Goal: Ask a question: Seek information or help from site administrators or community

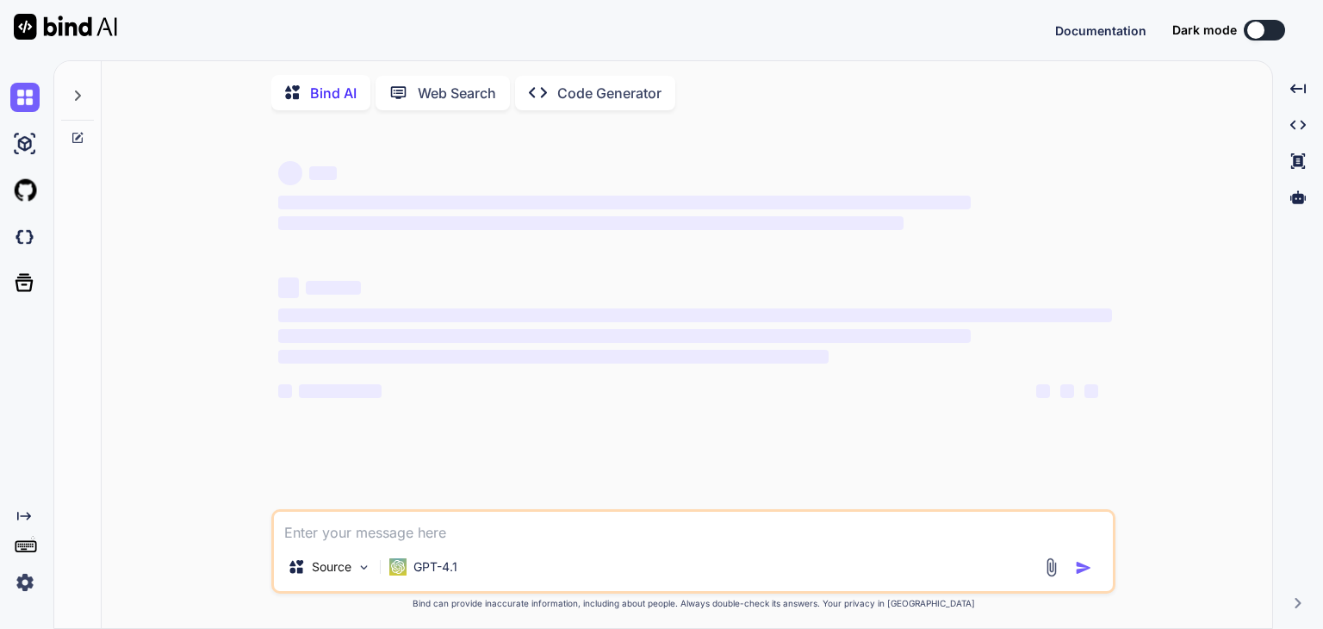
type textarea "D"
type textarea "x"
type textarea "De"
type textarea "x"
type textarea "Deve"
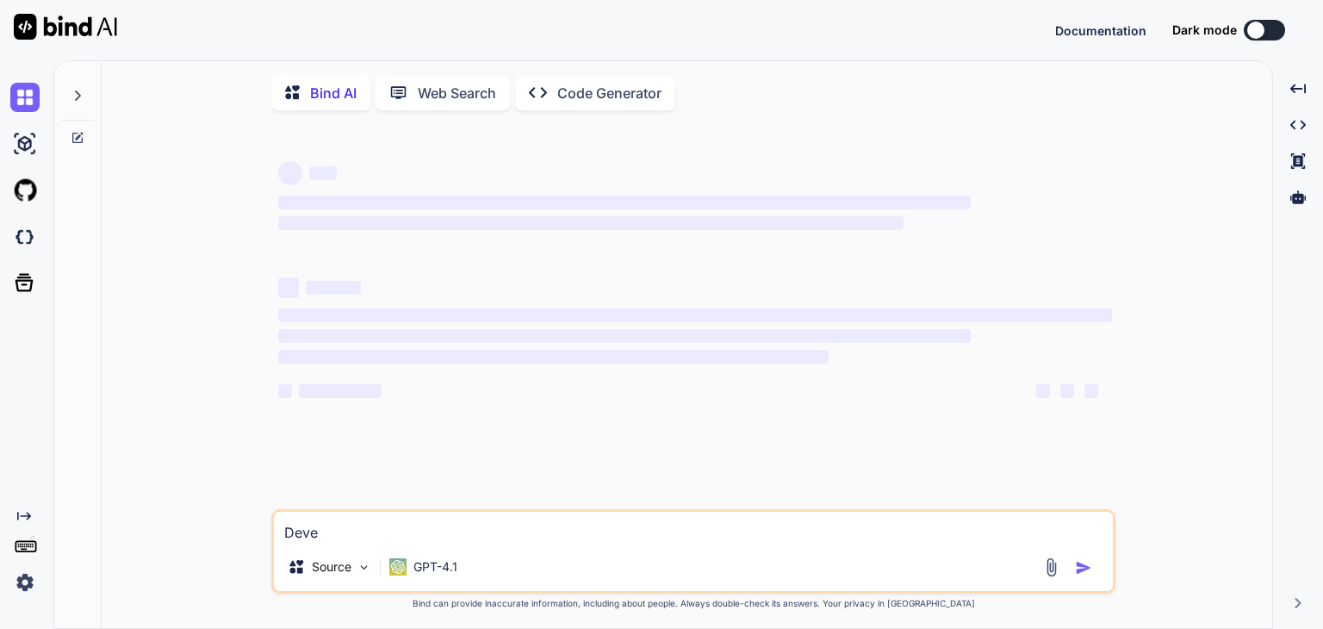
type textarea "x"
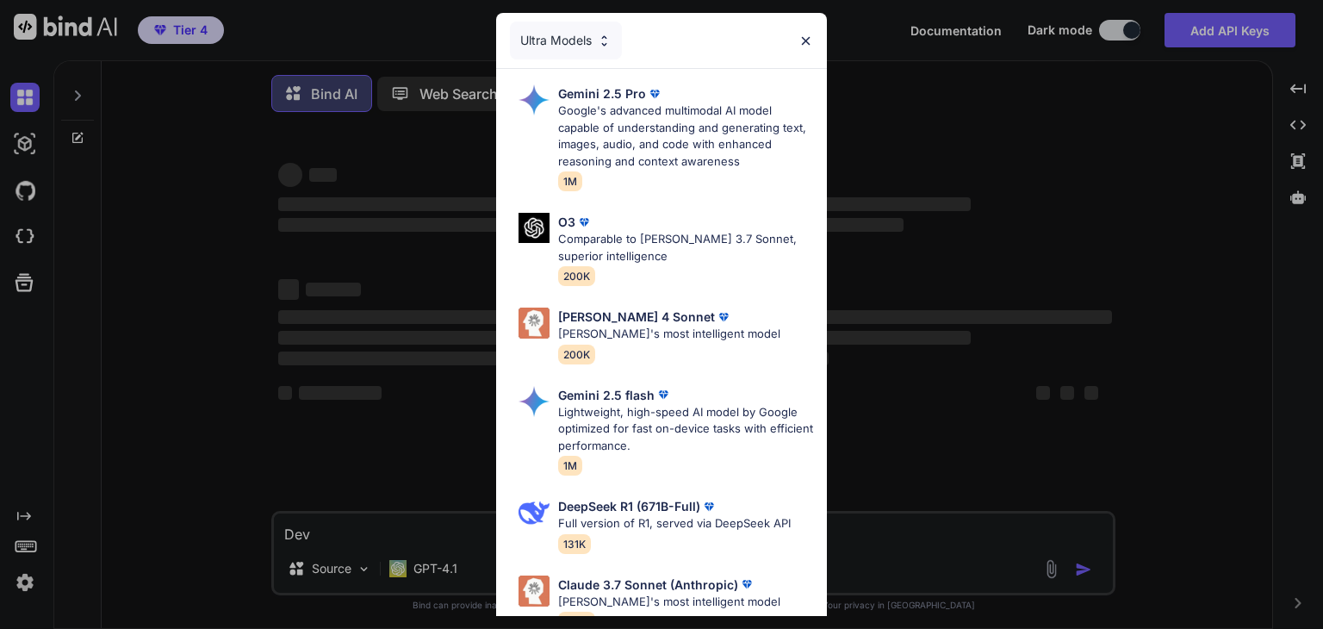
type textarea "De"
type textarea "x"
type textarea "D"
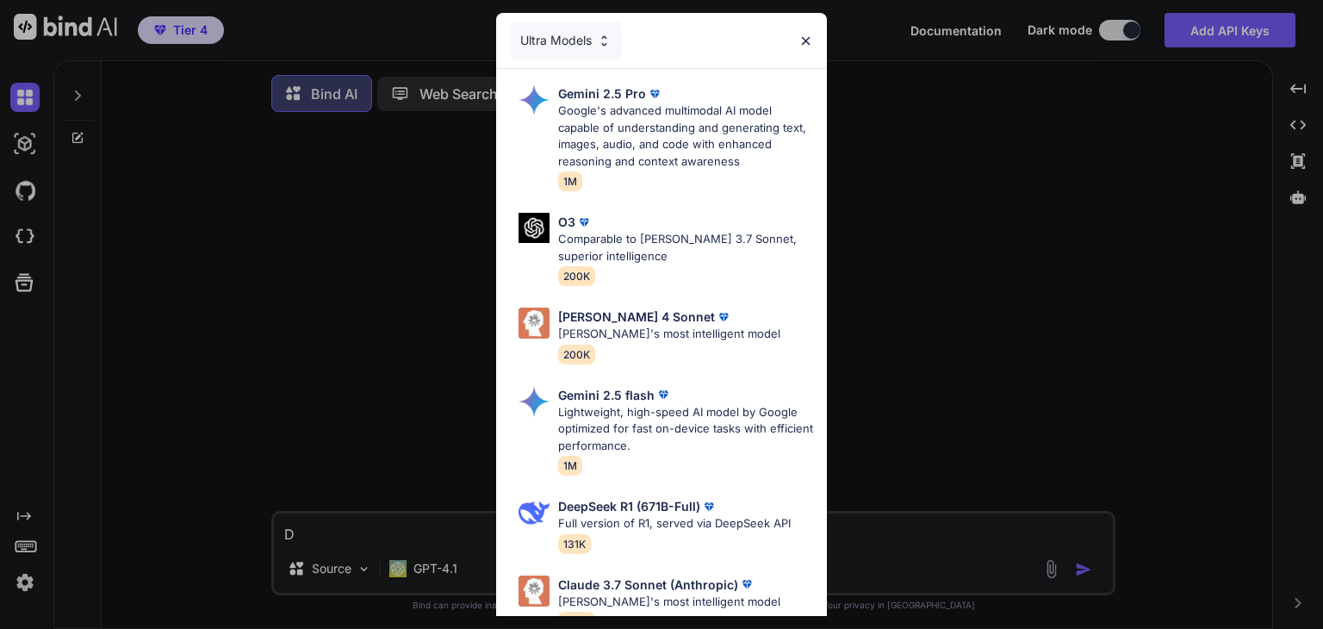
type textarea "x"
click at [807, 34] on img at bounding box center [806, 41] width 15 height 15
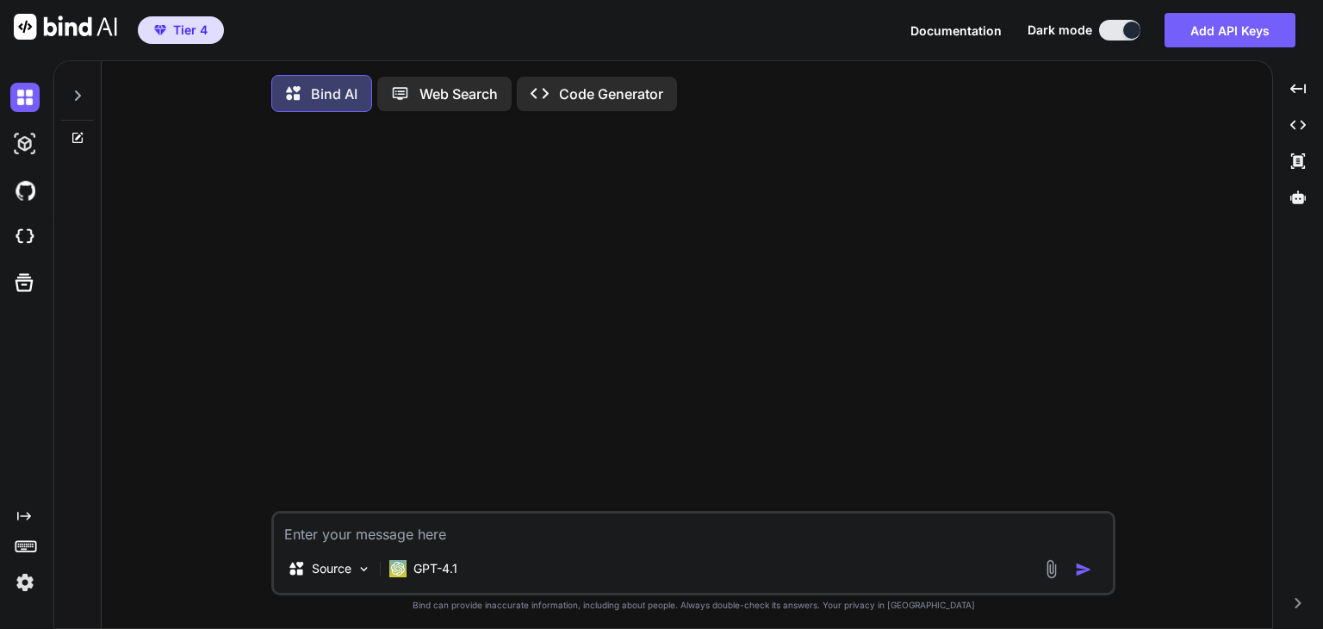
click at [545, 538] on textarea at bounding box center [693, 529] width 839 height 31
type textarea "C"
type textarea "x"
type textarea "Cr"
type textarea "x"
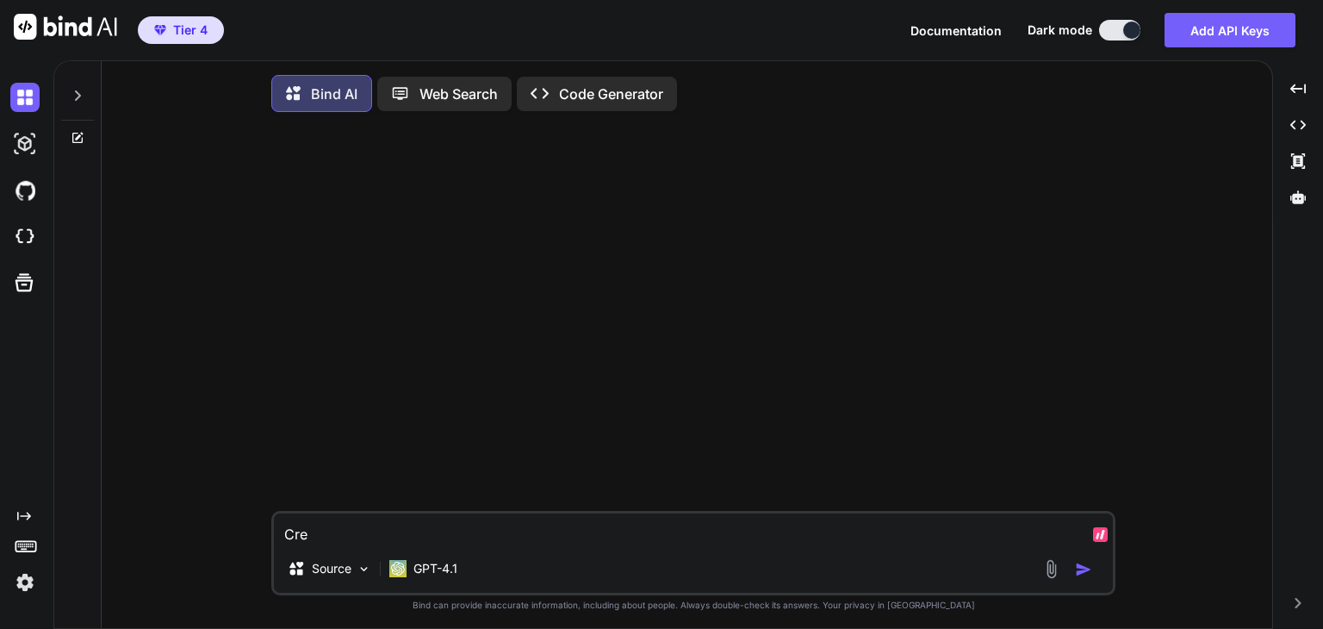
type textarea "Crea"
type textarea "x"
type textarea "Creat"
type textarea "x"
type textarea "Create"
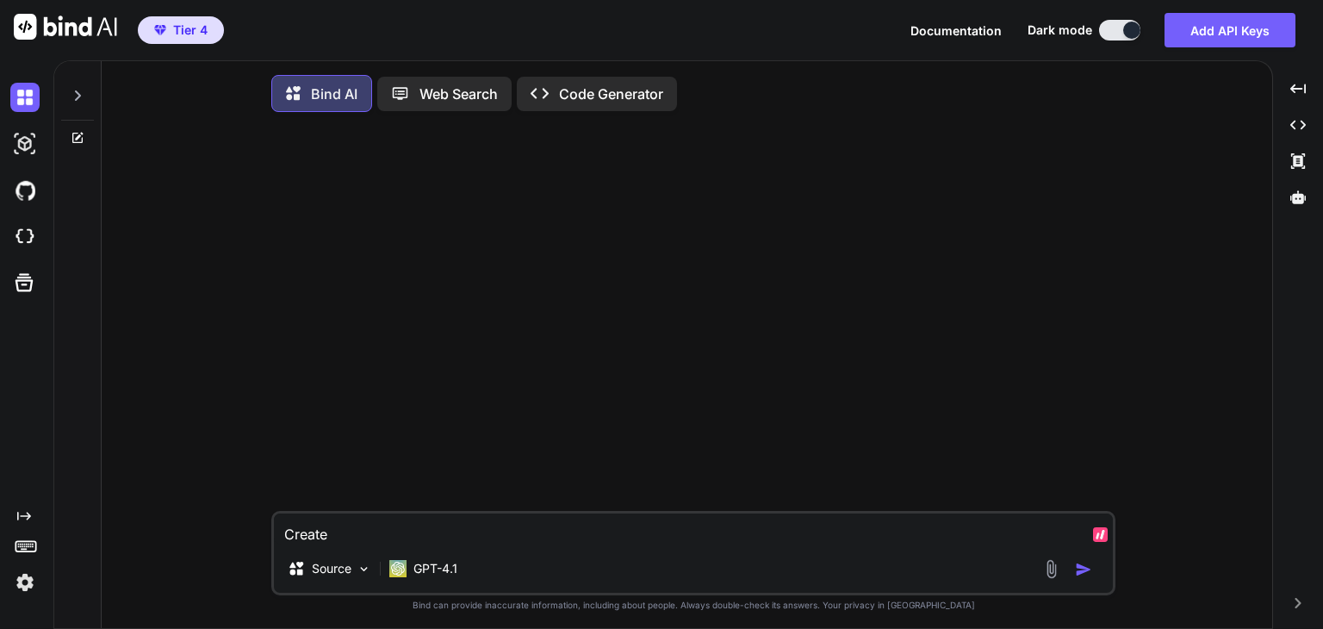
type textarea "x"
type textarea "Create"
type textarea "x"
type textarea "Create a"
type textarea "x"
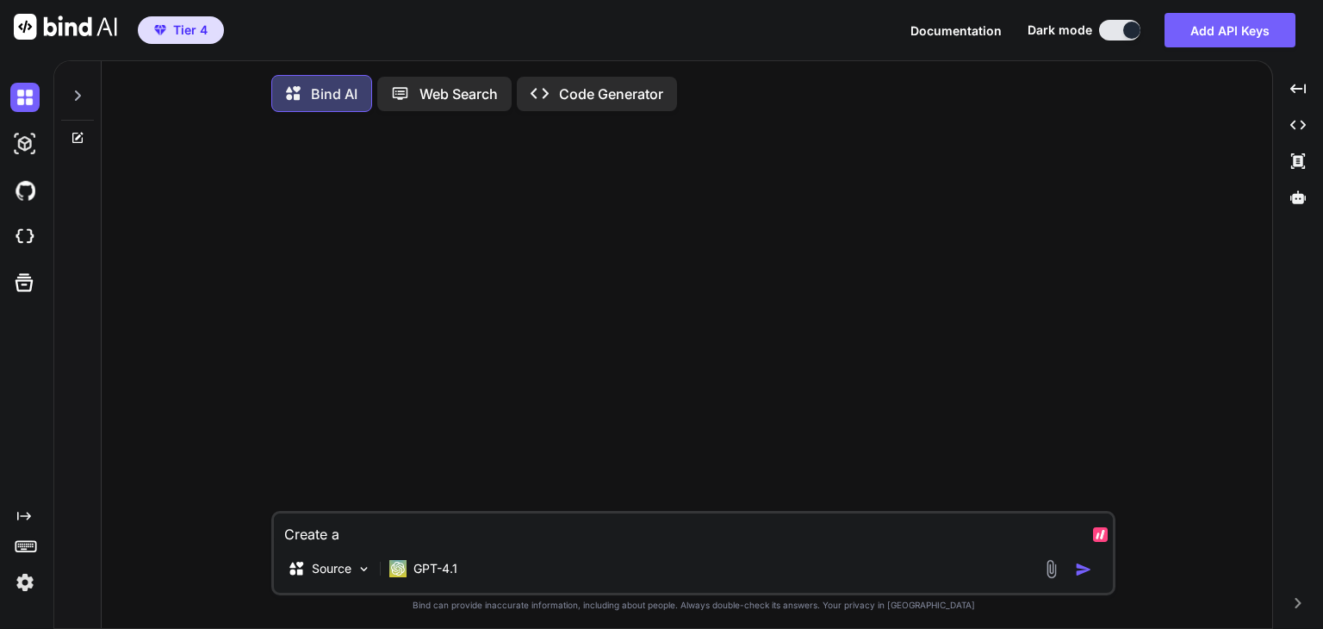
type textarea "Create a"
type textarea "x"
type textarea "Create a p"
type textarea "x"
type textarea "Create a py"
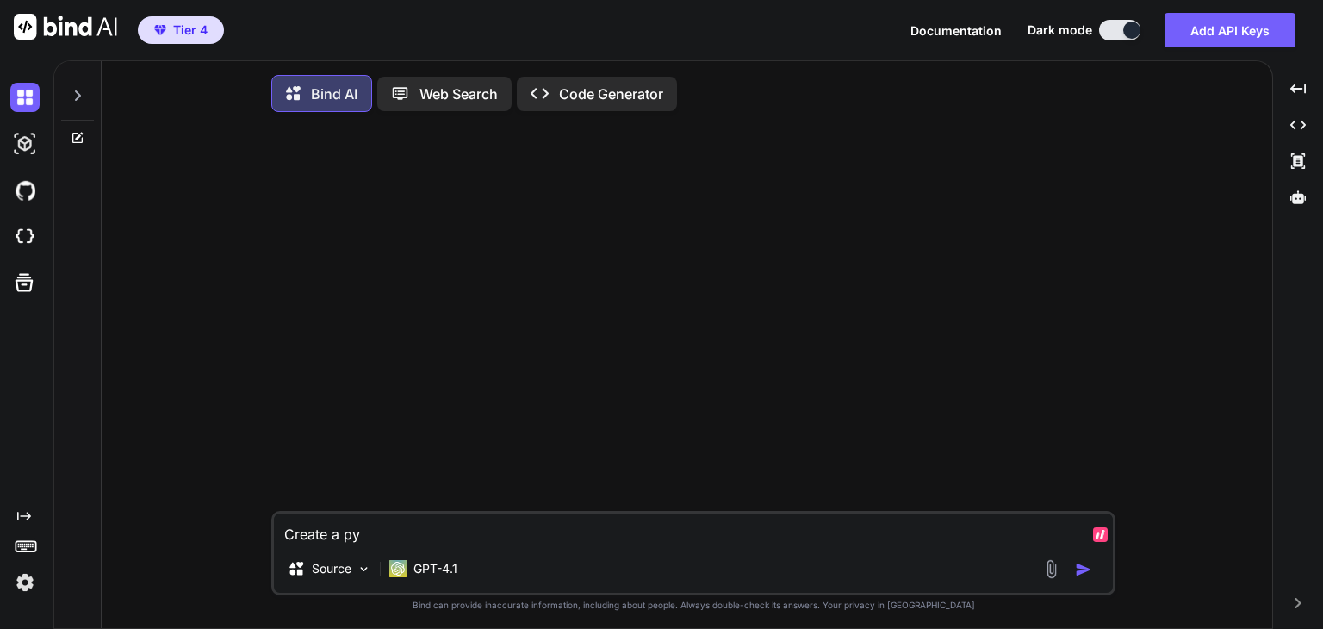
type textarea "x"
type textarea "Create a pyt"
type textarea "x"
type textarea "Create a pyth"
type textarea "x"
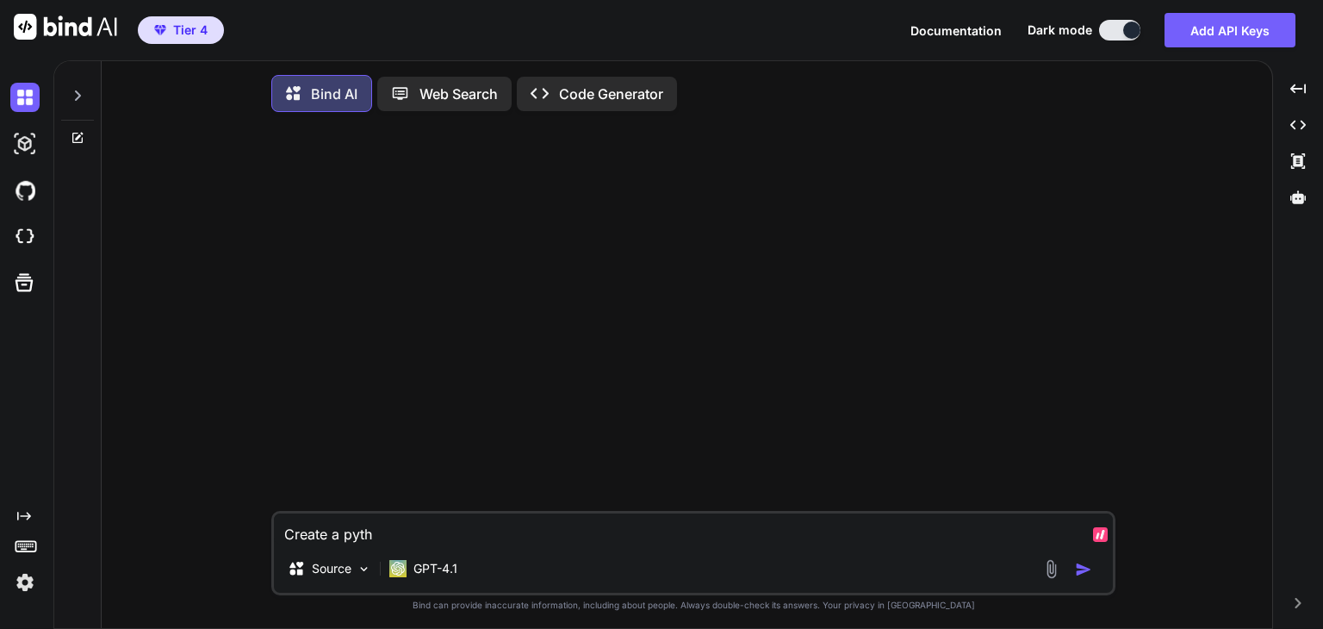
type textarea "Create a pytho"
type textarea "x"
type textarea "Create a python"
type textarea "x"
type textarea "Create a python"
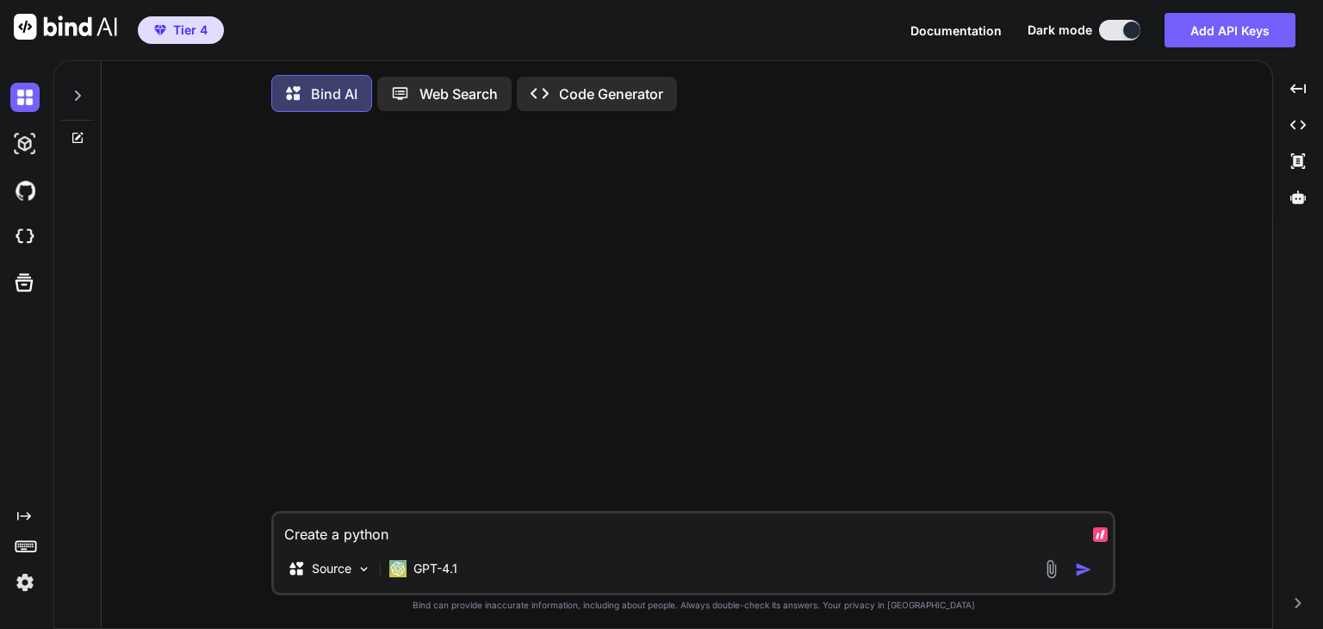
type textarea "x"
type textarea "Create a python s"
type textarea "x"
type textarea "Create a python sc"
type textarea "x"
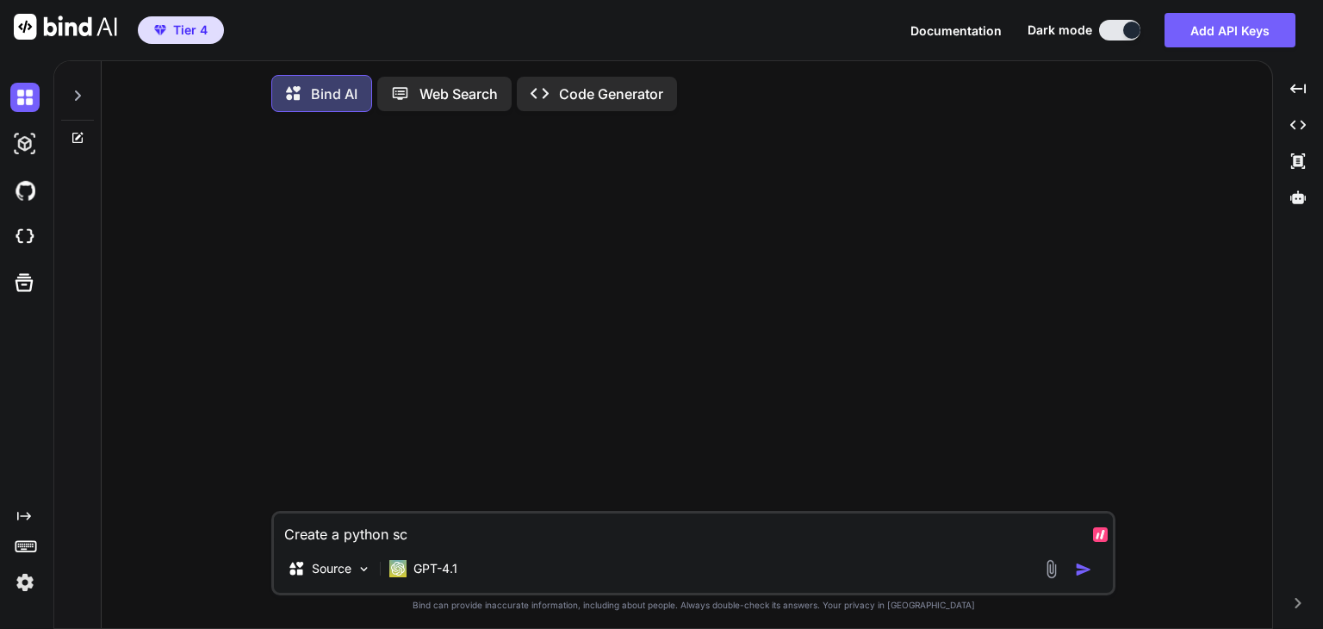
type textarea "Create a python scr"
type textarea "x"
type textarea "Create a python scre"
type textarea "x"
type textarea "Create a python scree"
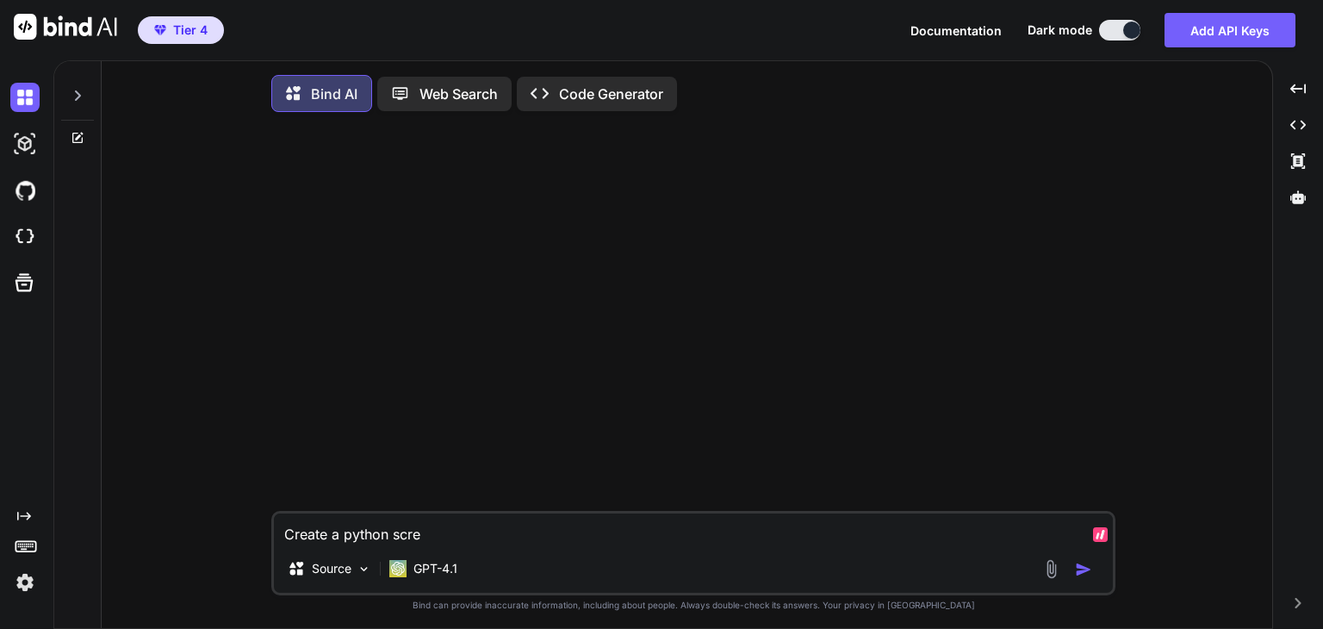
type textarea "x"
type textarea "Create a python scre"
type textarea "x"
type textarea "Create a python scr"
type textarea "x"
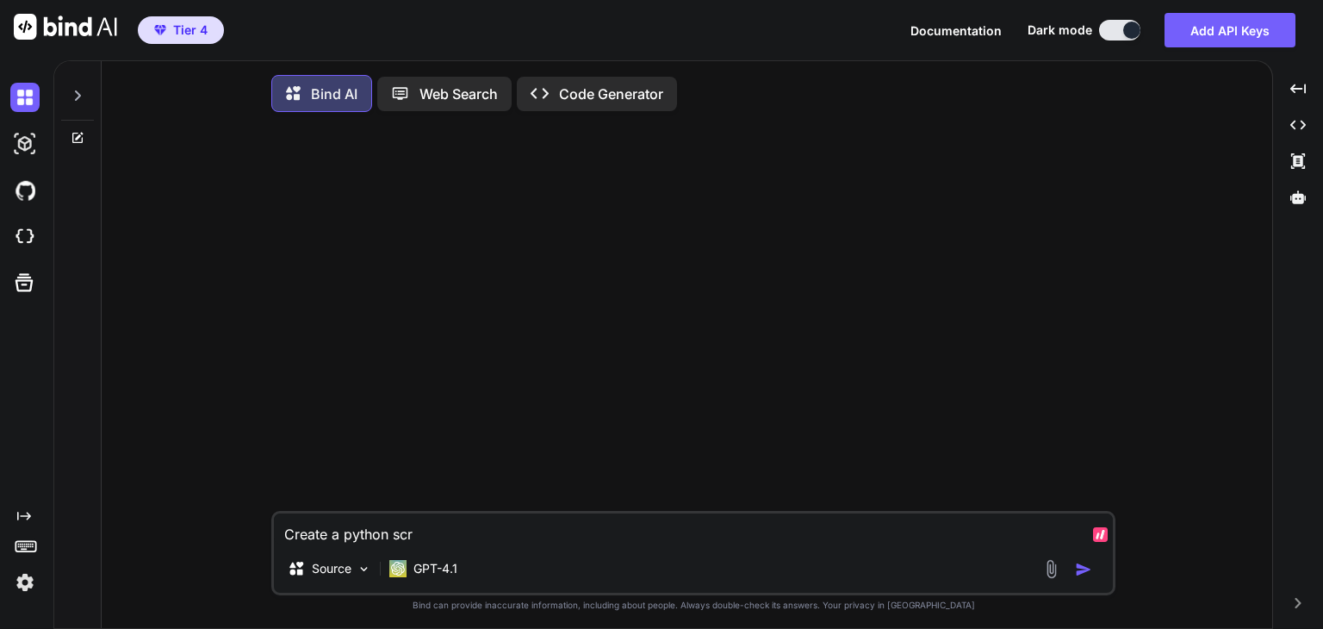
type textarea "Create a python sc"
type textarea "x"
type textarea "Create a python scc"
type textarea "x"
type textarea "Create a python sccr"
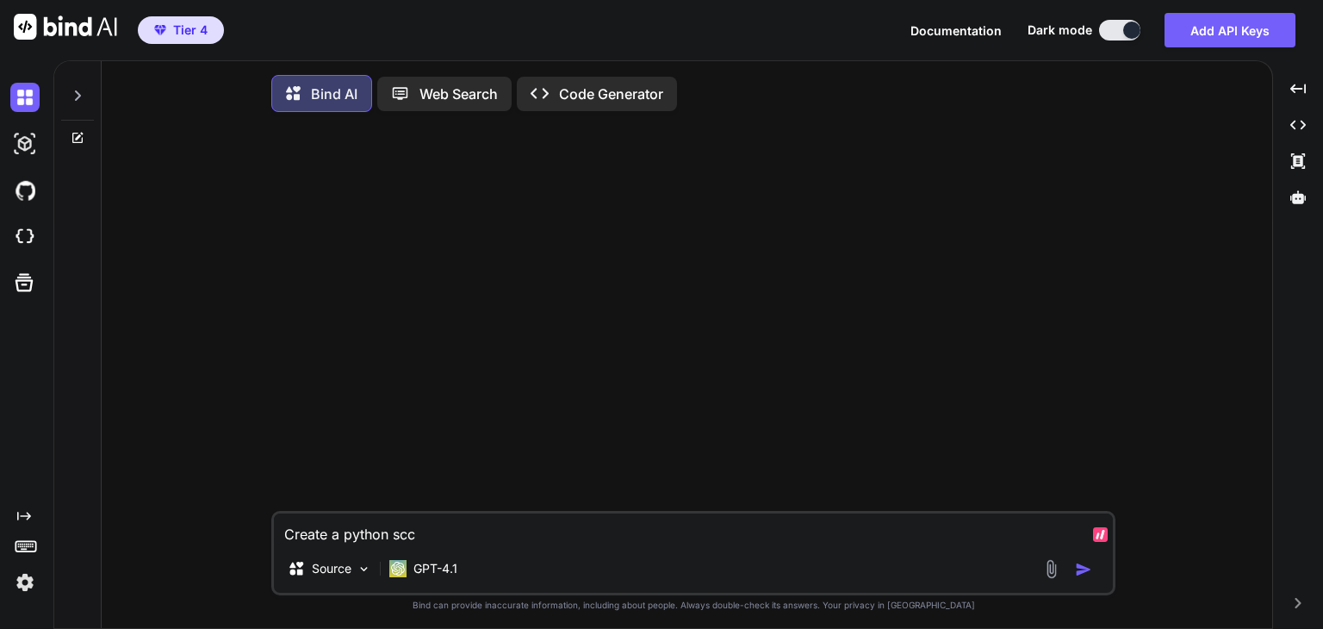
type textarea "x"
type textarea "Create a python sccri"
type textarea "x"
type textarea "Create a python sccrip"
type textarea "x"
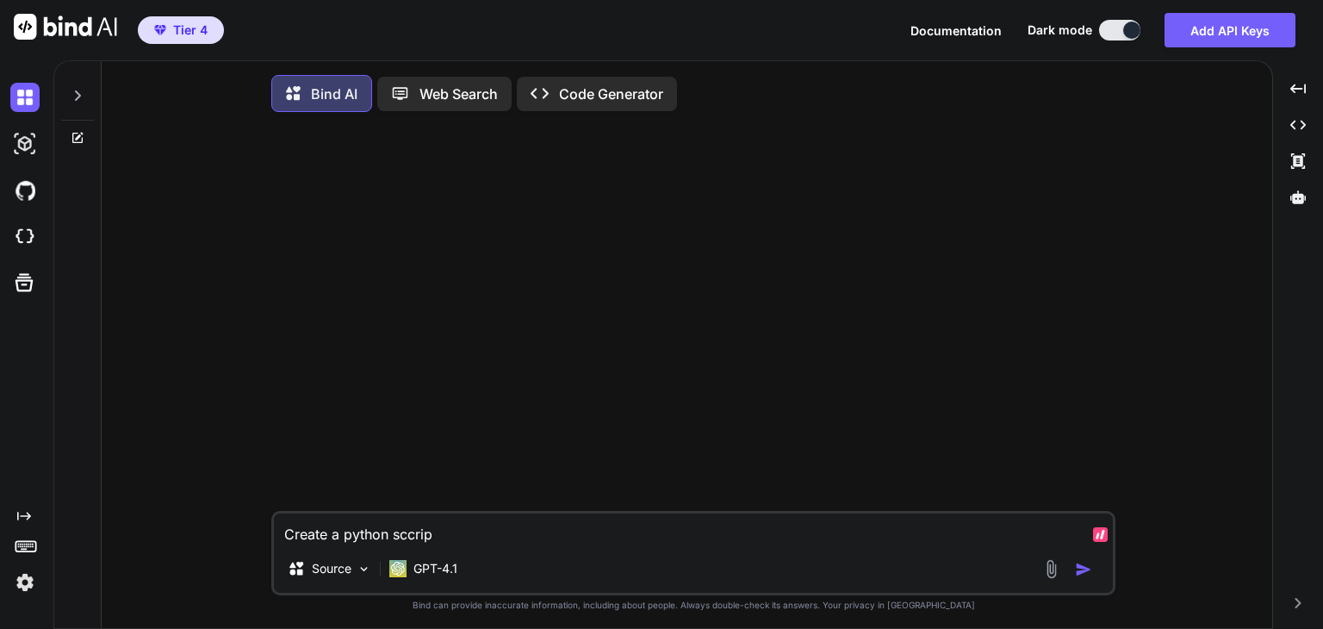
type textarea "Create a python sccri"
type textarea "x"
type textarea "Create a python sccr"
type textarea "x"
type textarea "Create a python scc"
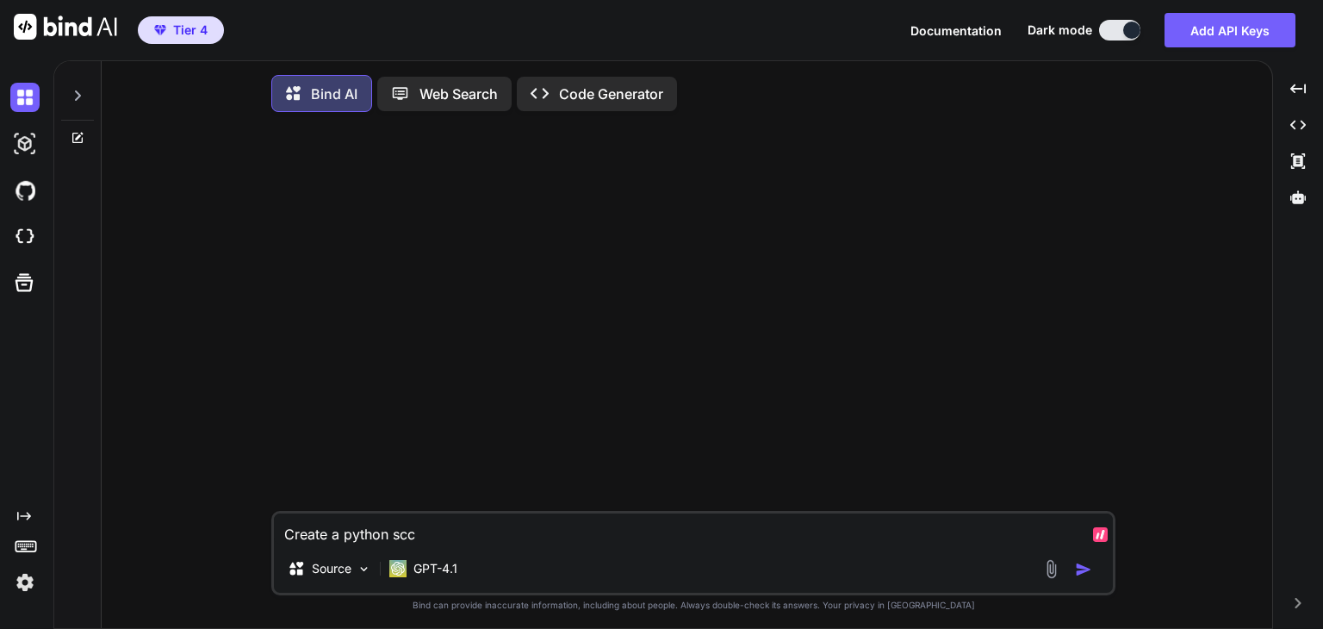
type textarea "x"
type textarea "Create a python sc"
type textarea "x"
type textarea "Create a python scc"
type textarea "x"
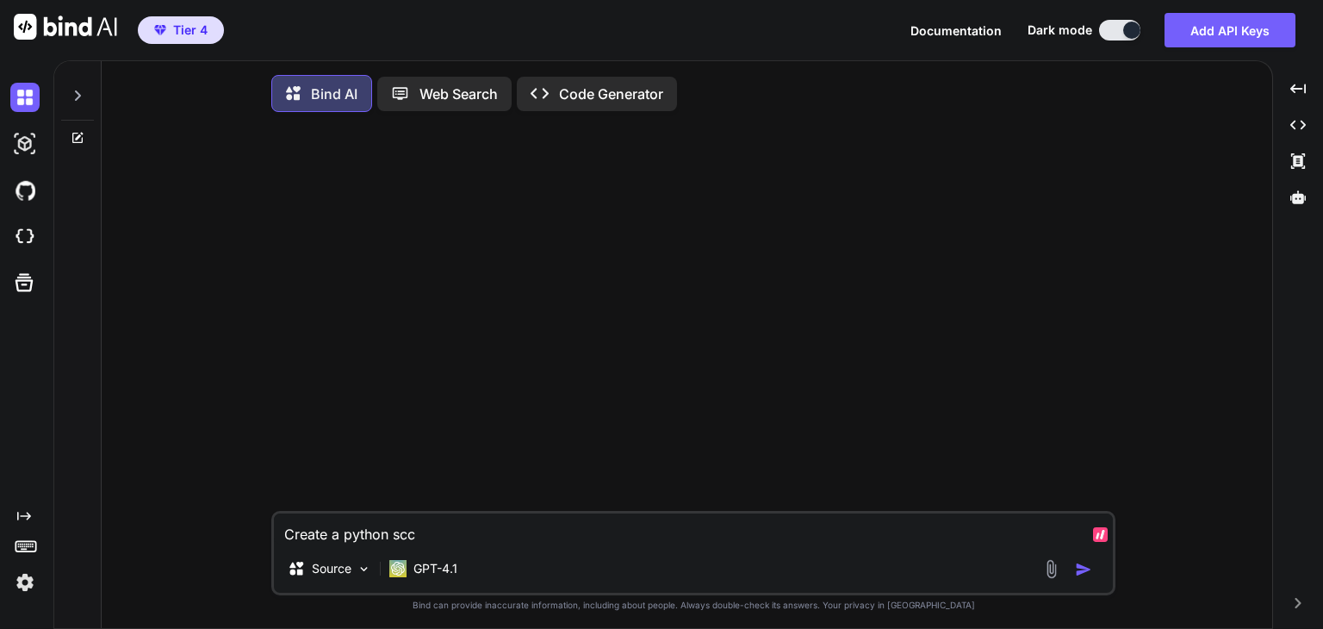
type textarea "Create a python sc"
type textarea "x"
type textarea "Create a python scr"
type textarea "x"
type textarea "Create a python scrip"
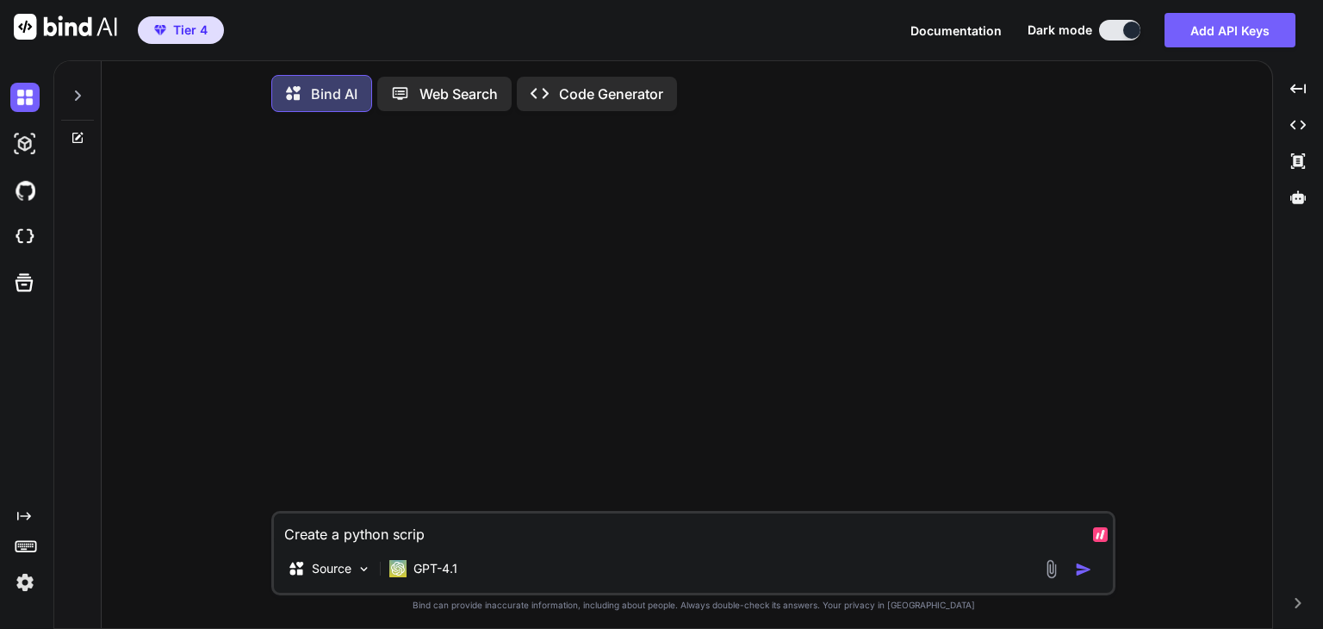
type textarea "x"
type textarea "Create a python script"
type textarea "x"
type textarea "Create a python scrip"
type textarea "x"
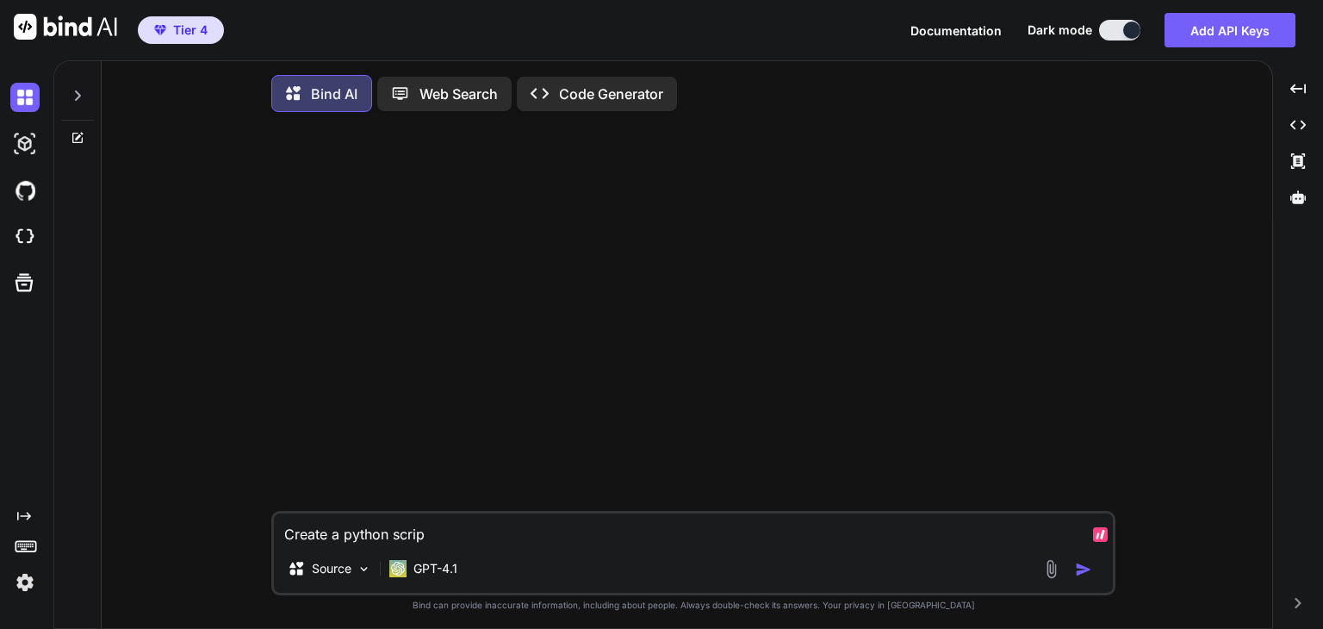
type textarea "Create a python scri"
type textarea "x"
type textarea "Create a python scr"
type textarea "x"
type textarea "Create a python sc"
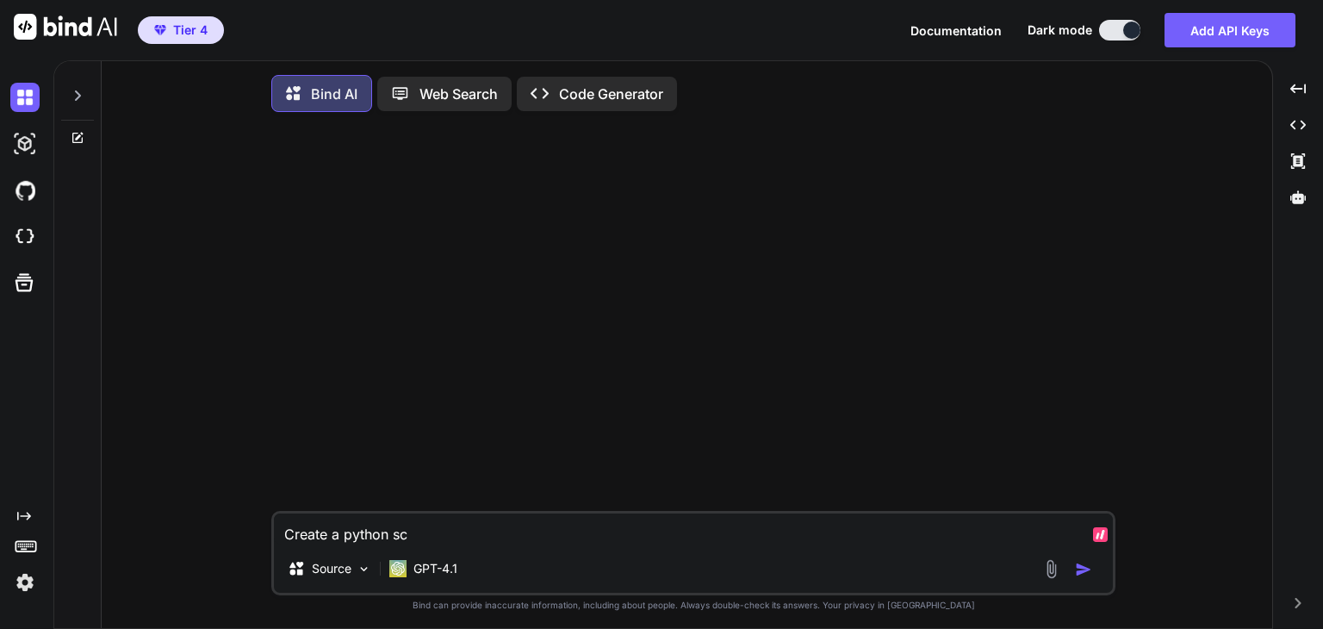
type textarea "x"
type textarea "Create a python s"
type textarea "x"
type textarea "Create a python"
type textarea "x"
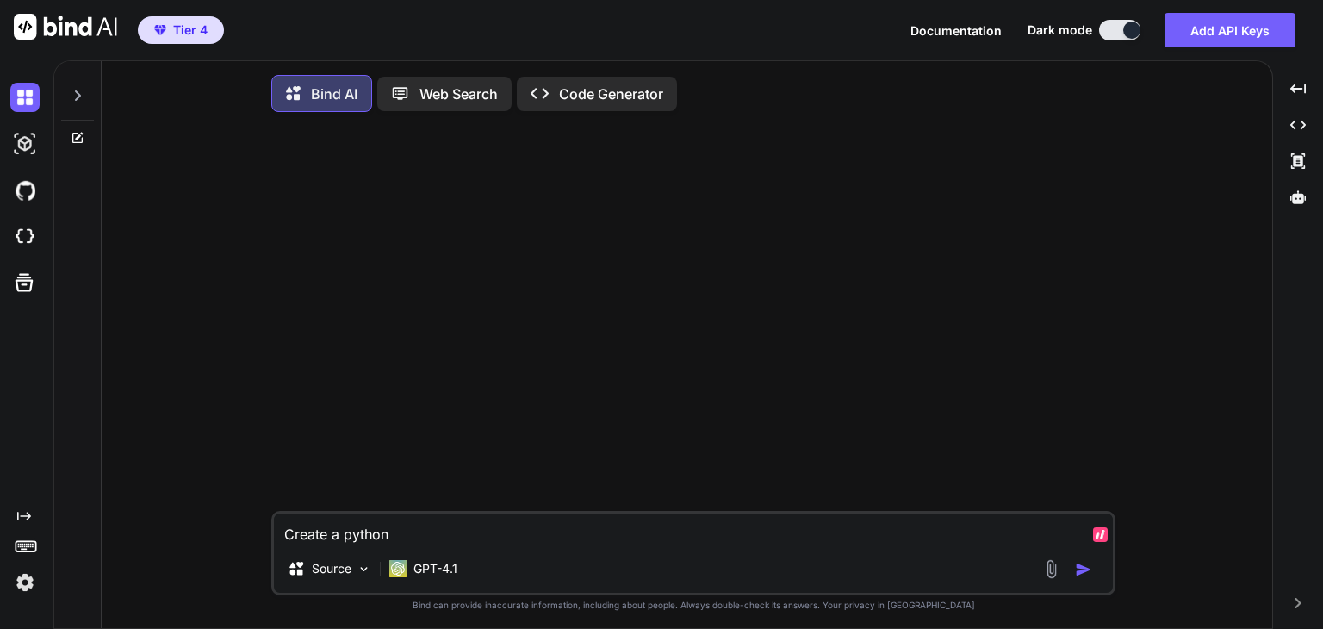
type textarea "Create a python"
type textarea "x"
type textarea "Create a python-"
type textarea "x"
type textarea "Create a python-b"
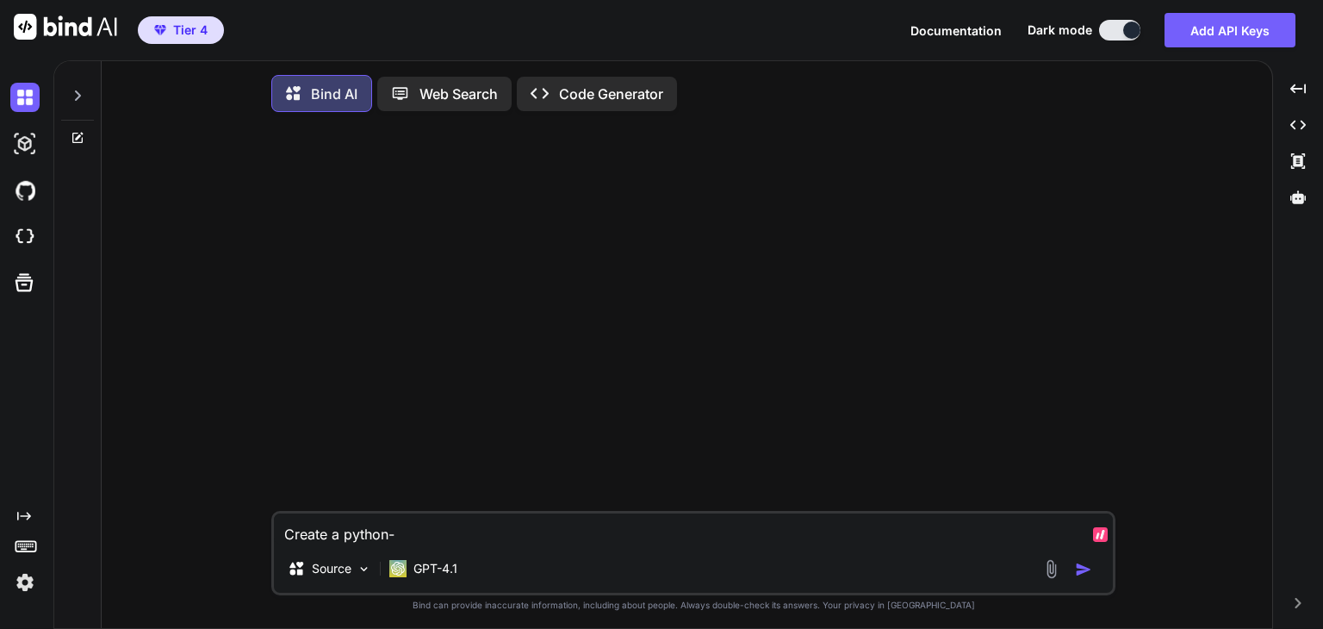
type textarea "x"
type textarea "Create a python-ba"
type textarea "x"
type textarea "Create a python-bas"
type textarea "x"
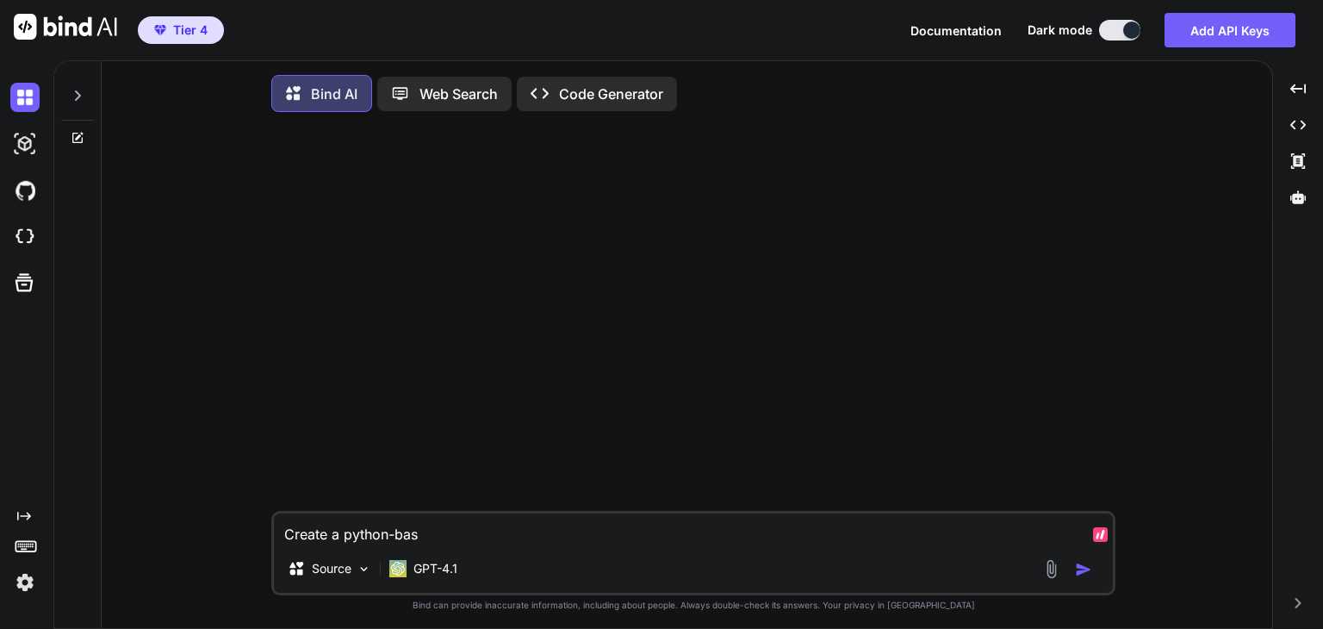
type textarea "Create a python-base"
type textarea "x"
type textarea "Create a python-based"
type textarea "x"
type textarea "Create a python-based"
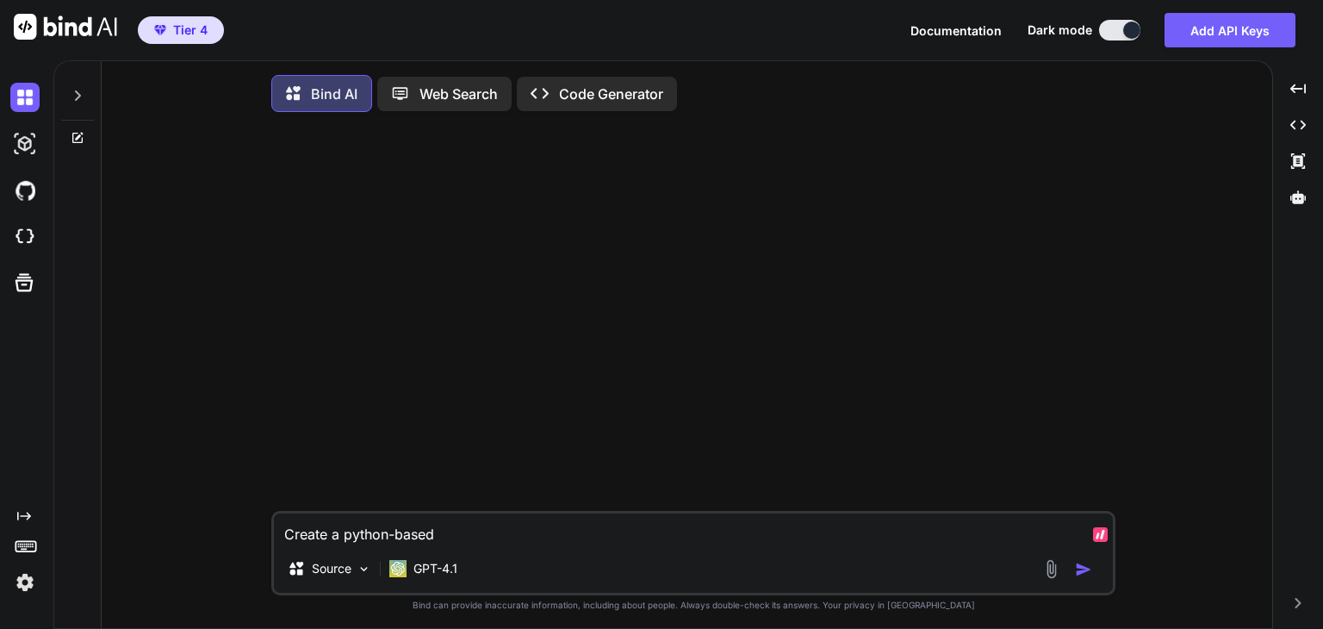
type textarea "x"
type textarea "Create a python-based w"
type textarea "x"
type textarea "Create a python-based we"
type textarea "x"
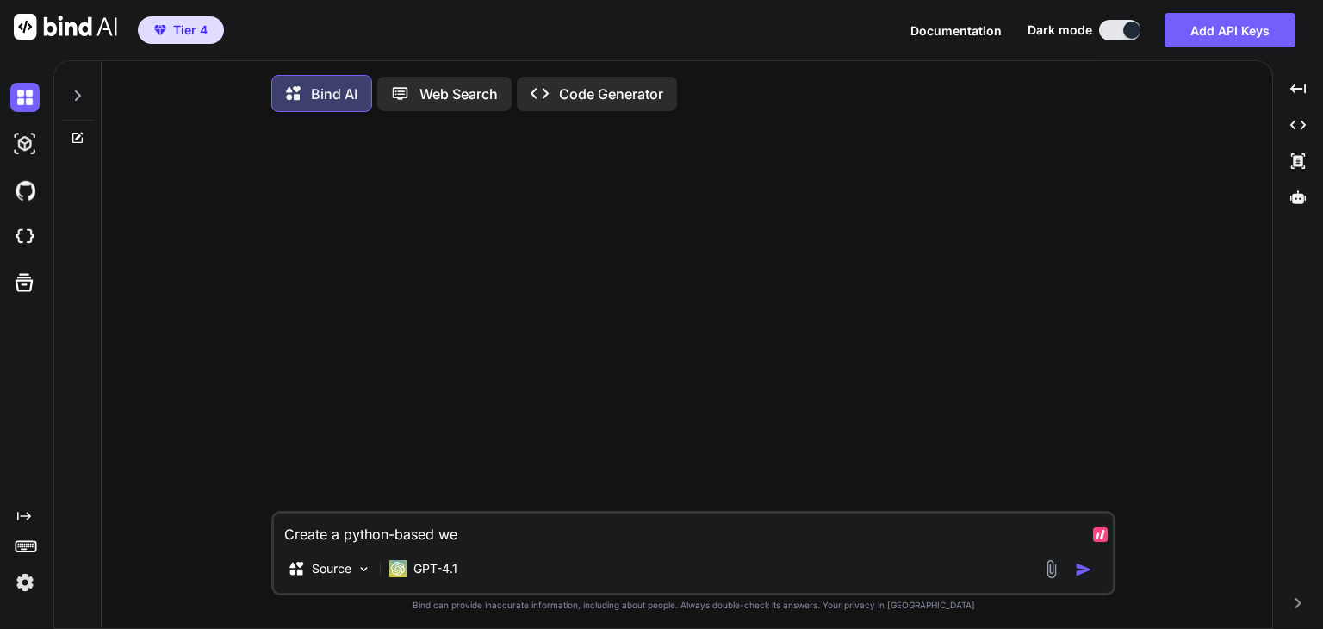
type textarea "Create a python-based web"
type textarea "x"
type textarea "Create a python-based web"
type textarea "x"
type textarea "Create a python-based web b"
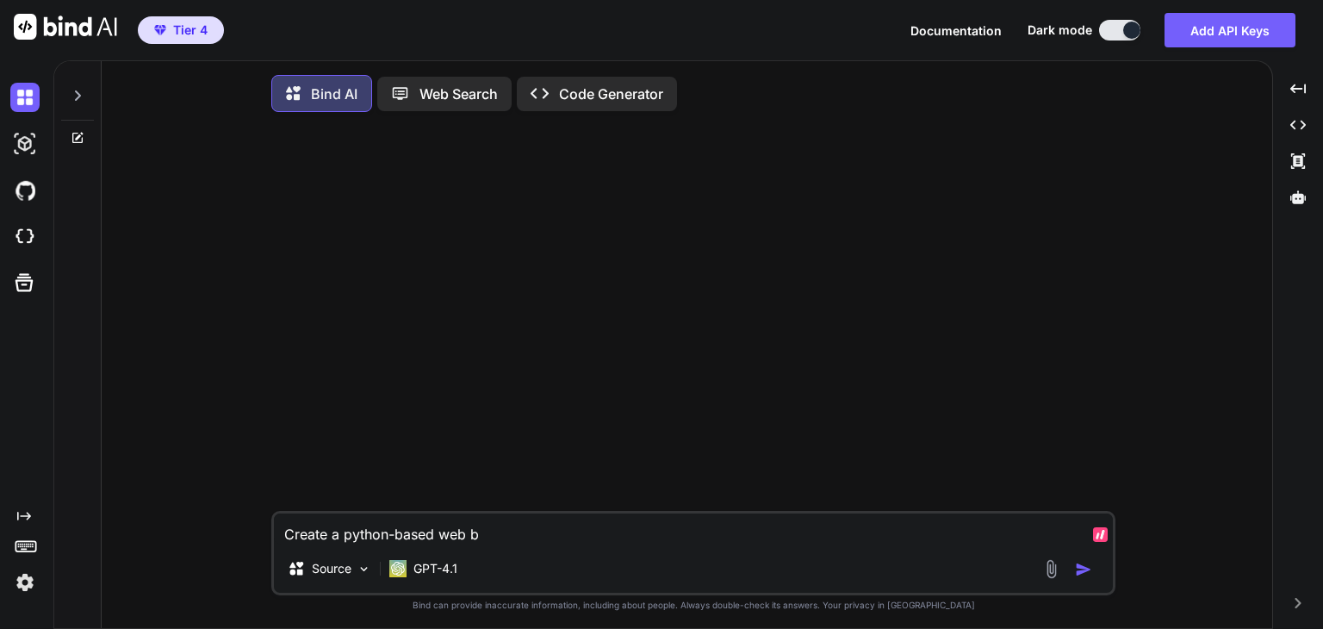
type textarea "x"
type textarea "Create a python-based web br"
type textarea "x"
type textarea "Create a python-based web bro"
type textarea "x"
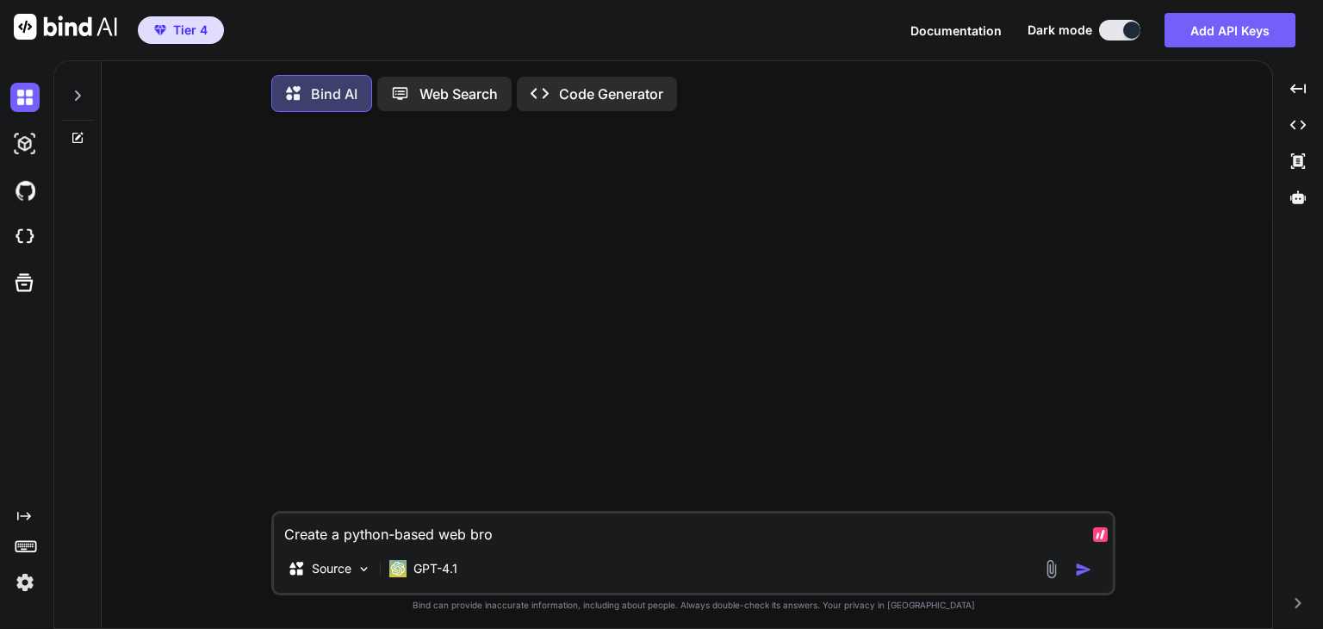
type textarea "Create a python-based web brow"
type textarea "x"
type textarea "Create a python-based web brows"
type textarea "x"
type textarea "Create a python-based web browse"
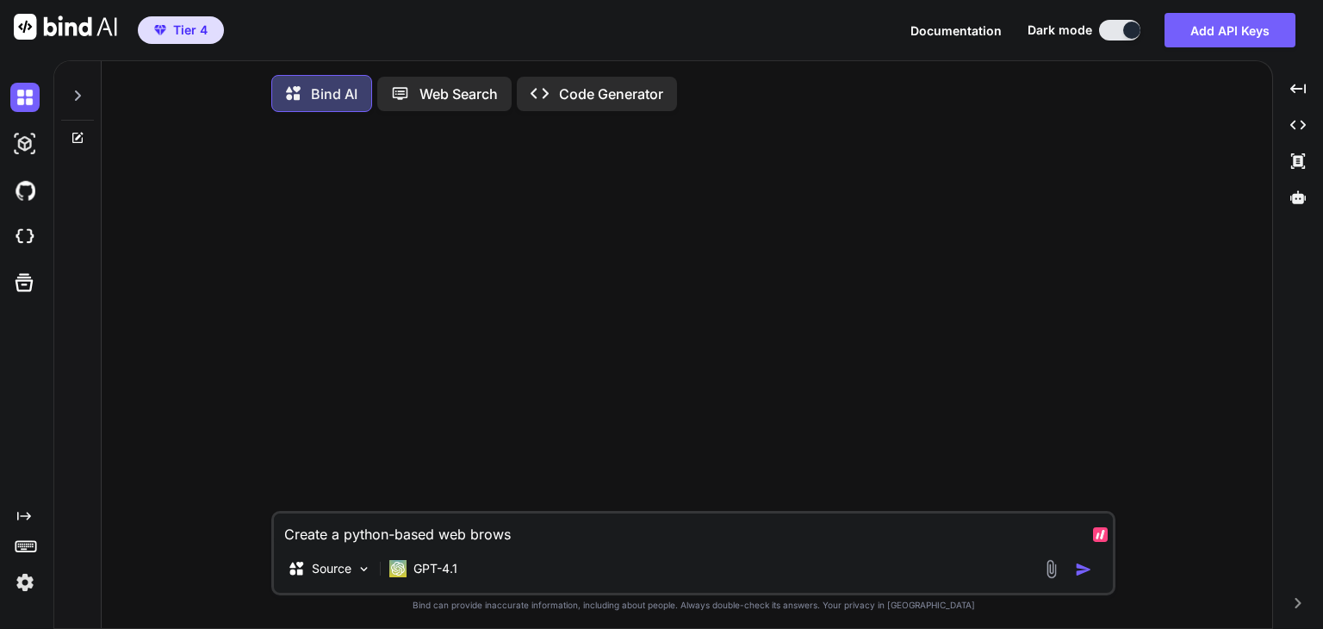
type textarea "x"
type textarea "Create a python-based web browser"
type textarea "x"
type textarea "Create a python-based web browser"
type textarea "x"
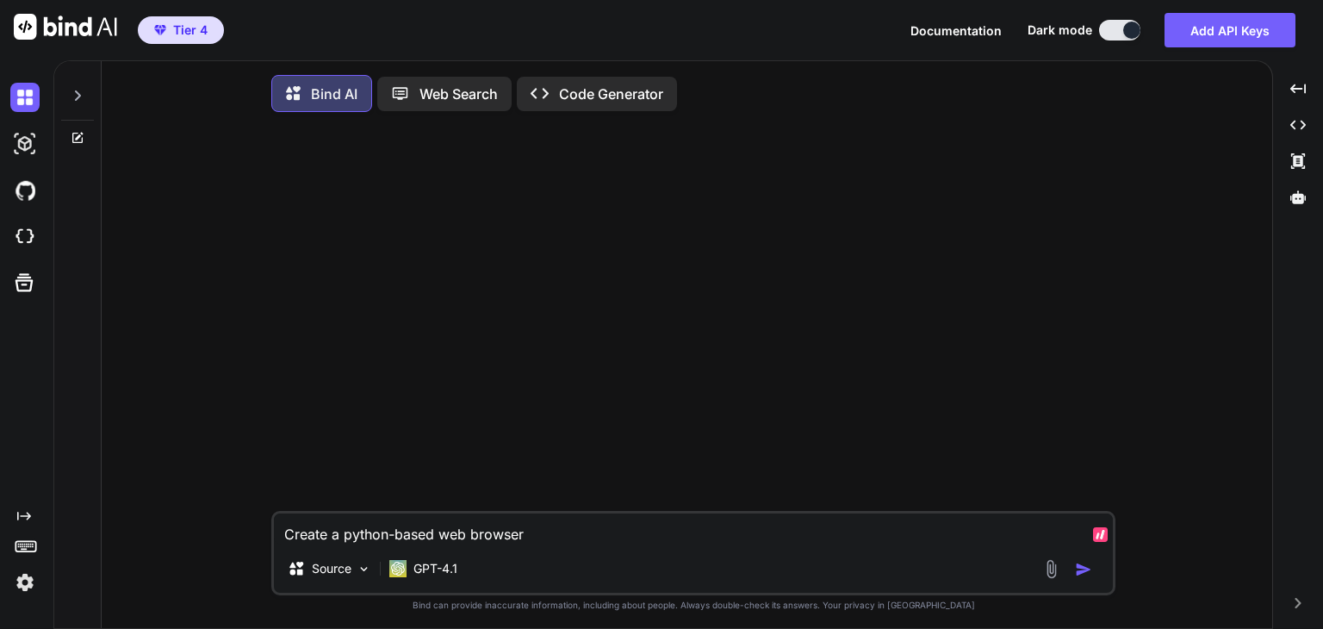
type textarea "Create a python-based web browser t"
type textarea "x"
type textarea "Create a python-based web browser th"
type textarea "x"
type textarea "Create a python-based web browser tha"
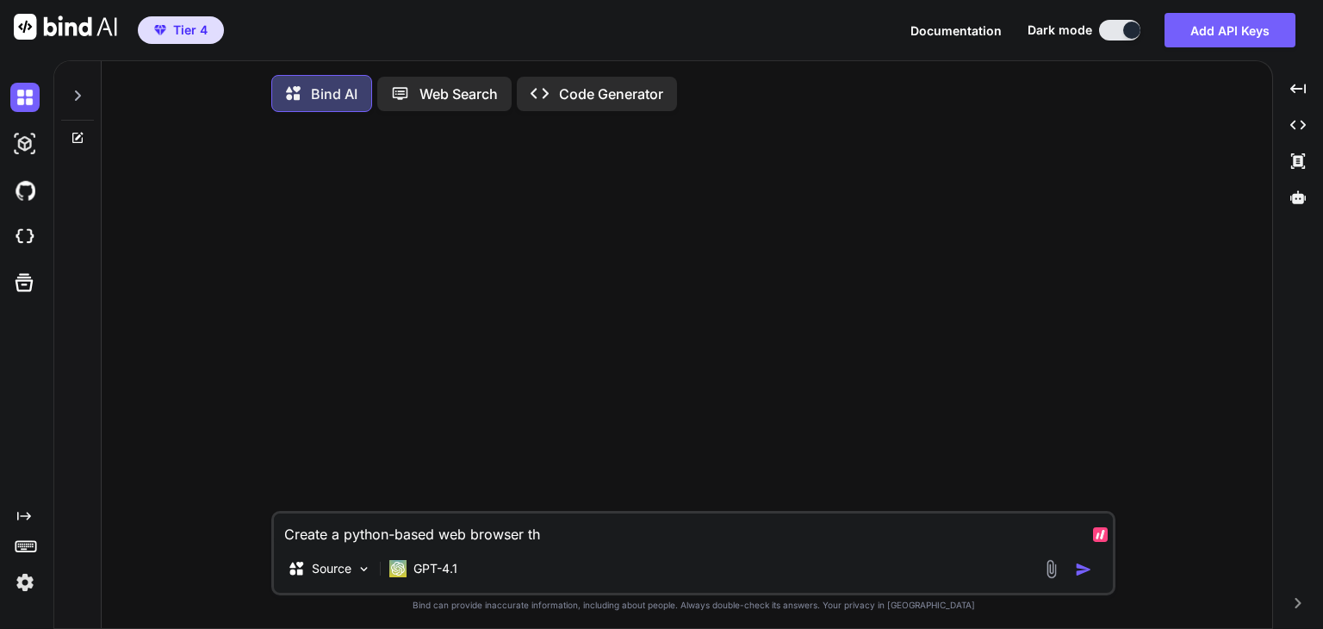
type textarea "x"
type textarea "Create a python-based web browser that"
type textarea "x"
type textarea "Create a python-based web browser that"
type textarea "x"
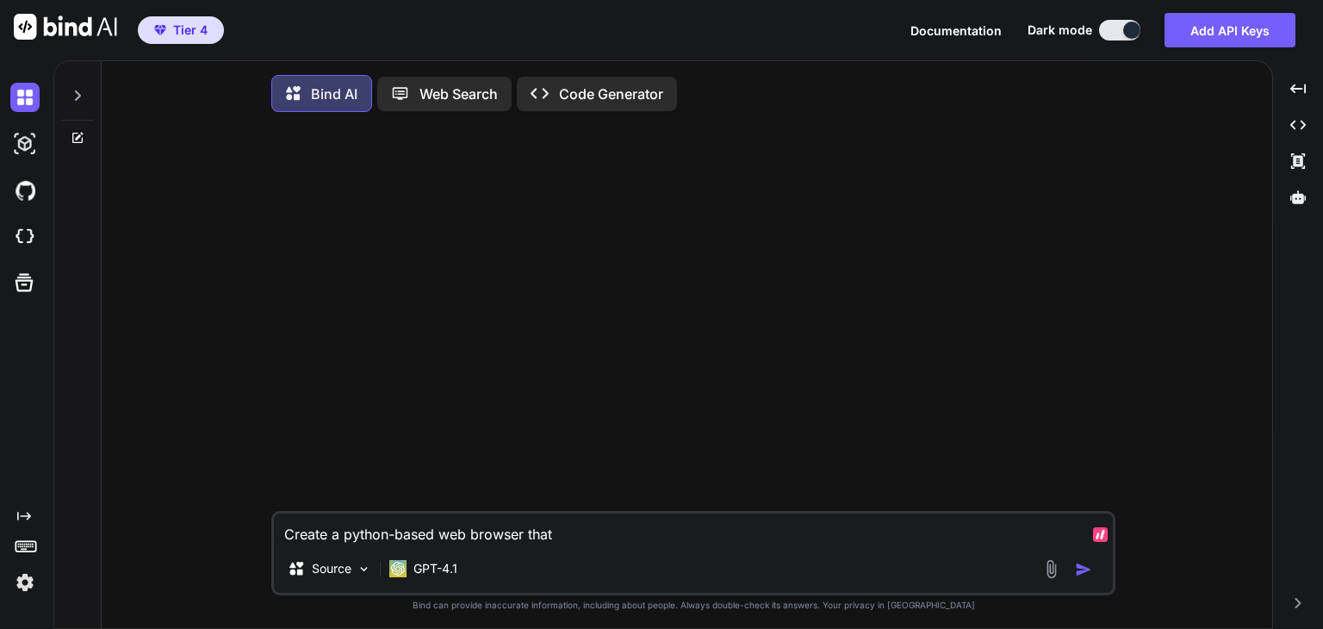
type textarea "Create a python-based web browser that o"
type textarea "x"
type textarea "Create a python-based web browser that op"
type textarea "x"
type textarea "Create a python-based web browser that ope"
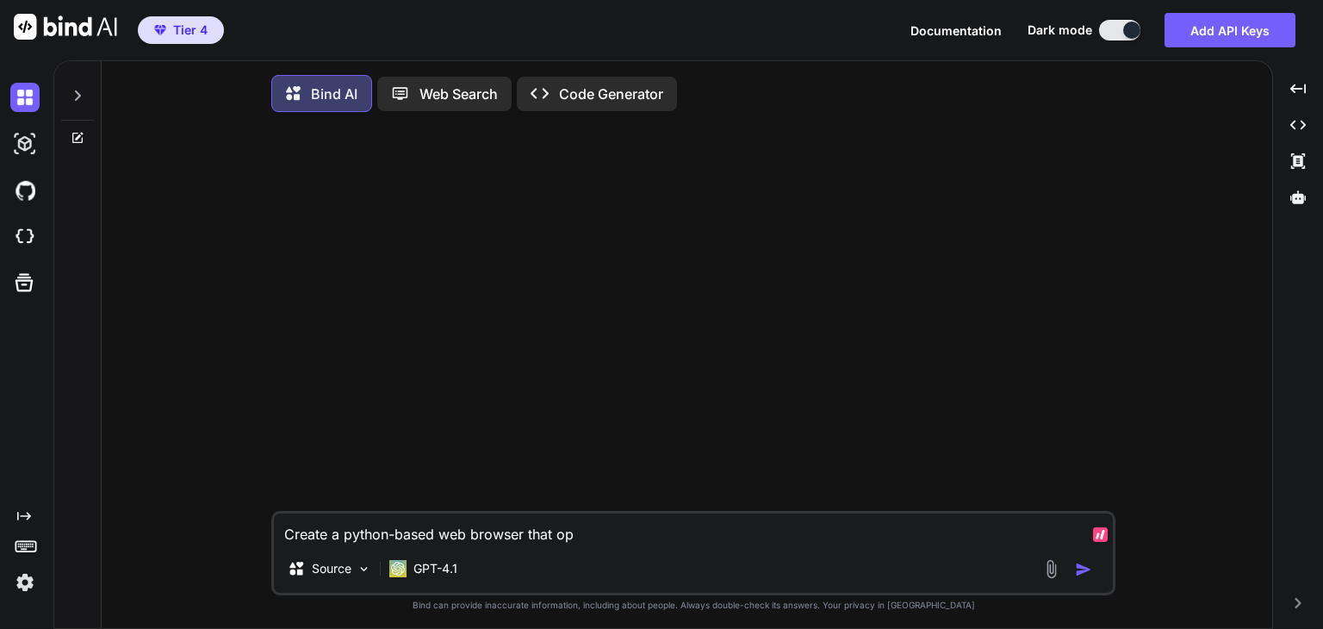
type textarea "x"
type textarea "Create a python-based web browser that open"
type textarea "x"
type textarea "Create a python-based web browser that opens"
type textarea "x"
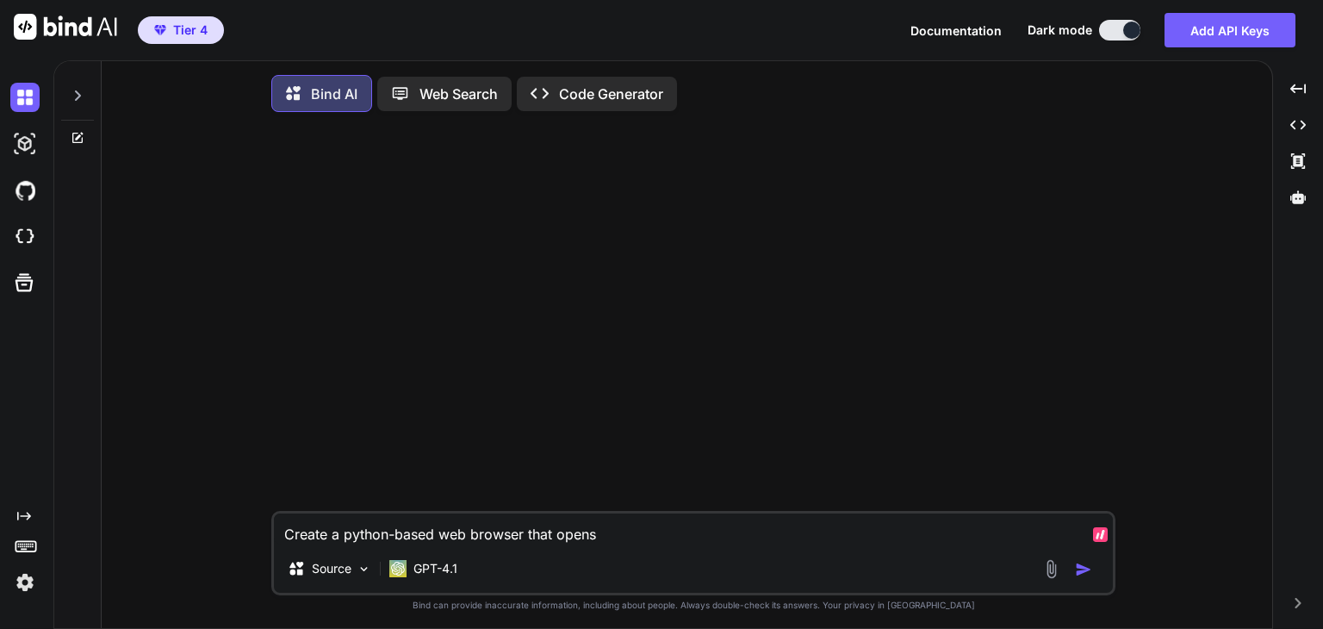
type textarea "Create a python-based web browser that opens"
type textarea "x"
type textarea "Create a python-based web browser that opens a"
type textarea "x"
type textarea "Create a python-based web browser that opens a"
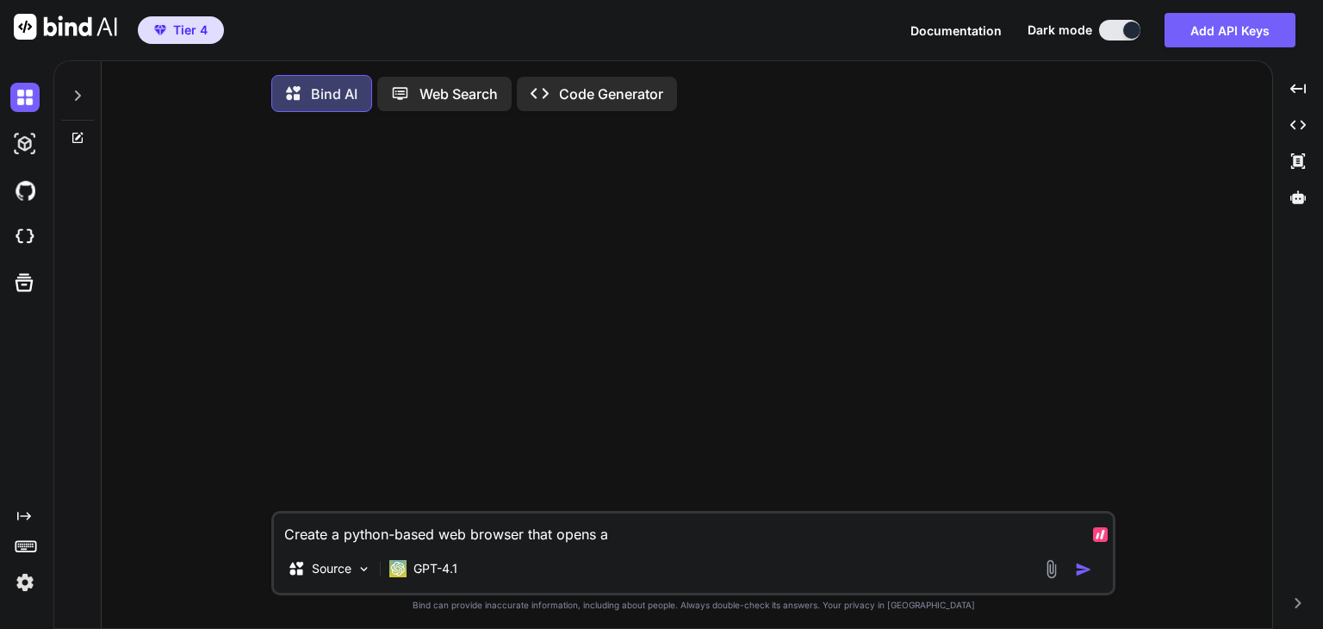
type textarea "x"
type textarea "Create a python-based web browser that opens a U"
type textarea "x"
type textarea "Create a python-based web browser that opens a UR"
type textarea "x"
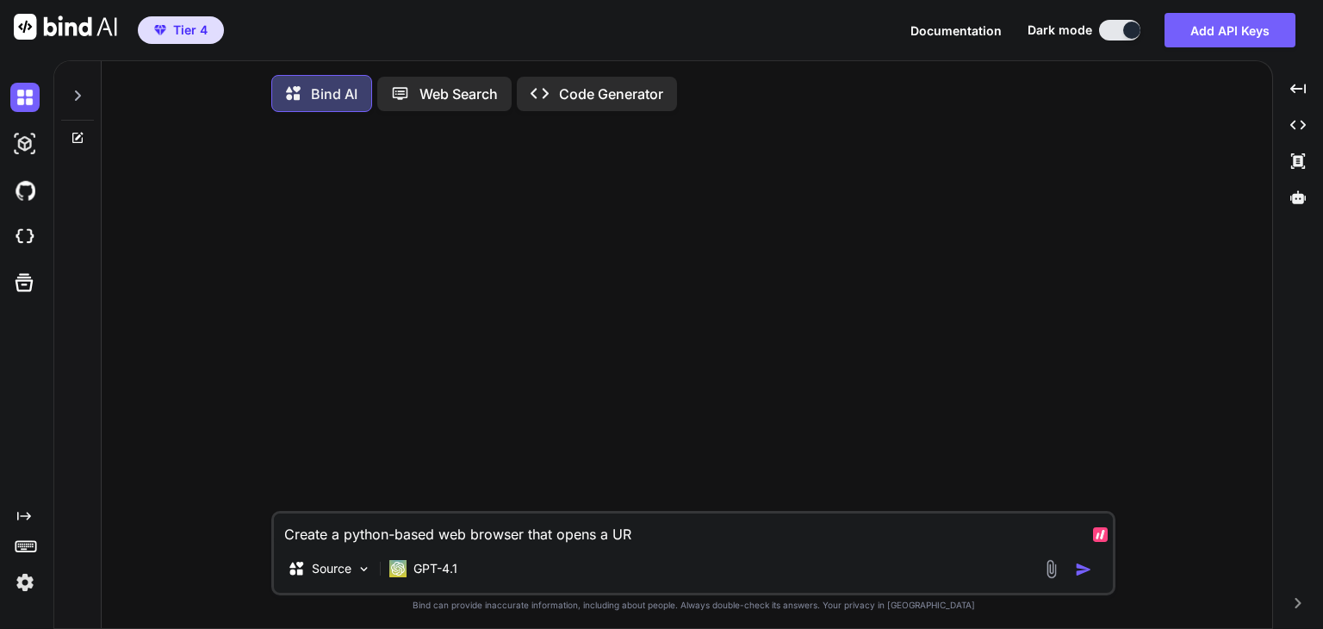
type textarea "Create a python-based web browser that opens a URL"
type textarea "x"
type textarea "Create a python-based web browser that opens a URL<"
type textarea "x"
type textarea "Create a python-based web browser that opens a URL<"
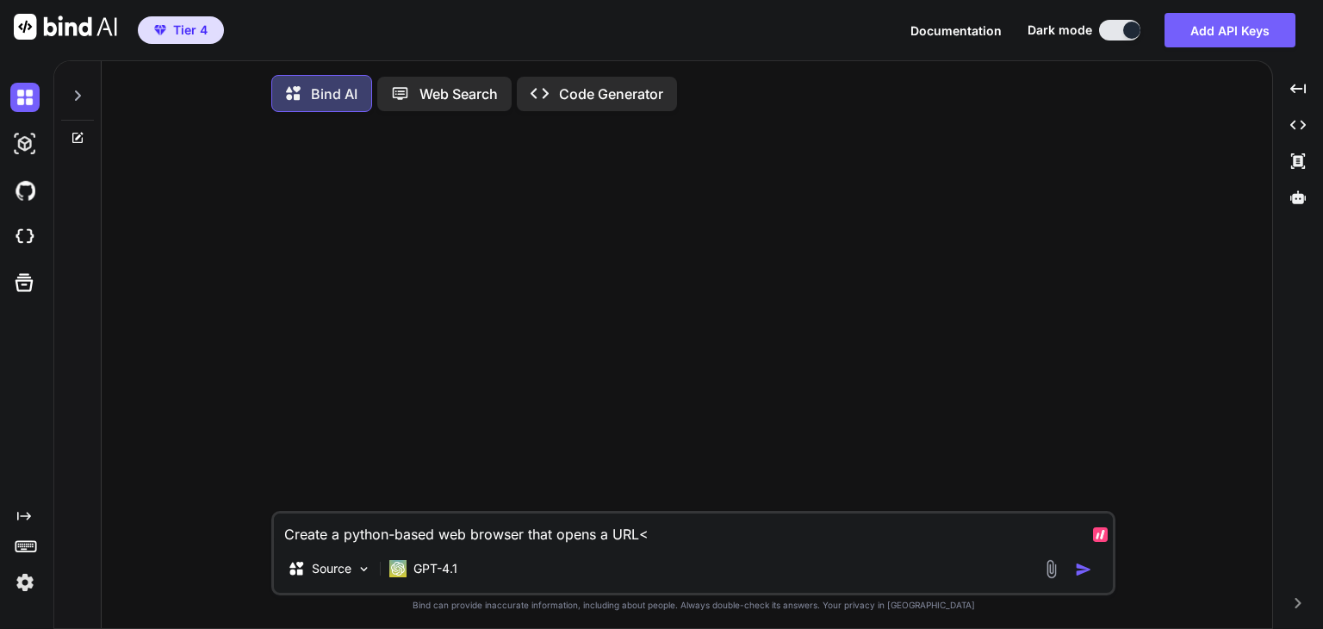
type textarea "x"
type textarea "Create a python-based web browser that opens a URL< c"
type textarea "x"
type textarea "Create a python-based web browser that opens a URL<"
type textarea "x"
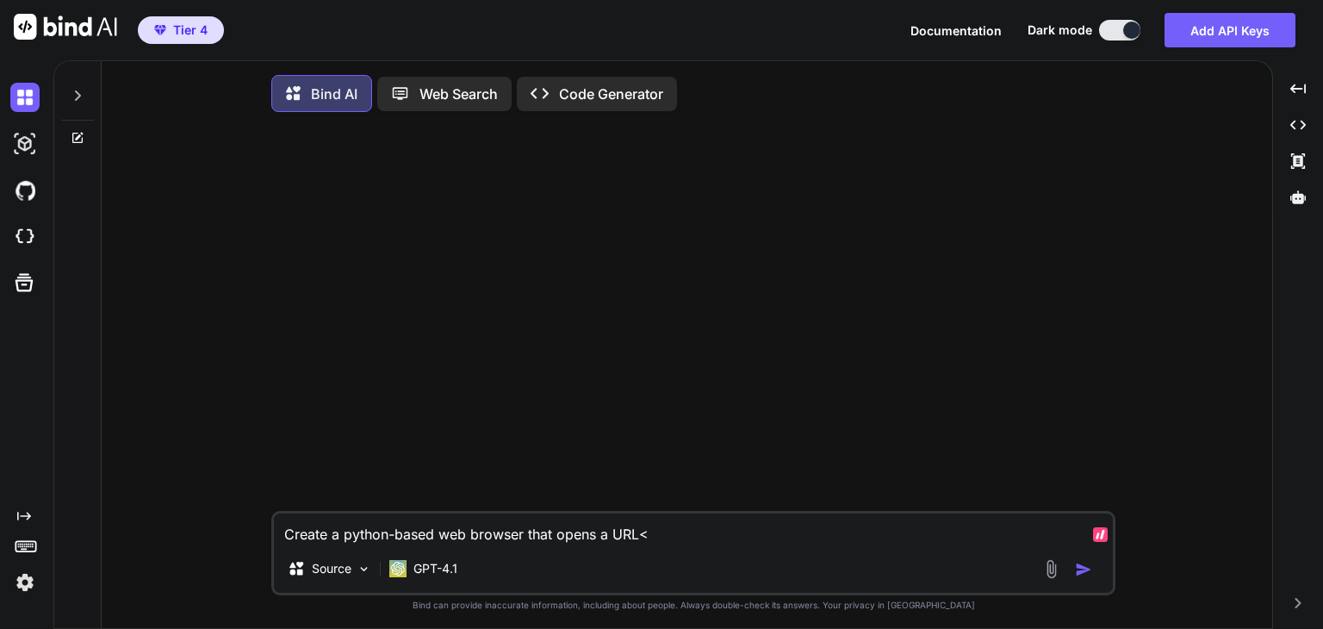
type textarea "Create a python-based web browser that opens a URL<"
type textarea "x"
type textarea "Create a python-based web browser that opens a URL"
type textarea "x"
type textarea "Create a python-based web browser that opens a URL,"
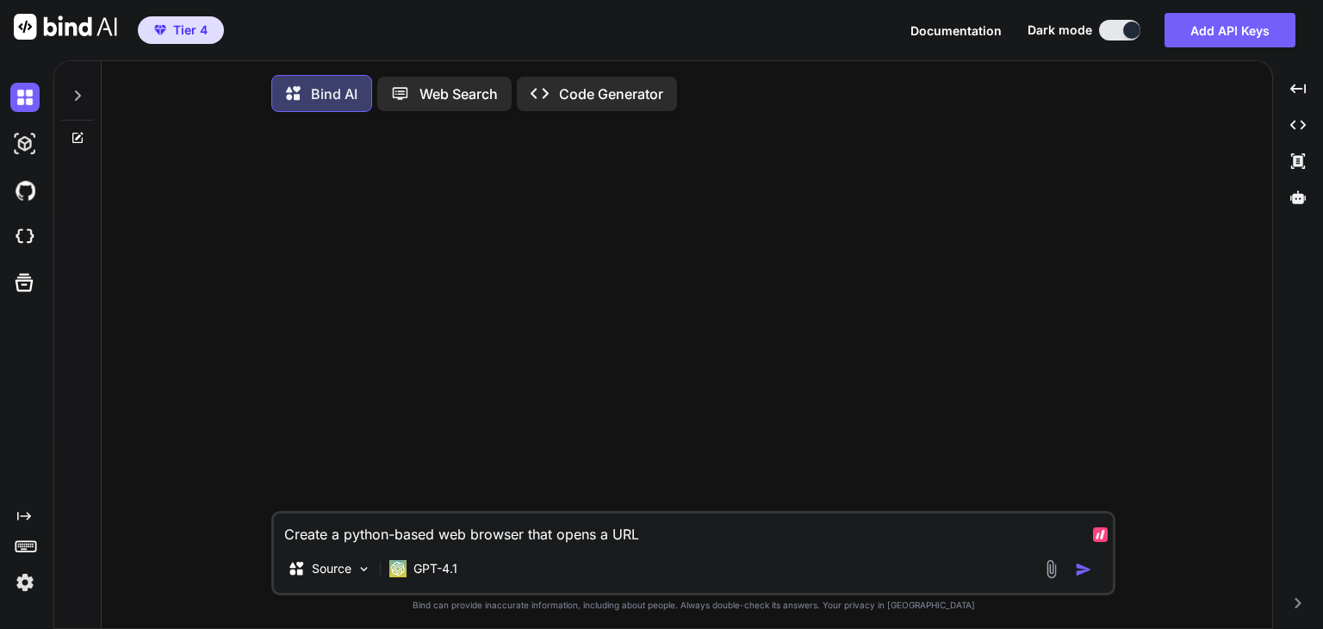
type textarea "x"
type textarea "Create a python-based web browser that opens a URL,"
type textarea "x"
type textarea "Create a python-based web browser that opens a URL, c"
type textarea "x"
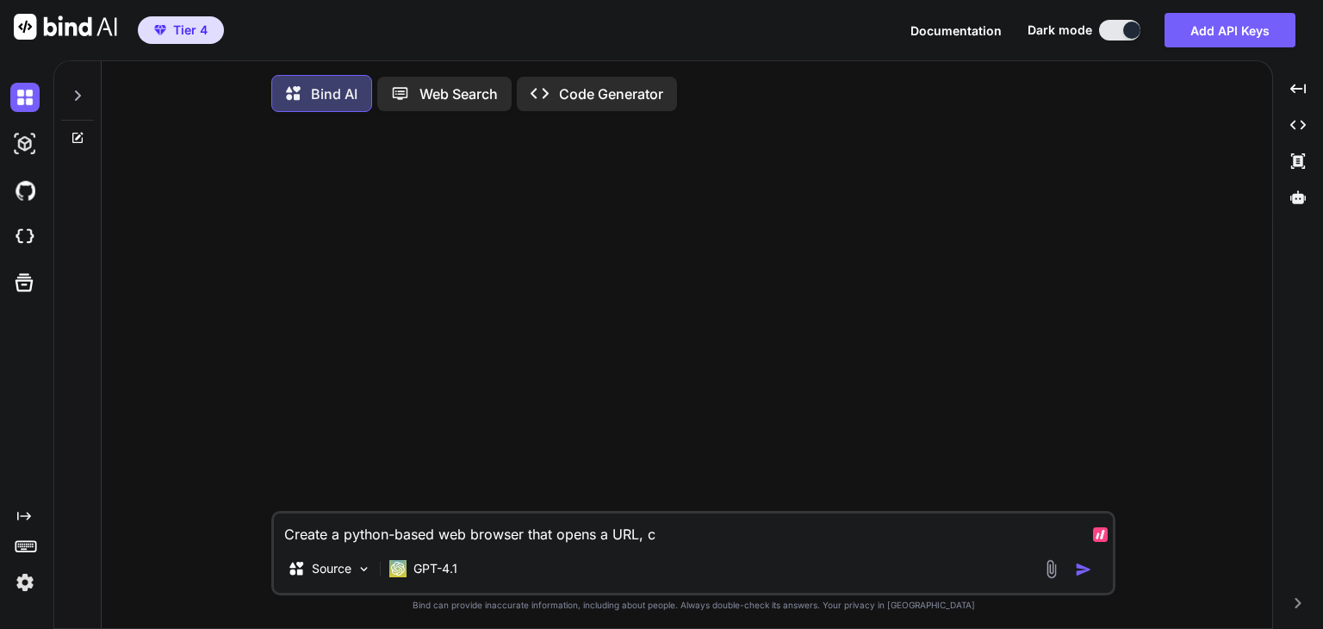
type textarea "Create a python-based web browser that opens a URL, co"
type textarea "x"
type textarea "Create a python-based web browser that opens a URL, cou"
type textarea "x"
type textarea "Create a python-based web browser that opens a URL, coun"
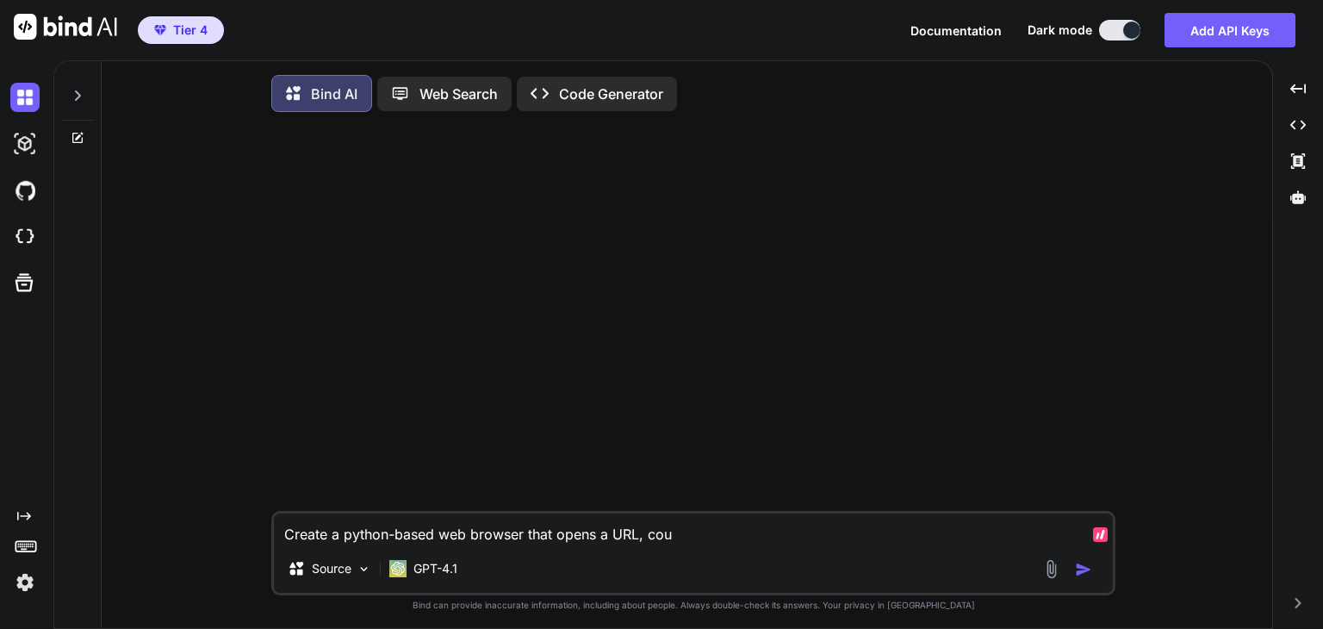
type textarea "x"
type textarea "Create a python-based web browser that opens a URL, count"
type textarea "x"
type textarea "Create a python-based web browser that opens a URL, counts"
type textarea "x"
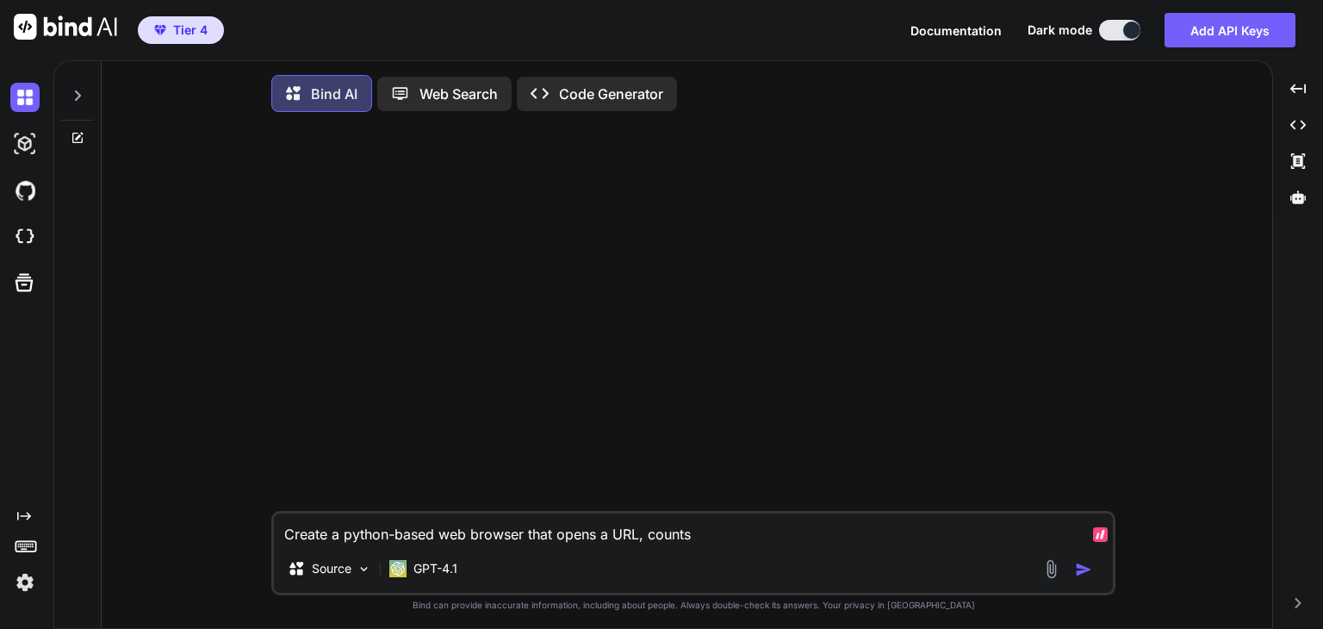
type textarea "Create a python-based web browser that opens a URL, counts"
type textarea "x"
type textarea "Create a python-based web browser that opens a URL, counts t"
type textarea "x"
click at [680, 539] on textarea "Create a python-based web browser that opens a URL, then scrolls from 0% to 90%" at bounding box center [693, 529] width 839 height 31
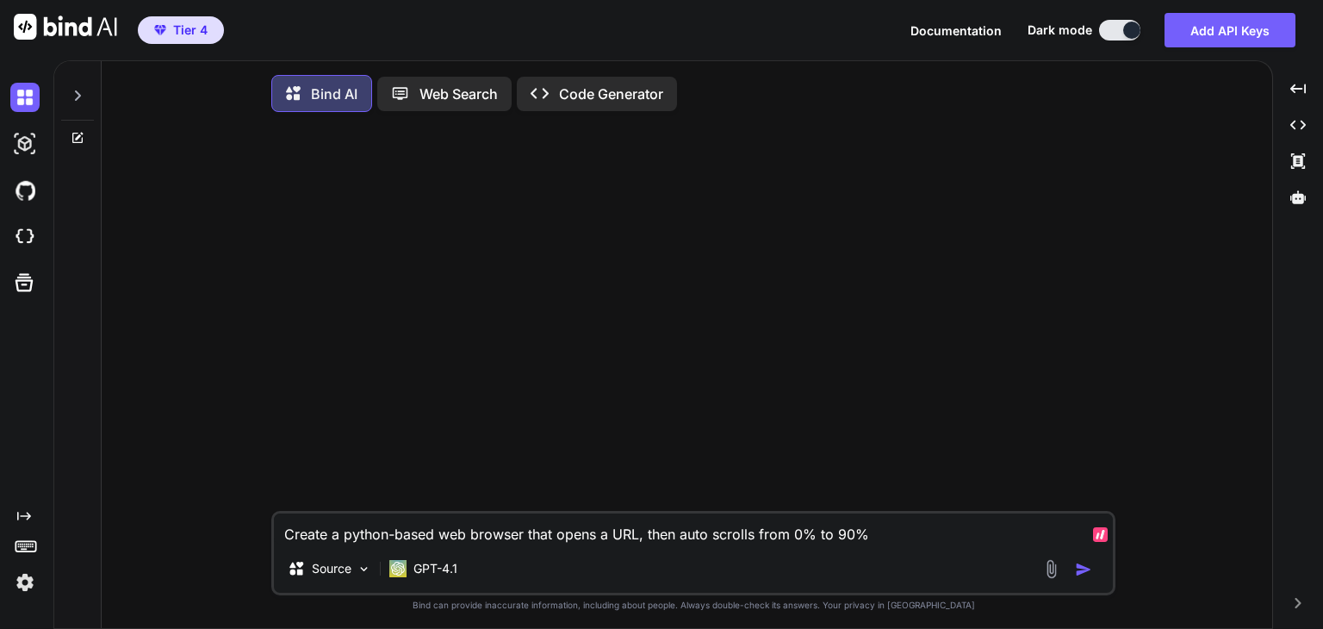
click at [947, 545] on textarea "Create a python-based web browser that opens a URL, then auto scrolls from 0% t…" at bounding box center [693, 529] width 839 height 31
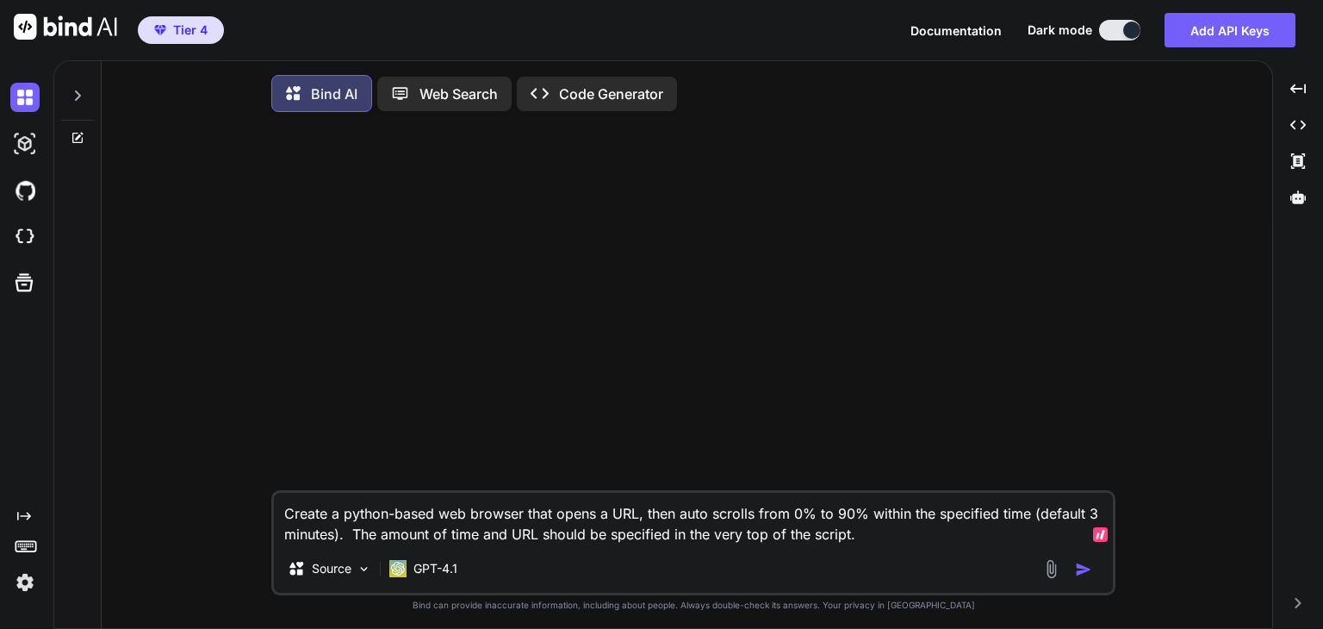
click at [348, 532] on textarea "Create a python-based web browser that opens a URL, then auto scrolls from 0% t…" at bounding box center [693, 519] width 839 height 52
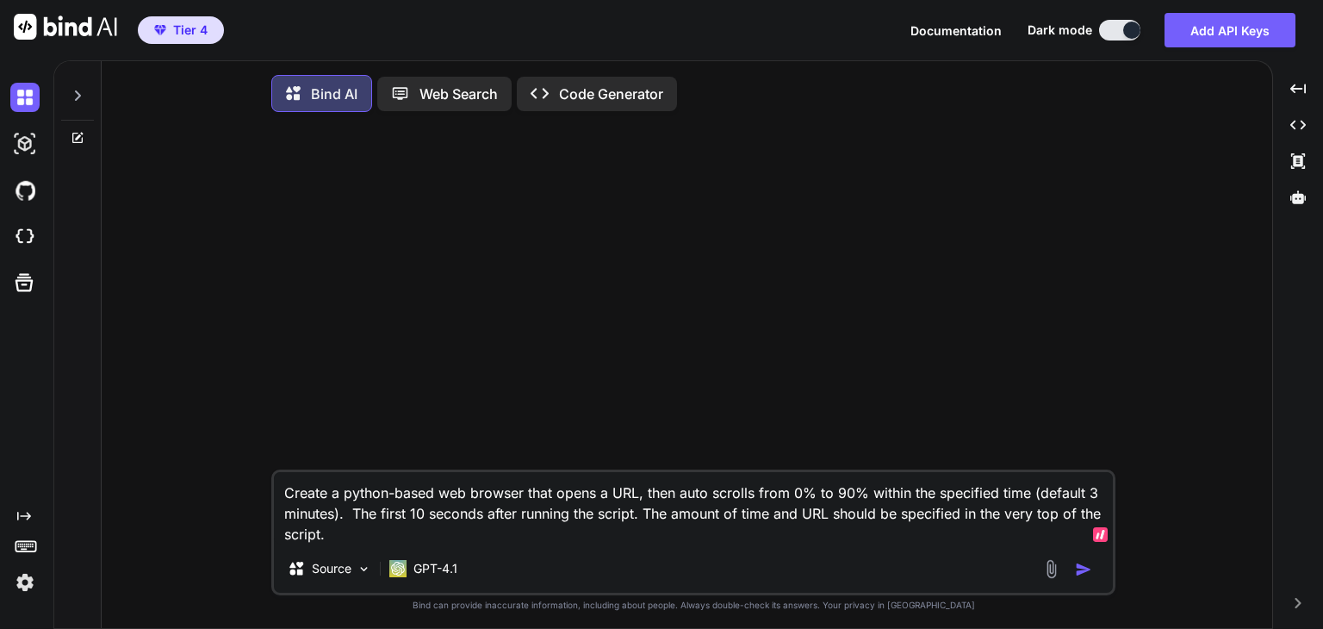
click at [378, 521] on textarea "Create a python-based web browser that opens a URL, then auto scrolls from 0% t…" at bounding box center [693, 508] width 839 height 72
click at [687, 524] on textarea "Create a python-based web browser that opens a URL, then auto scrolls from 0% t…" at bounding box center [693, 508] width 839 height 72
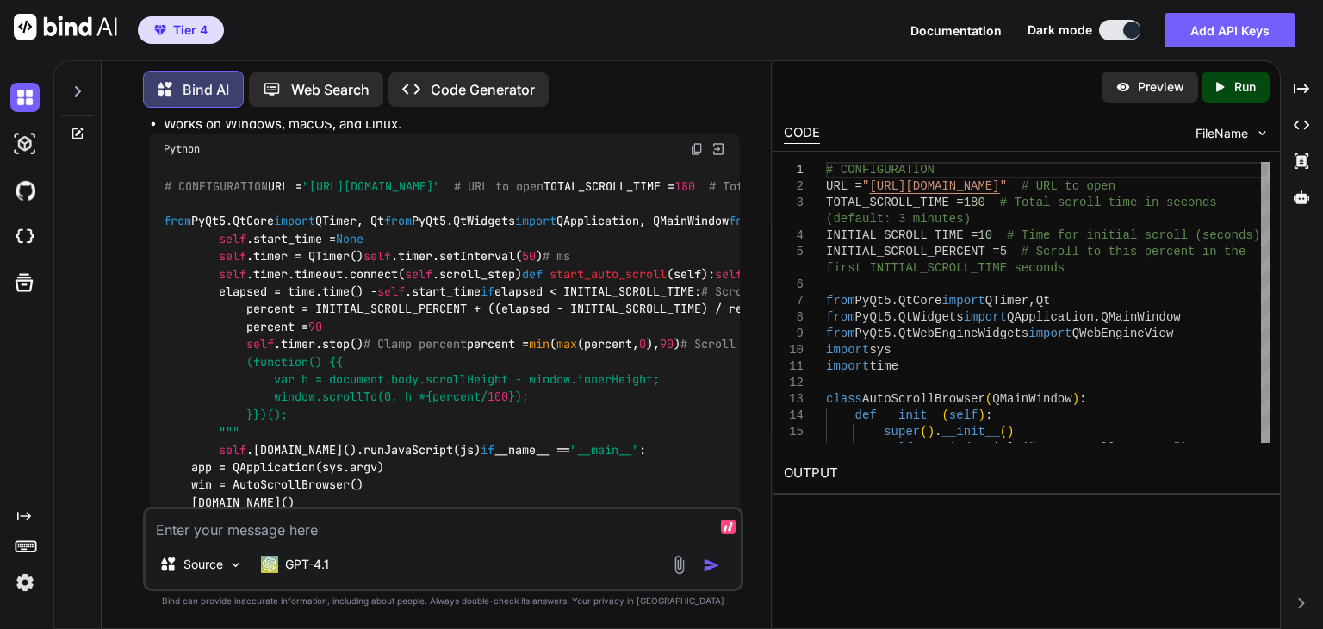
scroll to position [225, 0]
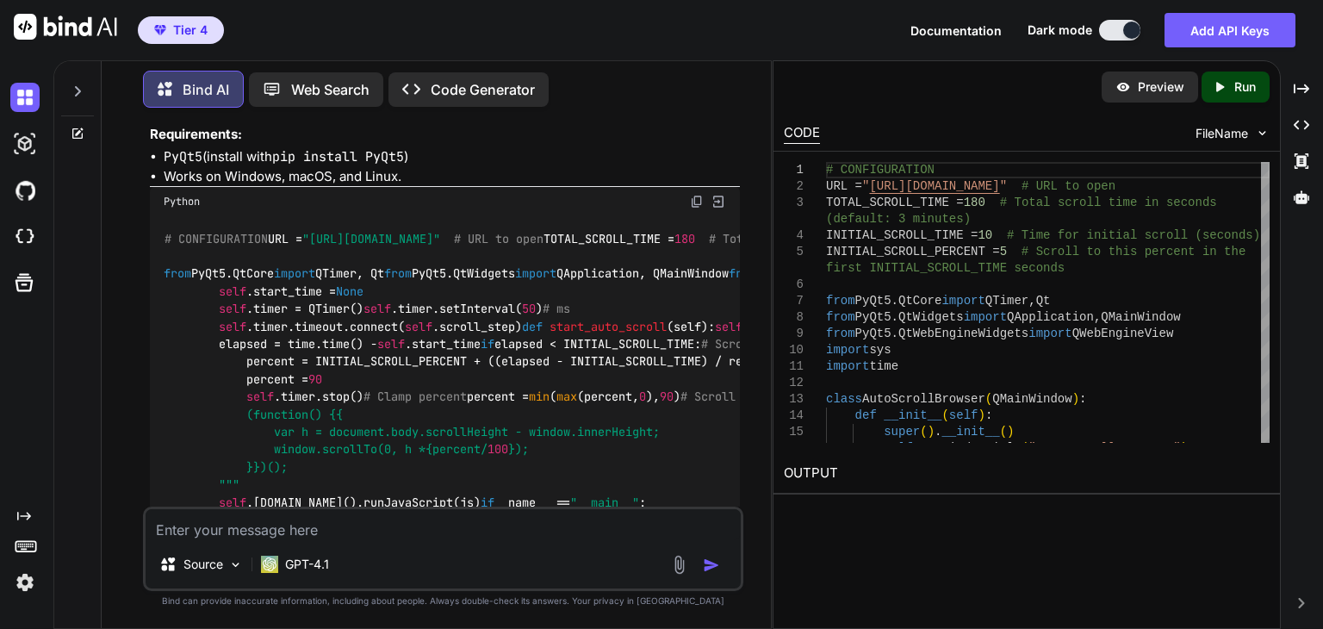
click at [693, 209] on img at bounding box center [697, 202] width 14 height 14
click at [955, 460] on h2 "OUTPUT" at bounding box center [1027, 473] width 507 height 40
click at [1232, 282] on span "AutoScrollBrowser" at bounding box center [1290, 274] width 117 height 16
click at [569, 533] on textarea at bounding box center [443, 524] width 595 height 31
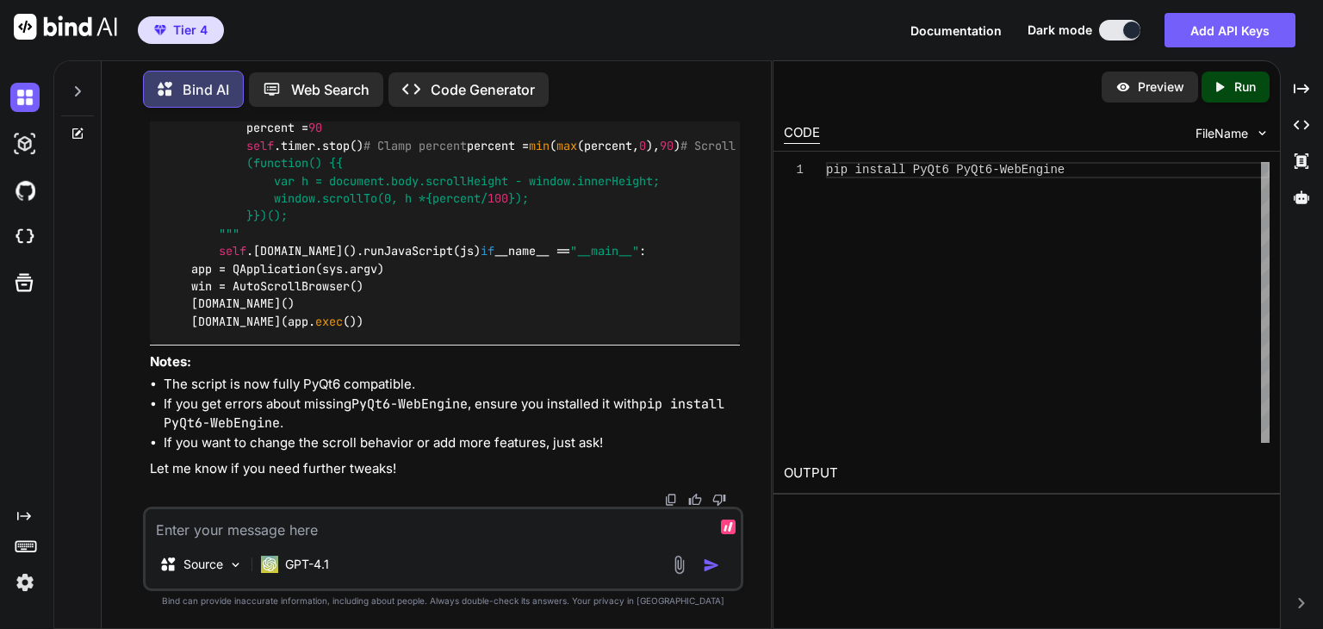
scroll to position [2110, 0]
click at [125, 522] on div "You Create a python-based web browser that opens a URL, then auto scrolls from …" at bounding box center [443, 374] width 656 height 507
click at [350, 539] on textarea at bounding box center [443, 524] width 595 height 31
paste textarea "ModuleNotFoundError: No module named 'PyQt6.QtWebEngineWidgets'"
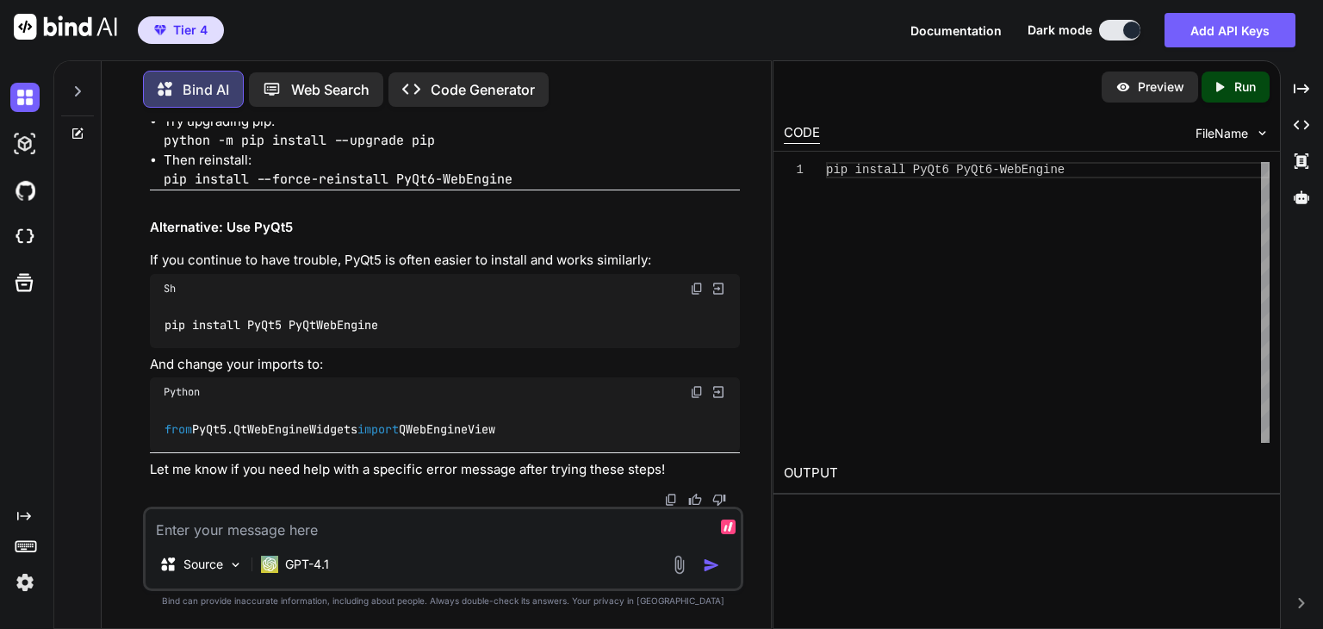
scroll to position [4272, 0]
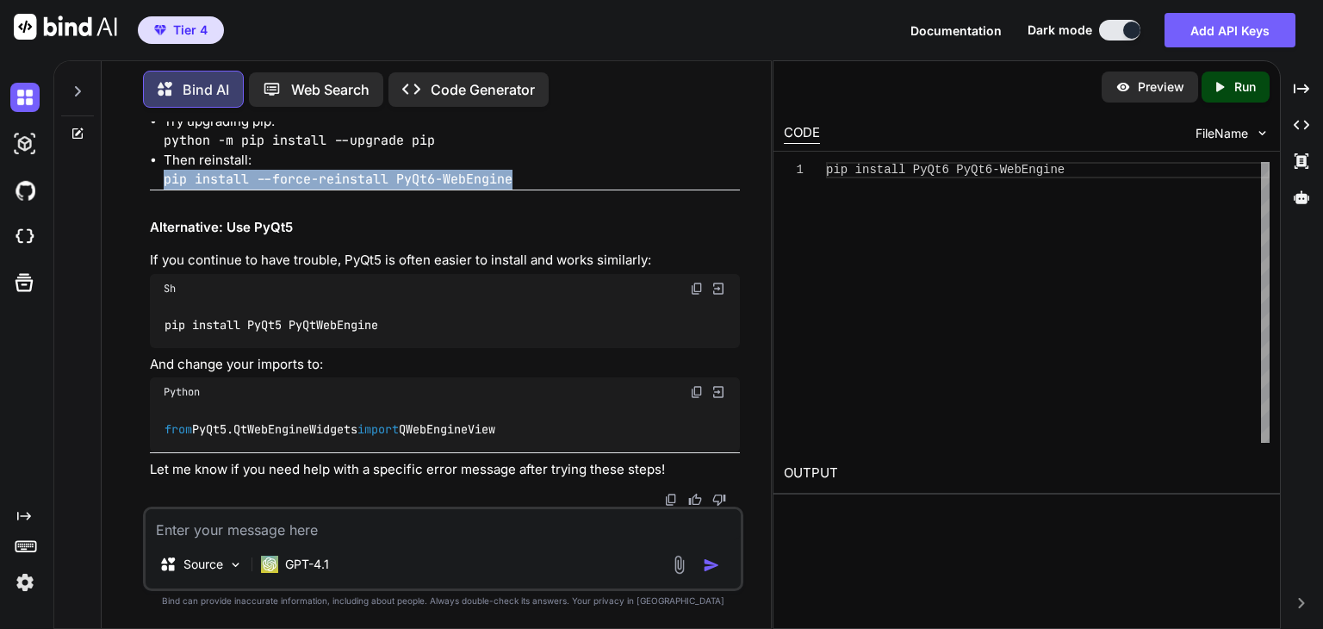
drag, startPoint x: 527, startPoint y: 283, endPoint x: 158, endPoint y: 288, distance: 369.7
click at [158, 190] on ul "Try upgrading pip: python -m pip install --upgrade pip Then reinstall: pip inst…" at bounding box center [445, 151] width 590 height 78
copy code "pip install --force-reinstall PyQt6-WebEngine"
click at [128, 426] on div "You Create a python-based web browser that opens a URL, then auto scrolls from …" at bounding box center [443, 374] width 656 height 507
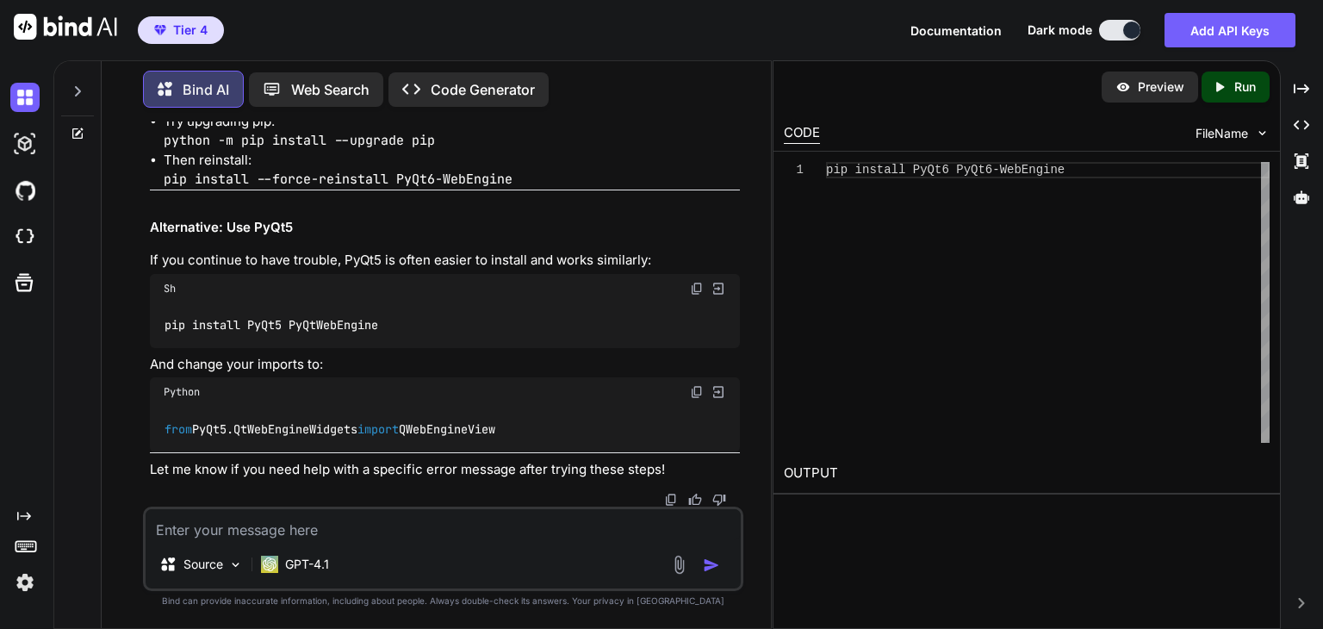
click at [329, 525] on textarea at bounding box center [443, 524] width 595 height 31
paste textarea "C:\Portable>python browser.py Traceback (most recent call last): File "C:\Porta…"
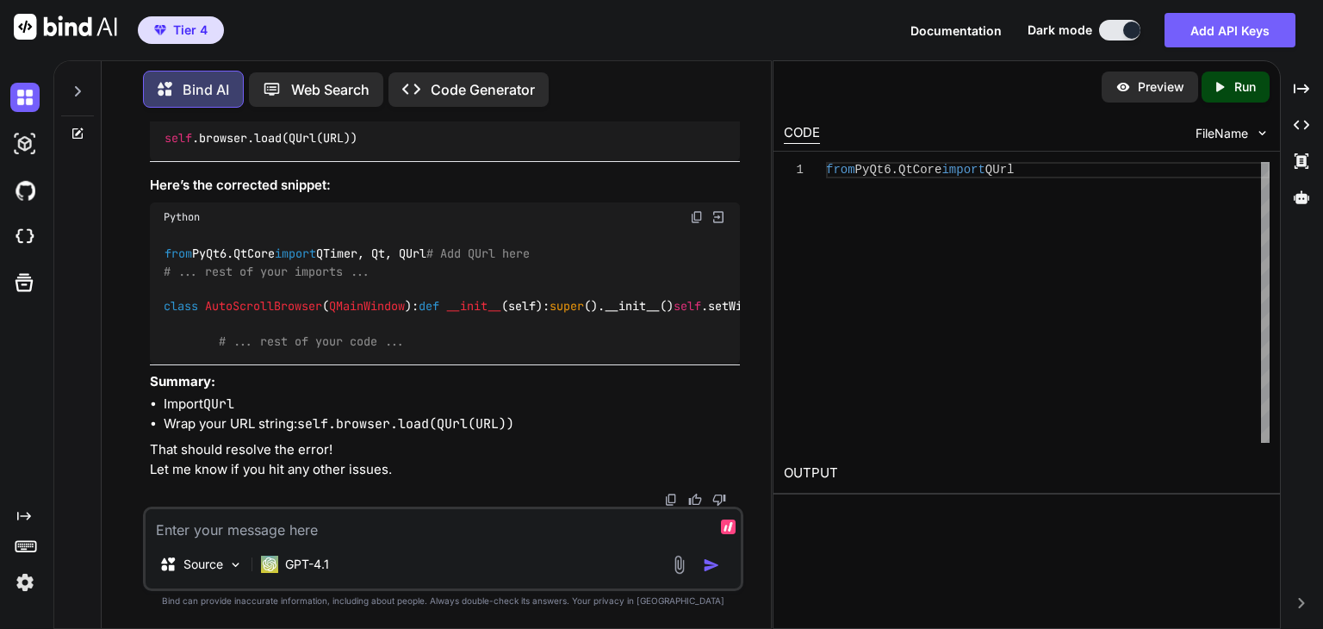
scroll to position [5421, 0]
drag, startPoint x: 582, startPoint y: 383, endPoint x: 223, endPoint y: 394, distance: 358.6
click at [223, 364] on div "from PyQt6.QtCore import QTimer, Qt, QUrl # Add QUrl here # ... rest of your im…" at bounding box center [445, 298] width 590 height 133
copy code "self .browser.load(QUrl(URL)) # <-- FIXED LINE"
click at [108, 459] on div "Bind AI Web Search Created with Pixso. Code Generator You Create a python-based…" at bounding box center [436, 346] width 669 height 564
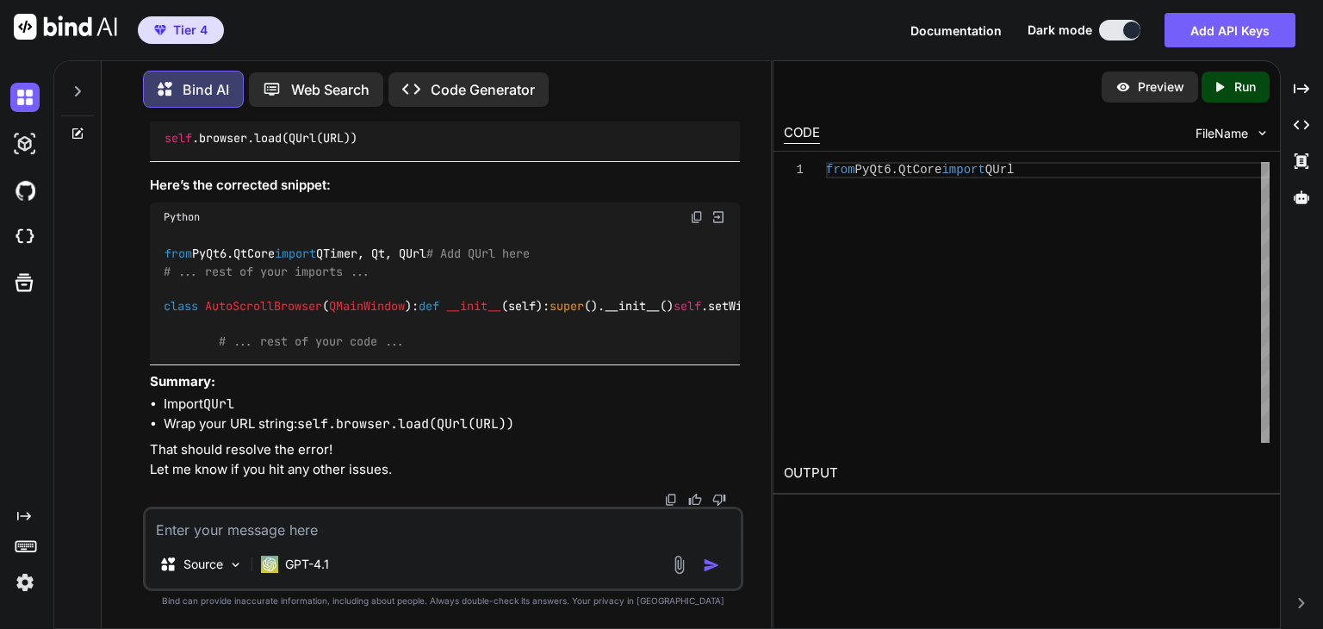
scroll to position [5389, 0]
drag, startPoint x: 113, startPoint y: 408, endPoint x: 152, endPoint y: 439, distance: 49.7
click at [113, 408] on div "Bind AI Web Search Created with Pixso. Code Generator You Create a python-based…" at bounding box center [436, 346] width 669 height 564
click at [226, 526] on textarea at bounding box center [443, 524] width 595 height 31
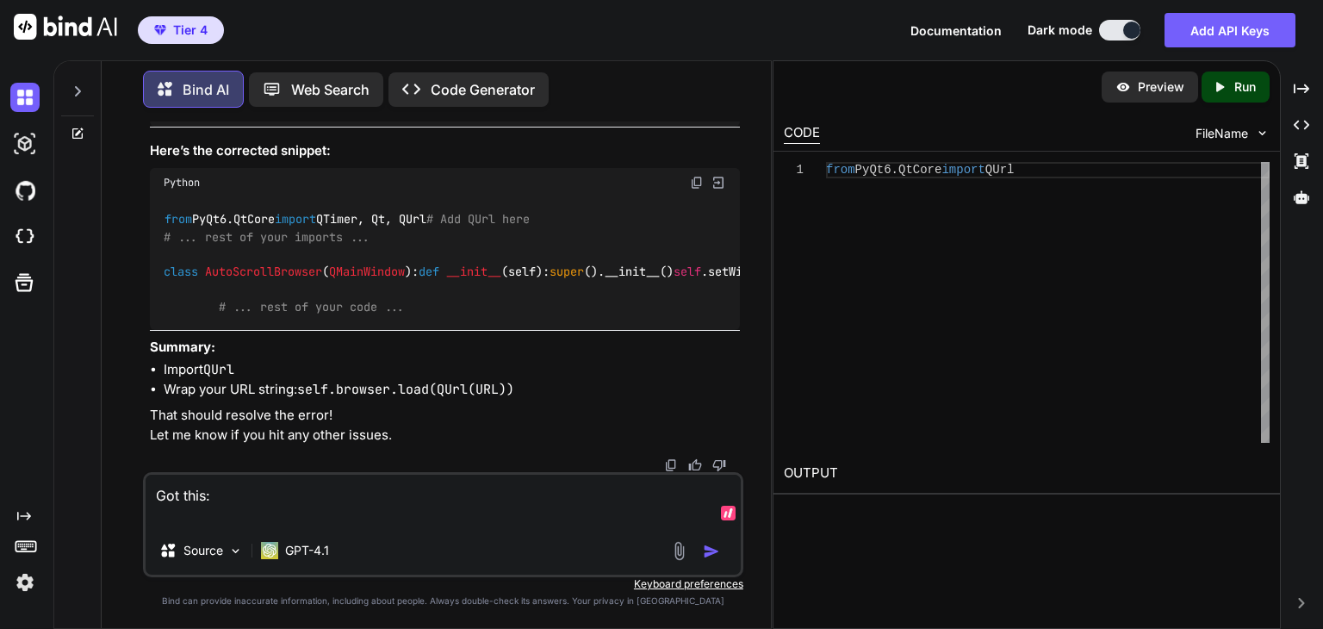
paste textarea "C:\Portable>python browser.py Traceback (most recent call last): File "C:\Porta…"
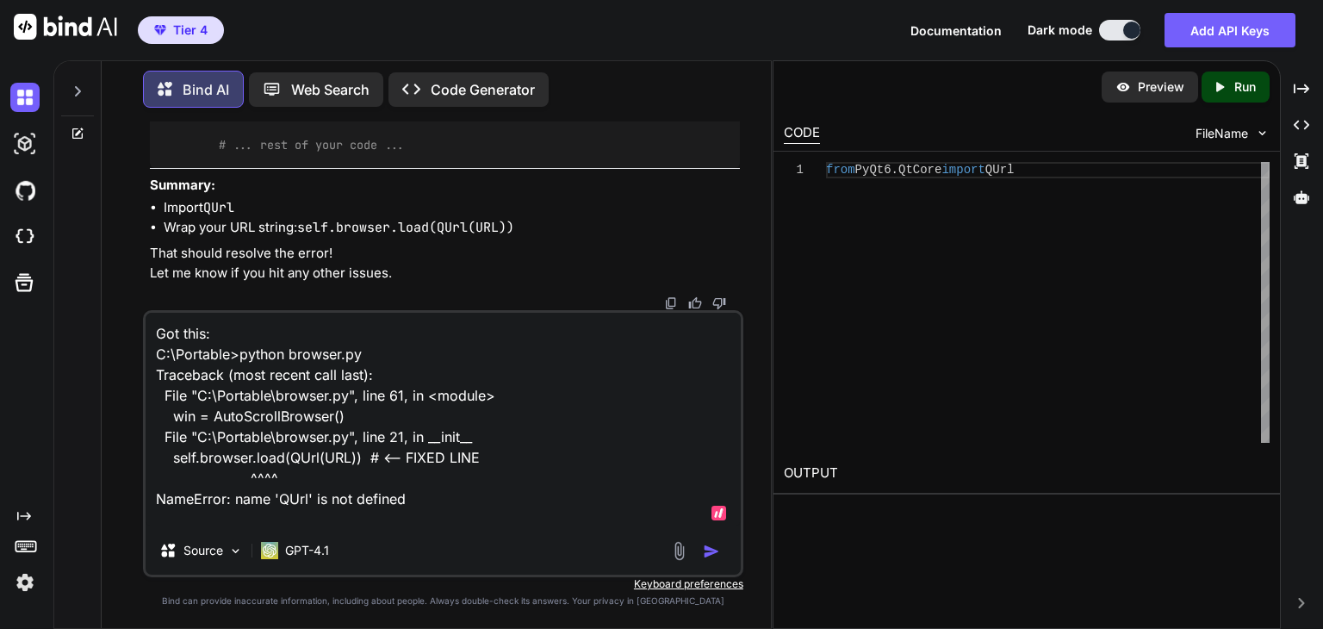
scroll to position [22, 0]
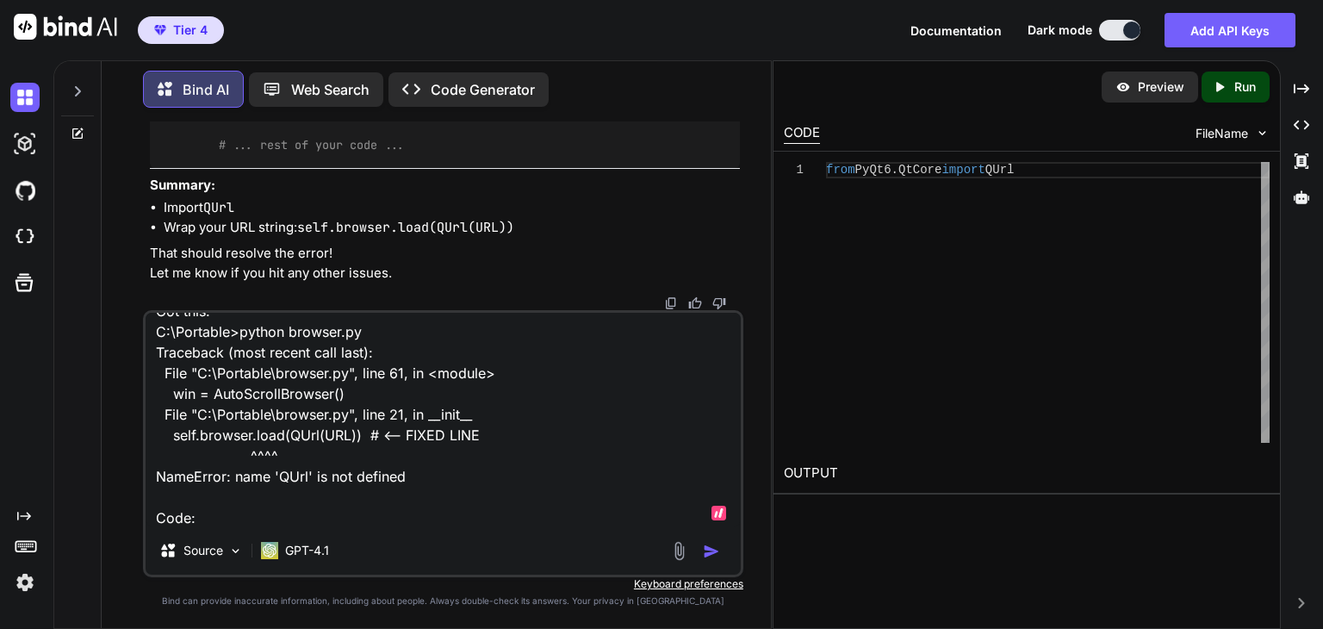
click at [279, 516] on textarea "Got this: C:\Portable>python browser.py Traceback (most recent call last): File…" at bounding box center [443, 420] width 595 height 214
paste textarea "# CONFIGURATION URL = "[URL][DOMAIN_NAME]" # URL to open TOTAL_SCROLL_TIME = 18…"
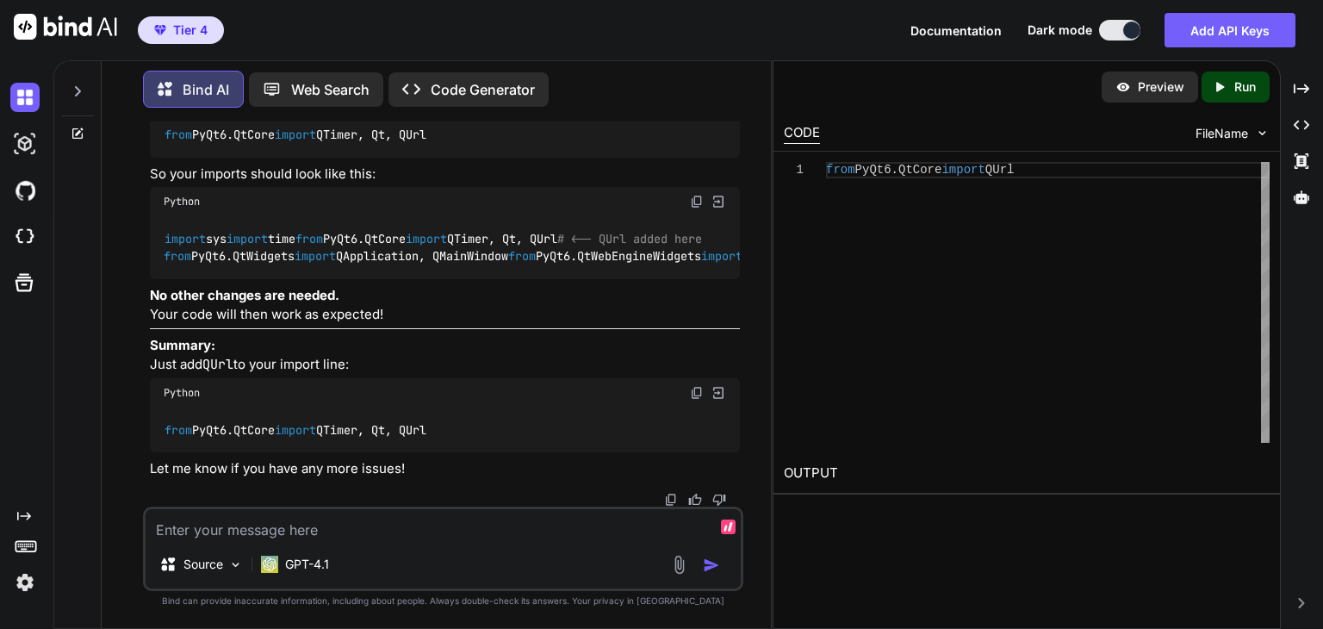
scroll to position [6835, 0]
drag, startPoint x: 529, startPoint y: 439, endPoint x: 156, endPoint y: 435, distance: 373.1
click at [156, 435] on div "from PyQt6.QtCore import QTimer, Qt, QUrl" at bounding box center [445, 430] width 590 height 45
copy code "from PyQt6.QtCore import QTimer, Qt, QUrl"
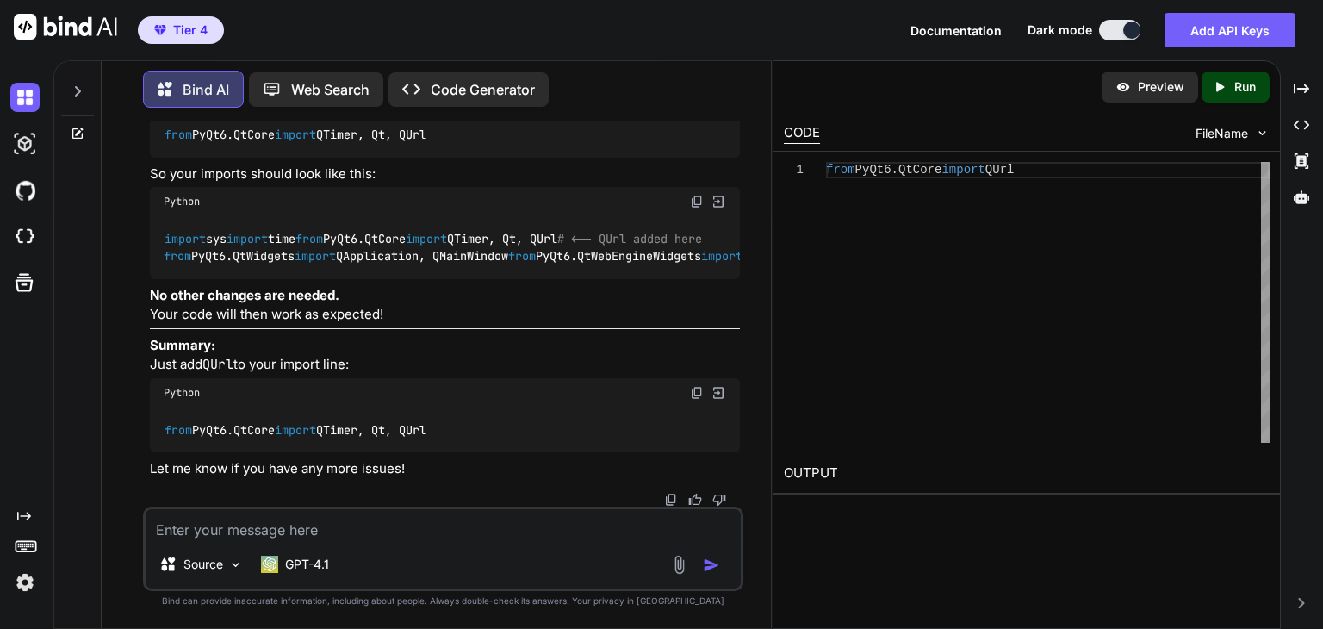
drag, startPoint x: 451, startPoint y: 206, endPoint x: 148, endPoint y: 205, distance: 302.4
click at [150, 216] on div "import sys import time from PyQt6.QtCore import QTimer, Qt, QUrl # <-- QUrl add…" at bounding box center [445, 247] width 590 height 63
copy code "from PyQt6.QtCore import QTimer, Qt, QUrl"
click at [483, 545] on div "Source GPT-4.1" at bounding box center [443, 549] width 601 height 84
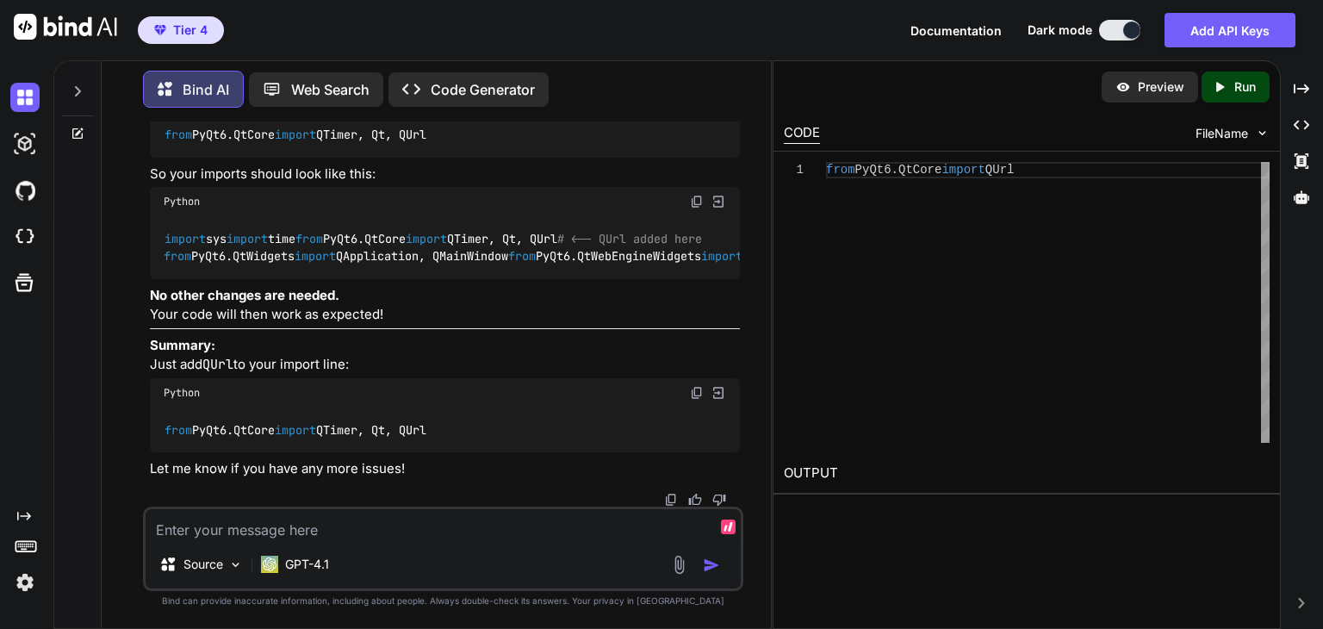
click at [431, 530] on textarea at bounding box center [443, 524] width 595 height 31
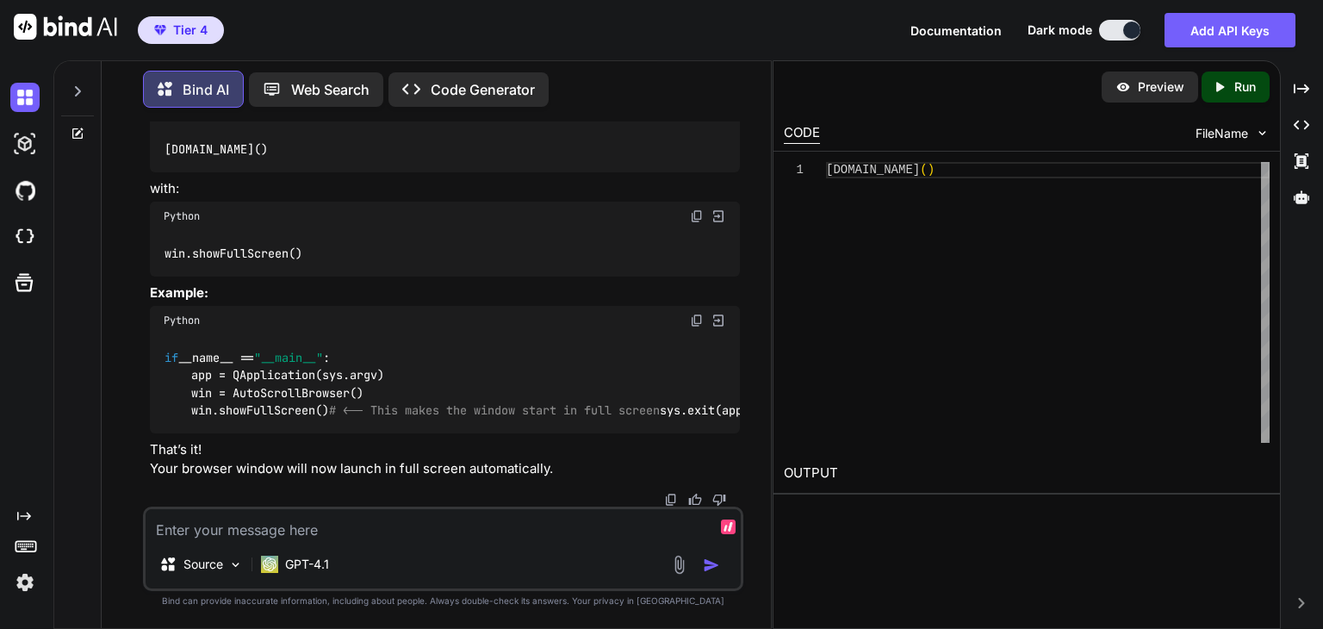
scroll to position [7368, 0]
click at [366, 276] on div "win.showFullScreen()" at bounding box center [445, 253] width 590 height 45
drag, startPoint x: 345, startPoint y: 333, endPoint x: 151, endPoint y: 330, distance: 193.9
click at [151, 276] on div "win.showFullScreen()" at bounding box center [445, 253] width 590 height 45
copy code "win.showFullScreen()"
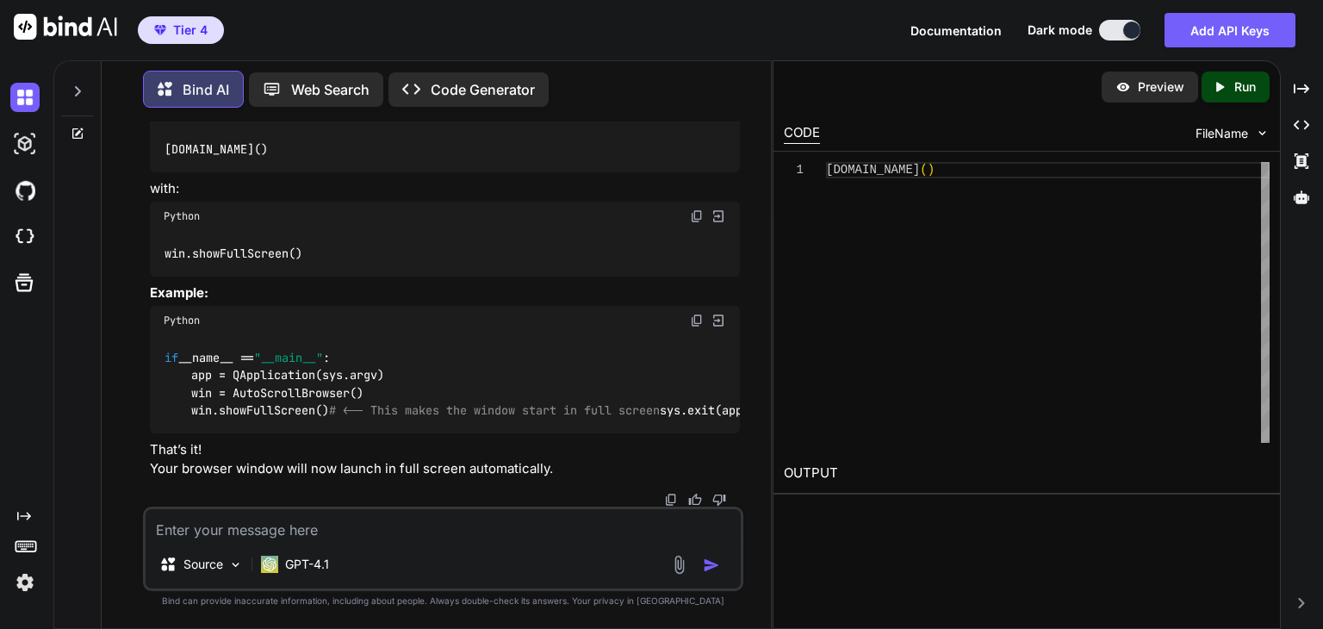
click at [478, 550] on div "Source GPT-4.1" at bounding box center [443, 567] width 595 height 41
click at [458, 539] on textarea at bounding box center [443, 524] width 595 height 31
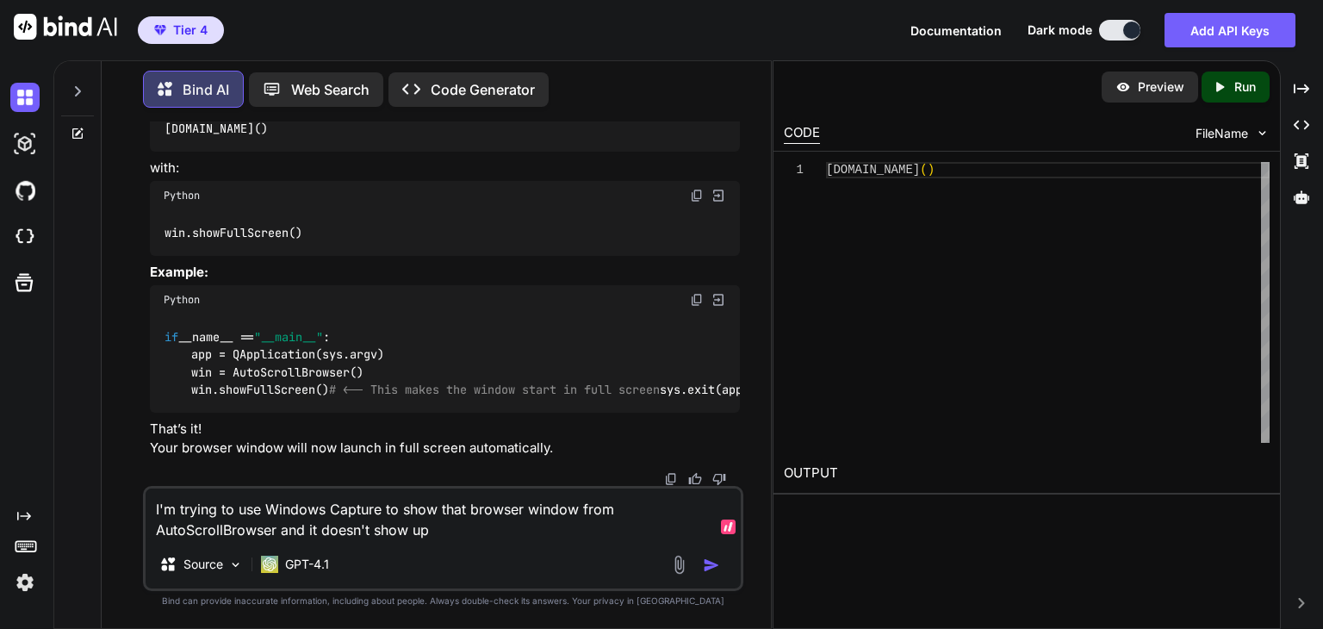
click at [264, 511] on textarea "I'm trying to use Windows Capture to show that browser window from AutoScrollBr…" at bounding box center [443, 515] width 595 height 52
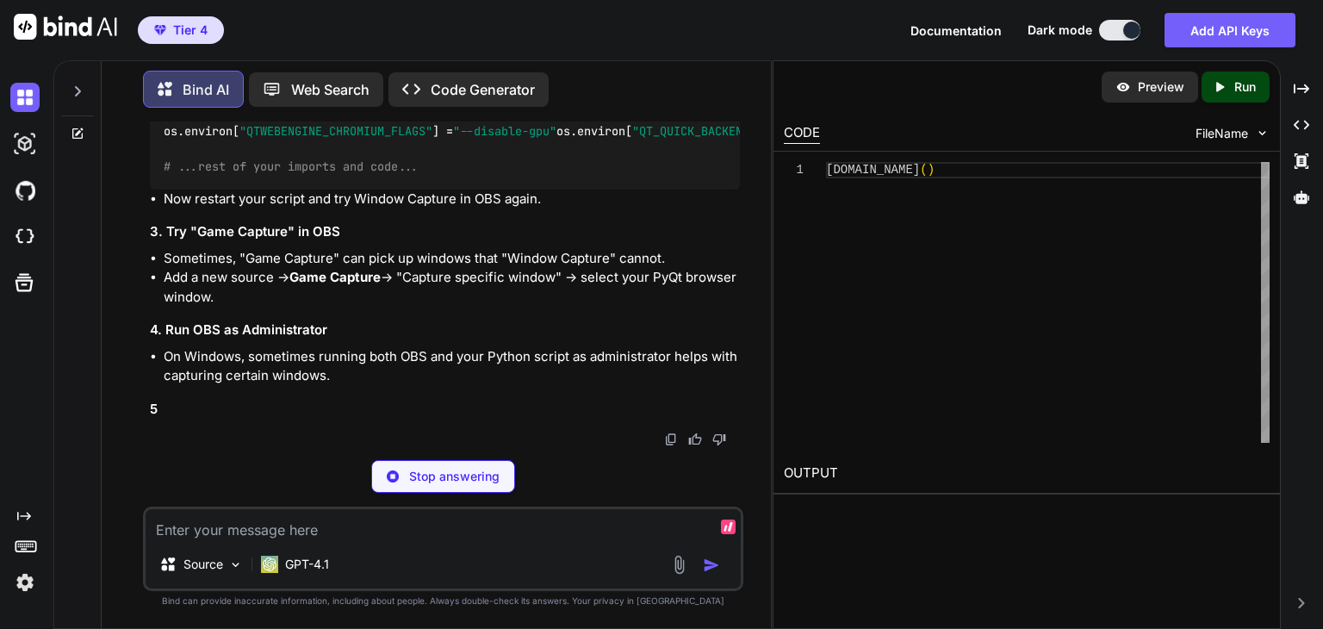
scroll to position [8354, 0]
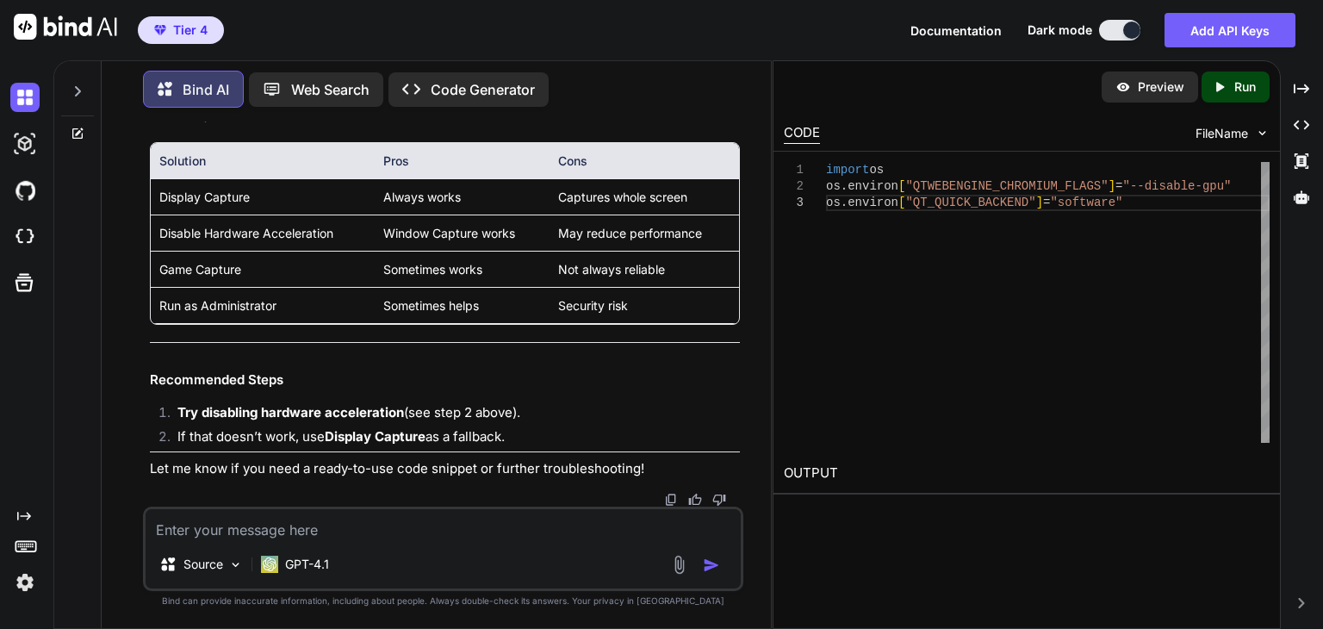
click at [94, 359] on div at bounding box center [77, 342] width 47 height 571
click at [267, 537] on textarea at bounding box center [443, 524] width 595 height 31
click at [414, 538] on textarea at bounding box center [443, 524] width 595 height 31
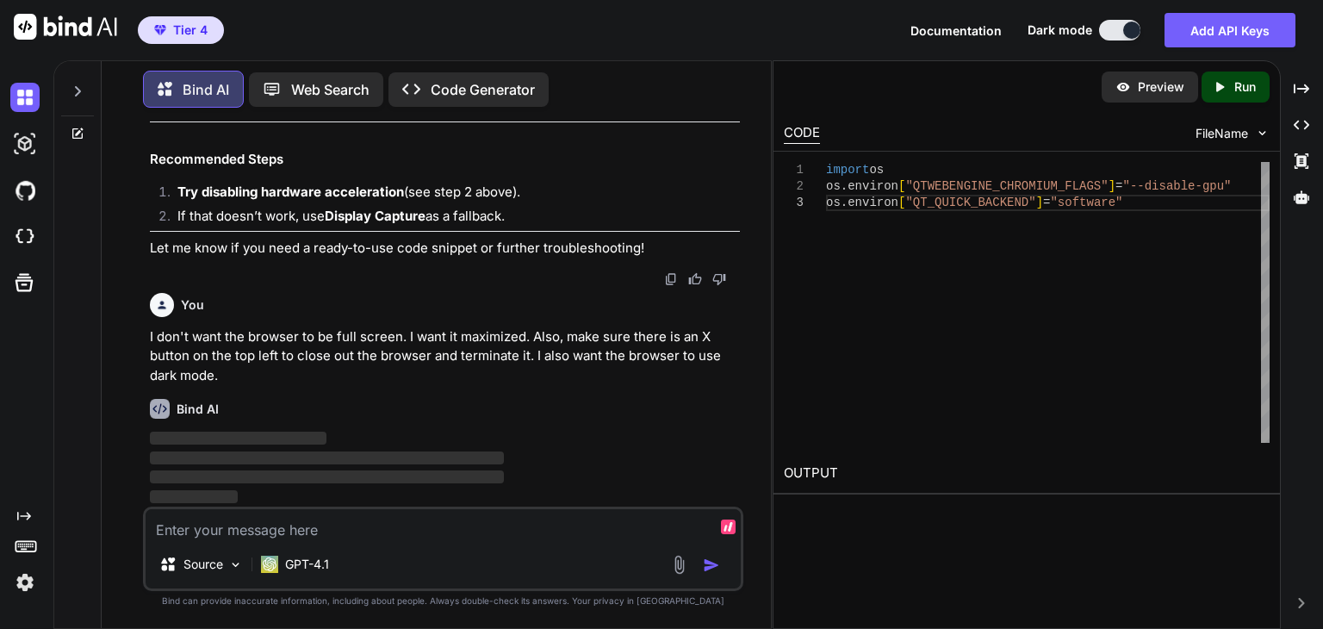
scroll to position [9332, 0]
click at [508, 352] on p "I don't want the browser to be full screen. I want it maximized. Also, make sur…" at bounding box center [445, 356] width 590 height 59
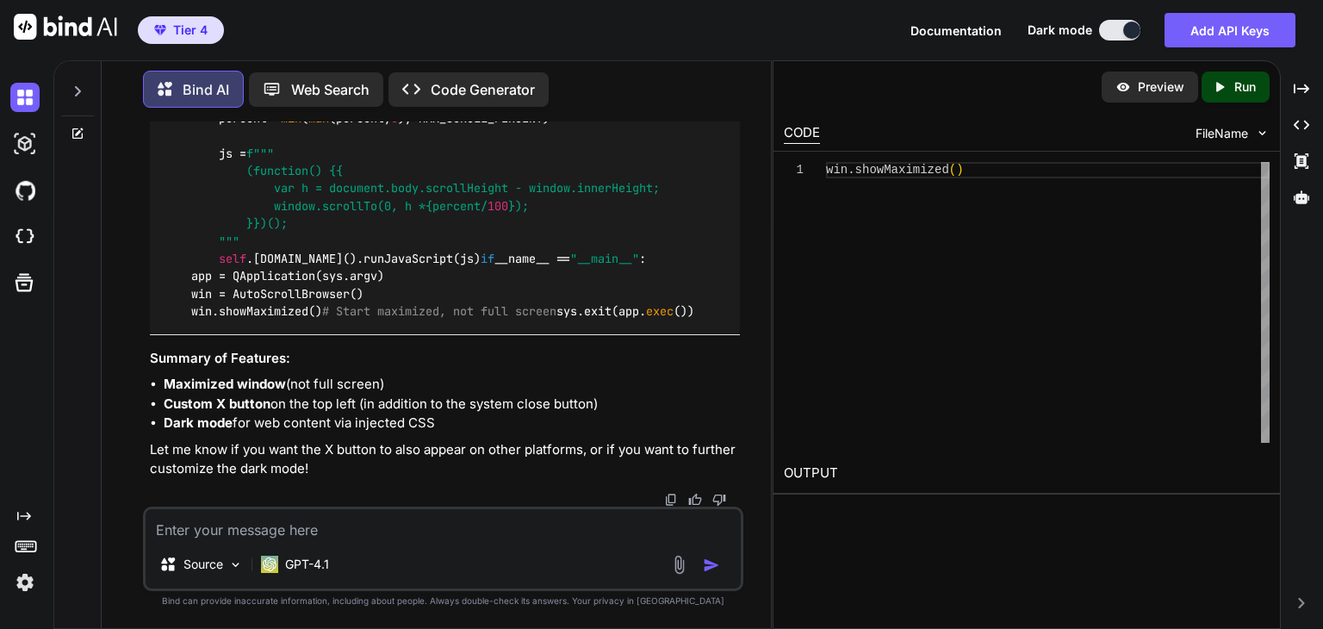
scroll to position [10180, 0]
drag, startPoint x: 127, startPoint y: 253, endPoint x: 160, endPoint y: 312, distance: 67.5
click at [127, 253] on div "You Create a python-based web browser that opens a URL, then auto scrolls from …" at bounding box center [443, 374] width 656 height 507
click at [303, 531] on textarea at bounding box center [443, 524] width 595 height 31
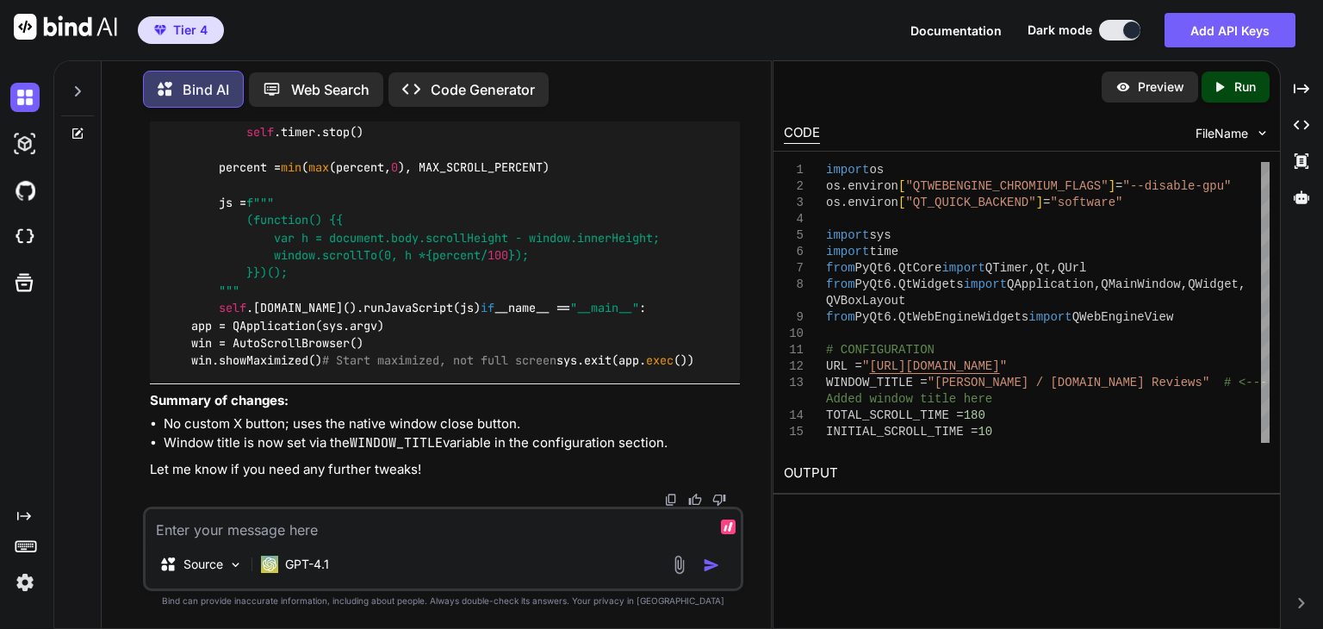
scroll to position [12928, 0]
click at [534, 527] on textarea at bounding box center [443, 524] width 595 height 31
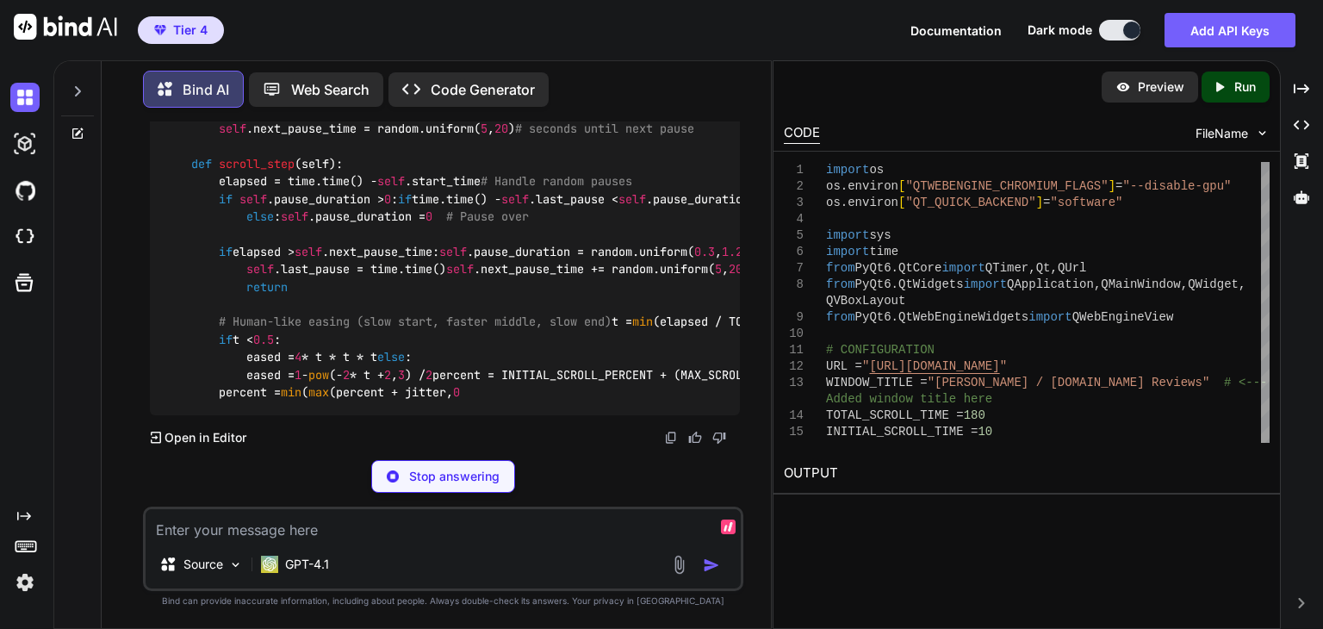
scroll to position [15847, 0]
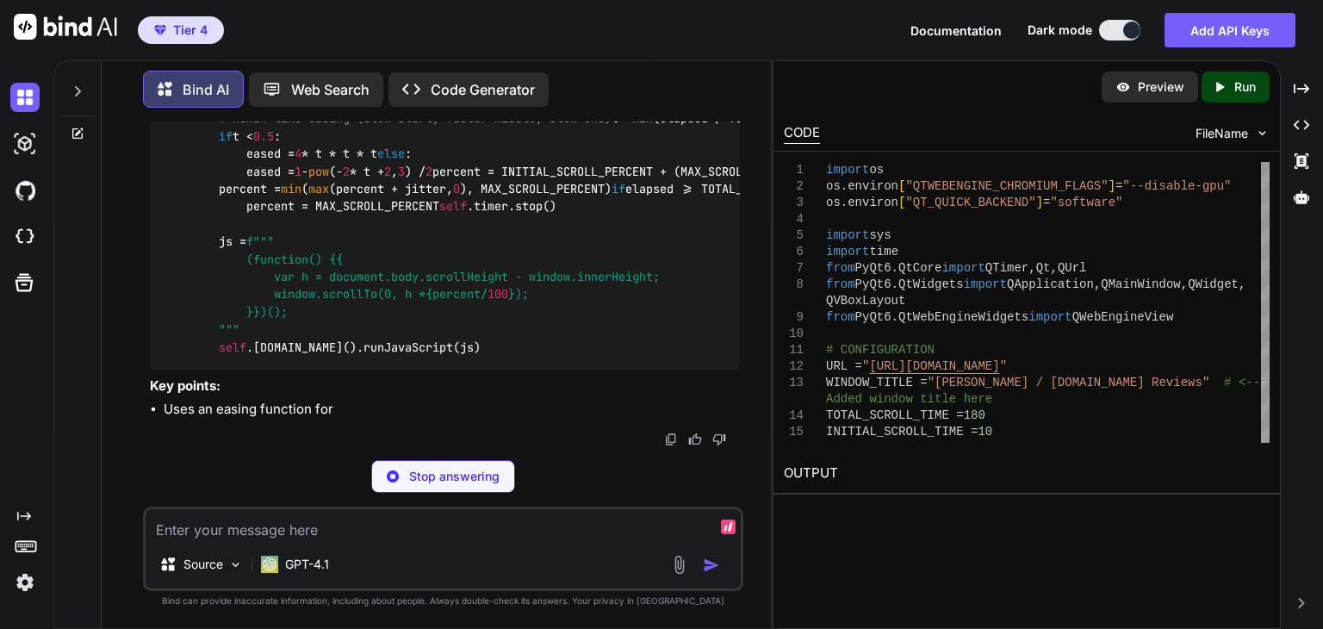
click at [547, 540] on textarea at bounding box center [443, 524] width 595 height 31
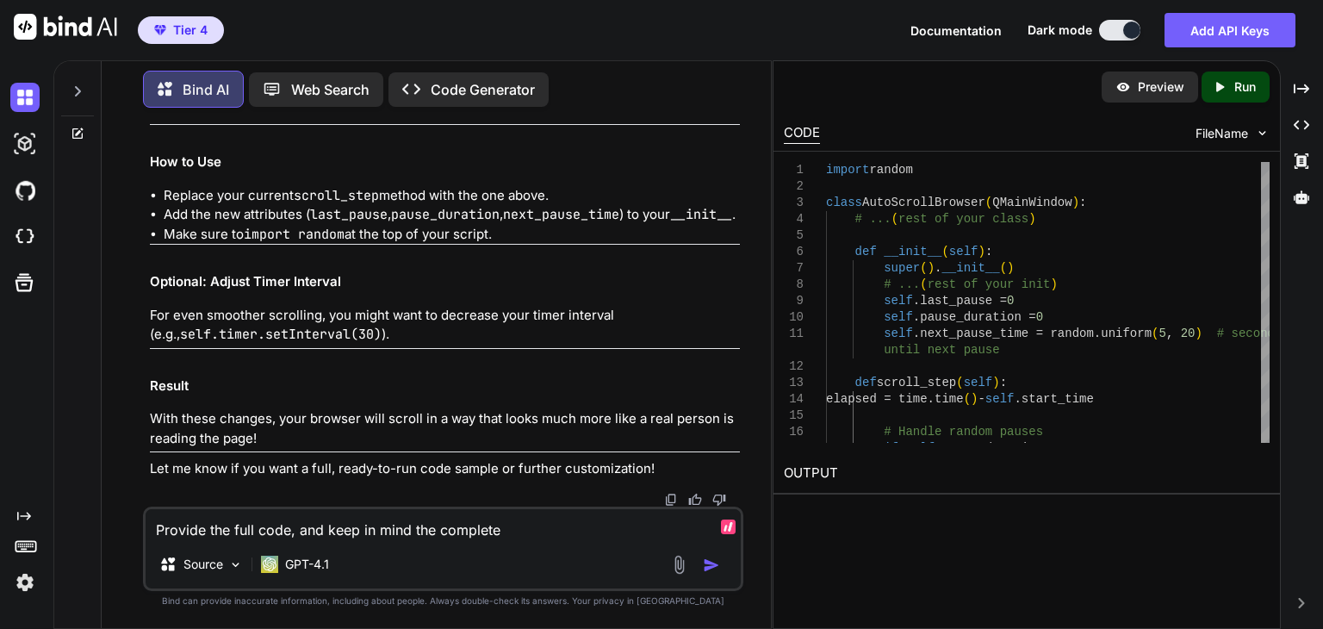
scroll to position [0, 0]
click at [417, 531] on textarea "Provide the full code, and keep in mind the complete" at bounding box center [443, 524] width 595 height 31
paste textarea "TOTAL_SCROLL_TIME"
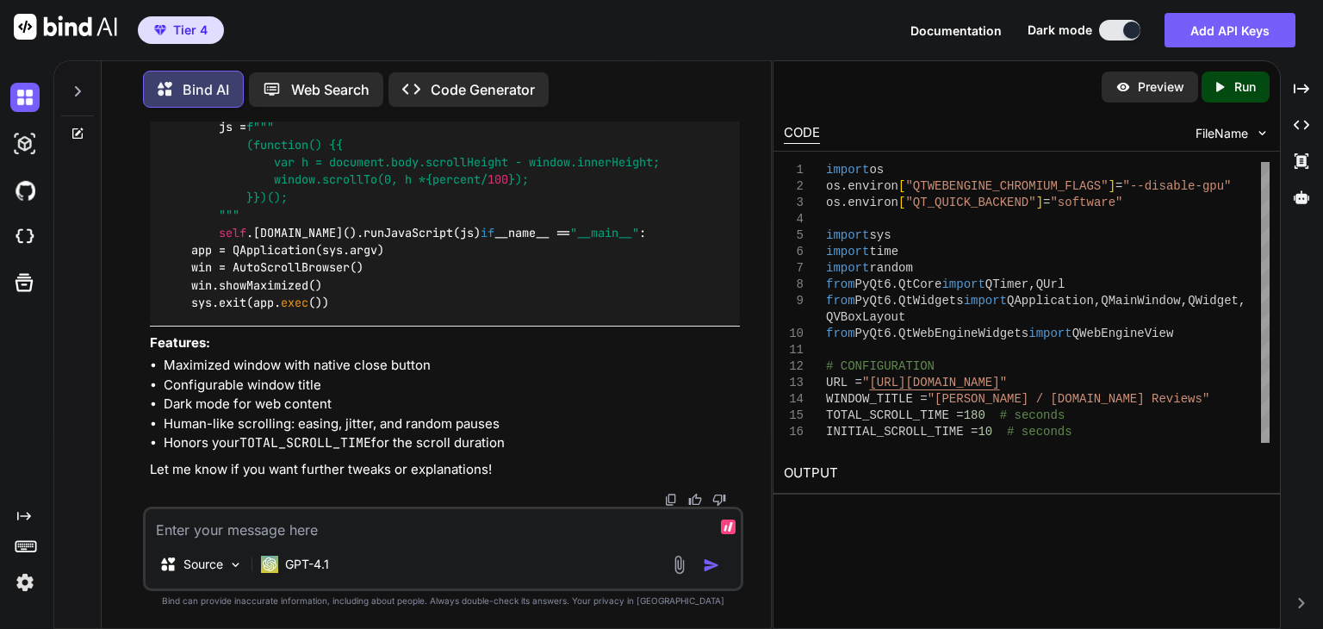
scroll to position [16785, 0]
click at [531, 534] on textarea at bounding box center [443, 524] width 595 height 31
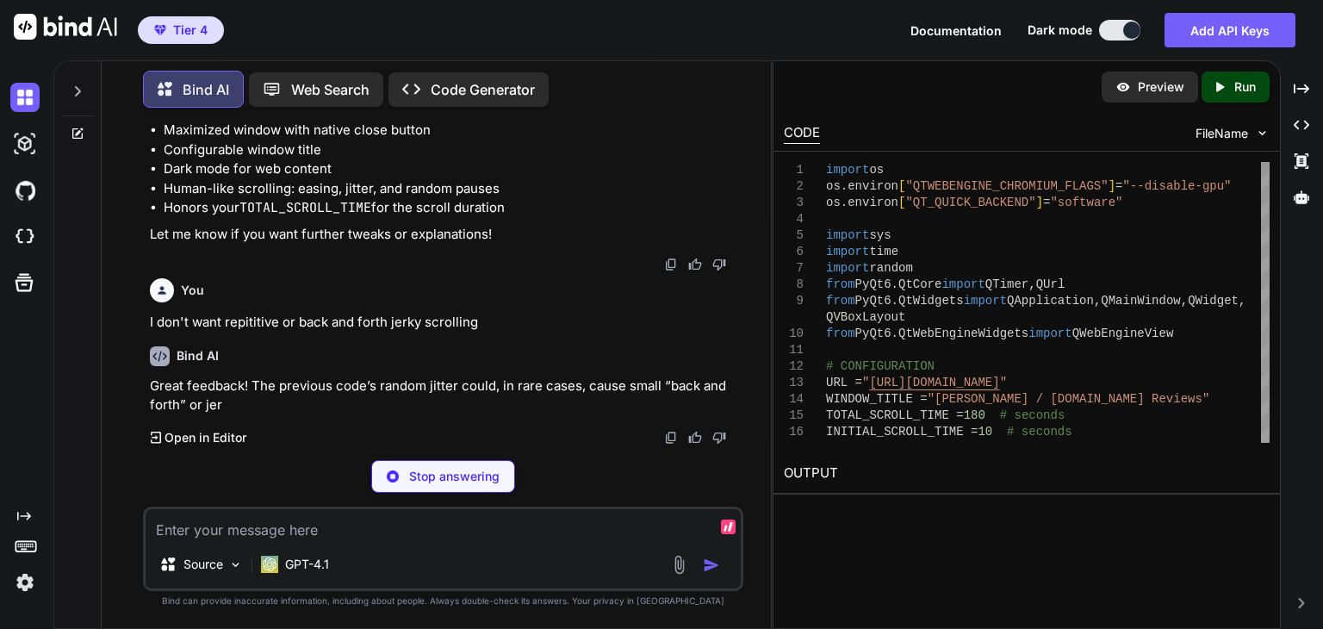
scroll to position [19300, 0]
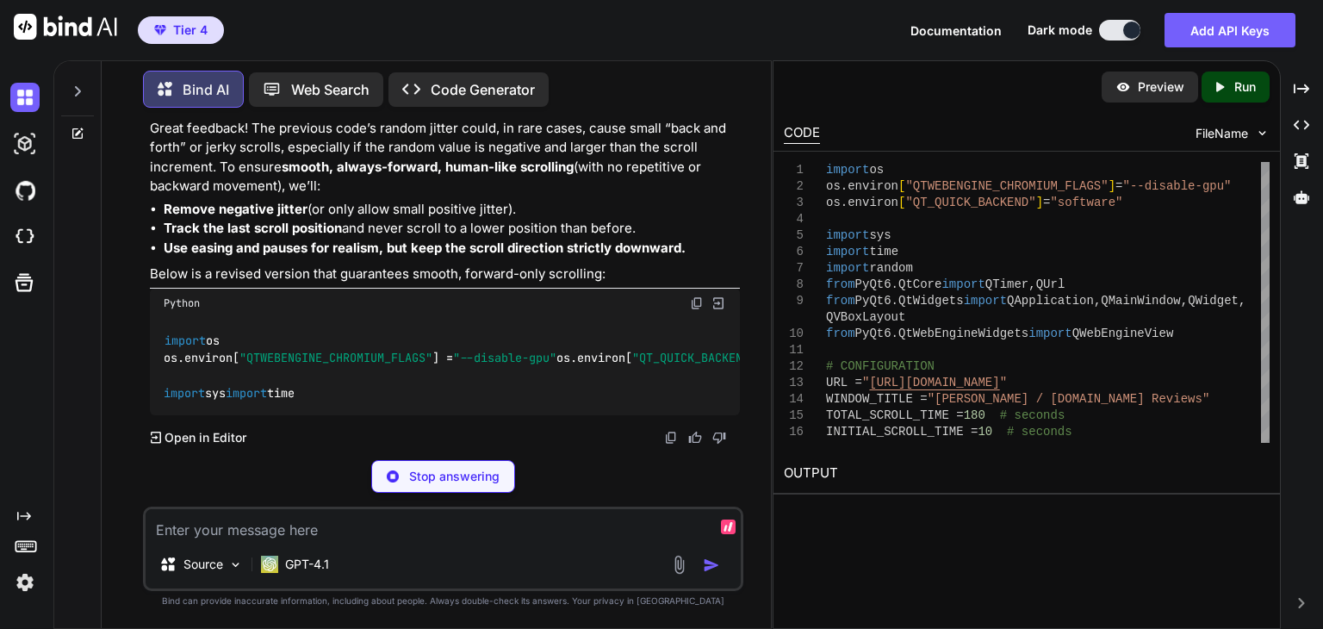
click at [716, 239] on li "Track the last scroll position and never scroll to a lower position than before." at bounding box center [452, 229] width 576 height 20
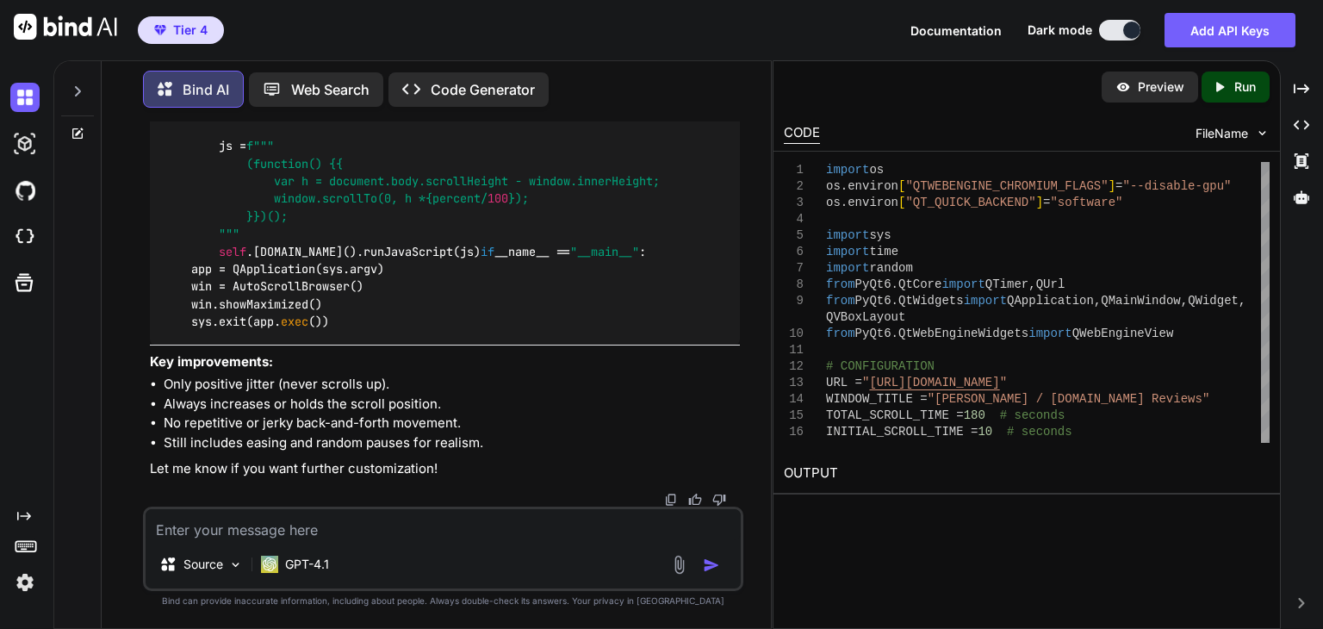
scroll to position [19665, 0]
click at [131, 496] on div "You Create a python-based web browser that opens a URL, then auto scrolls from …" at bounding box center [443, 374] width 656 height 507
click at [300, 528] on textarea at bounding box center [443, 524] width 595 height 31
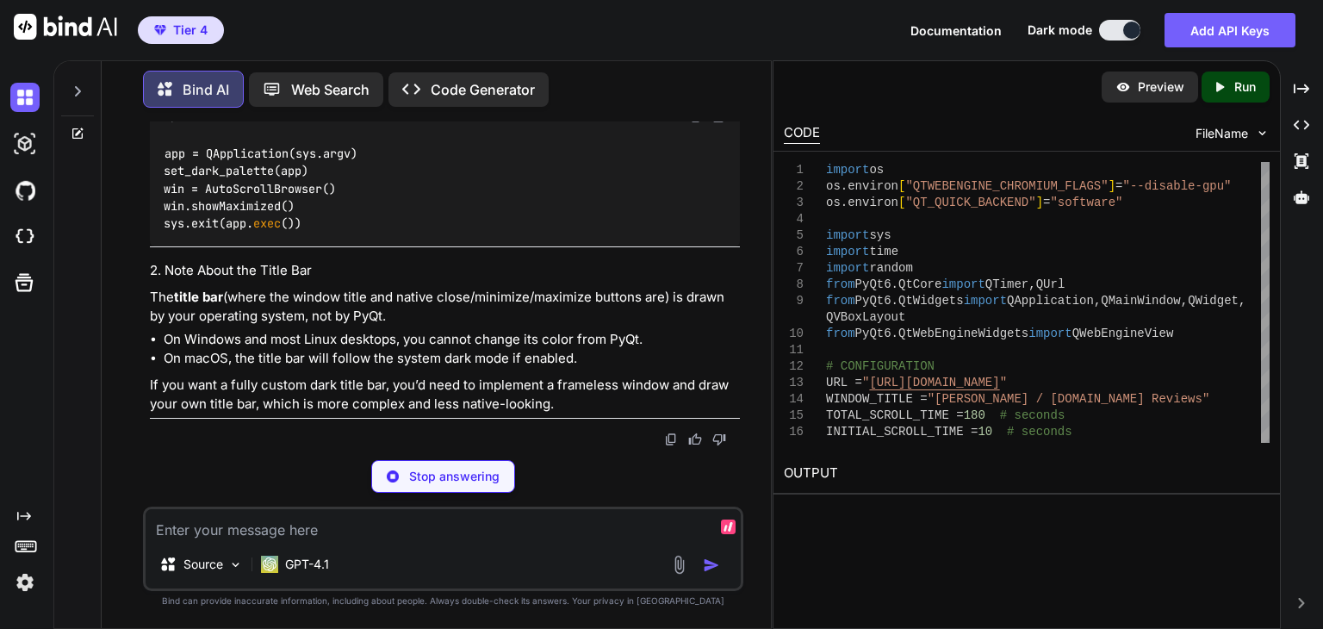
scroll to position [22710, 0]
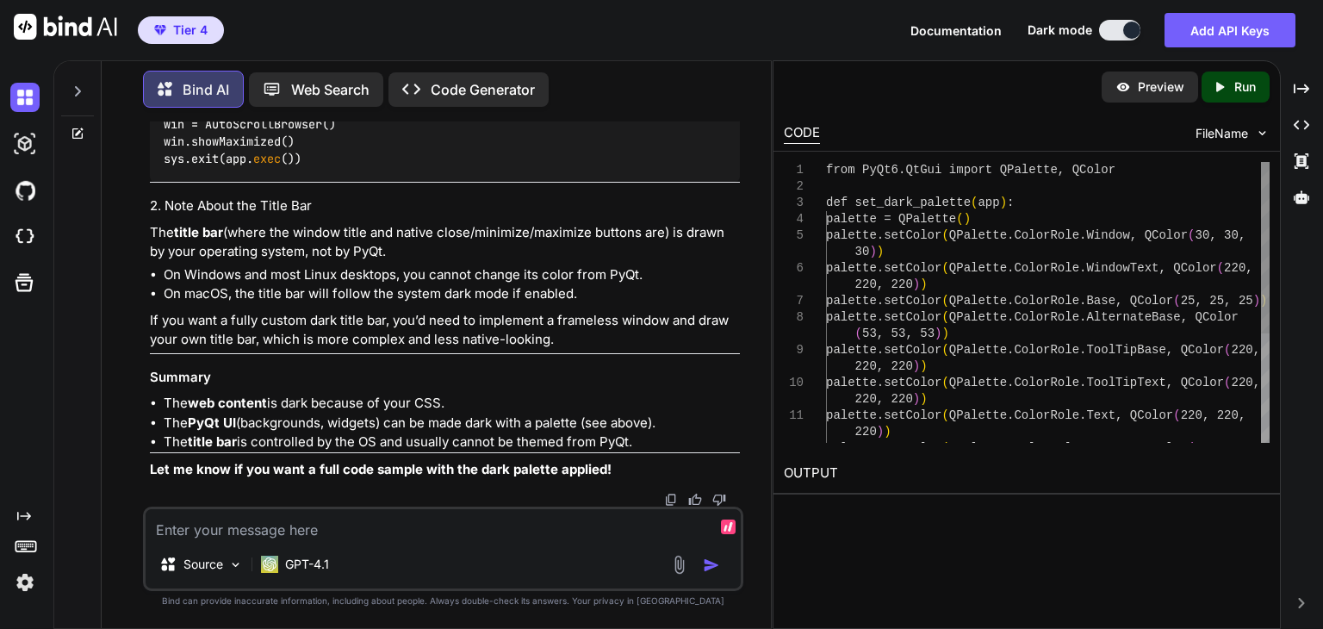
click at [565, 529] on textarea at bounding box center [443, 524] width 595 height 31
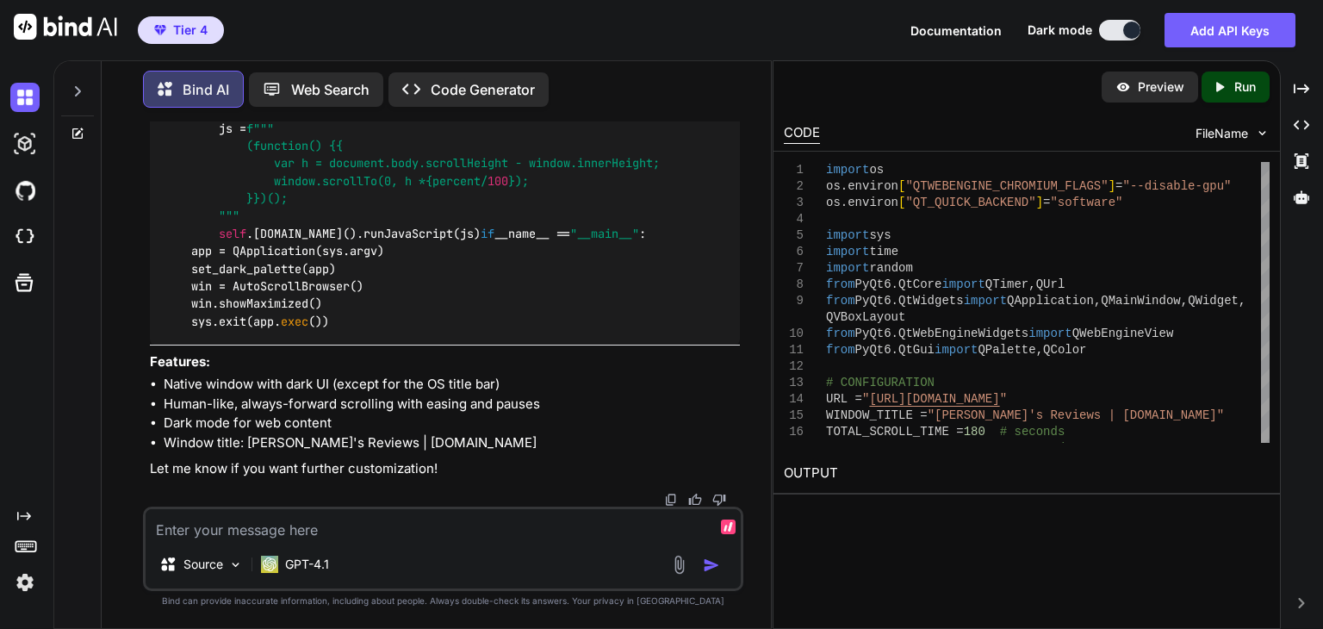
scroll to position [23541, 0]
click at [519, 521] on textarea at bounding box center [443, 524] width 595 height 31
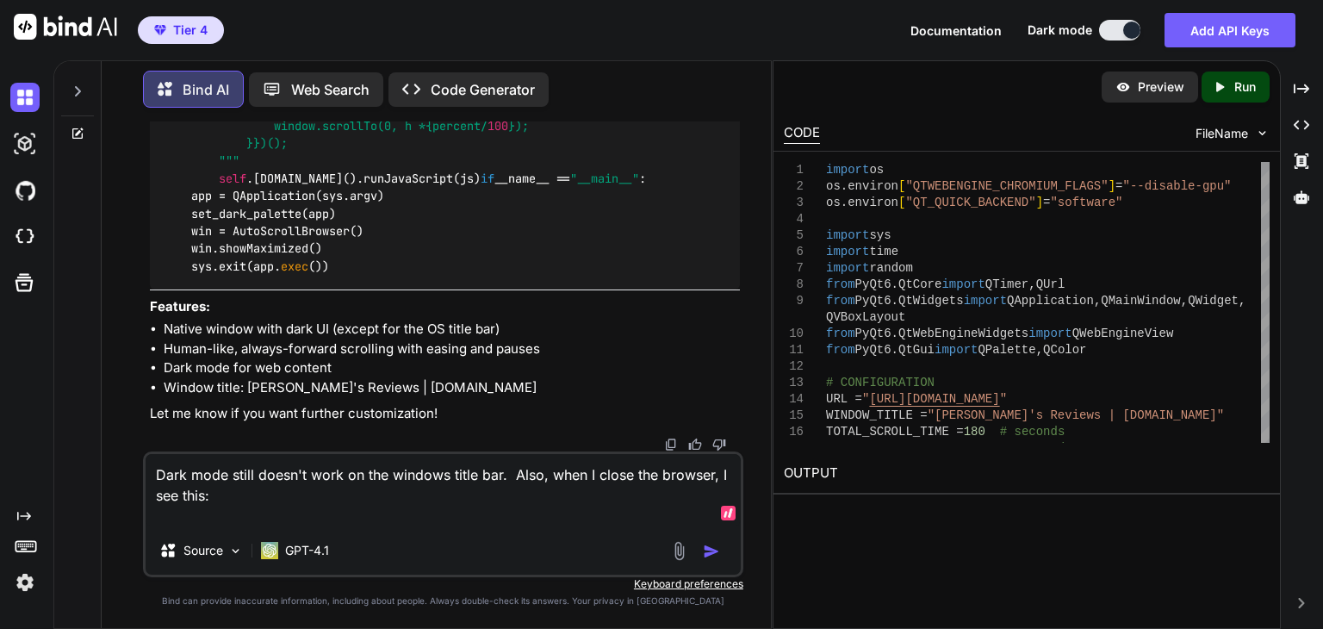
paste textarea "[12000:9344:0816/185332.793:ERROR:gpu_channel_[DOMAIN_NAME](956)] Failed to cre…"
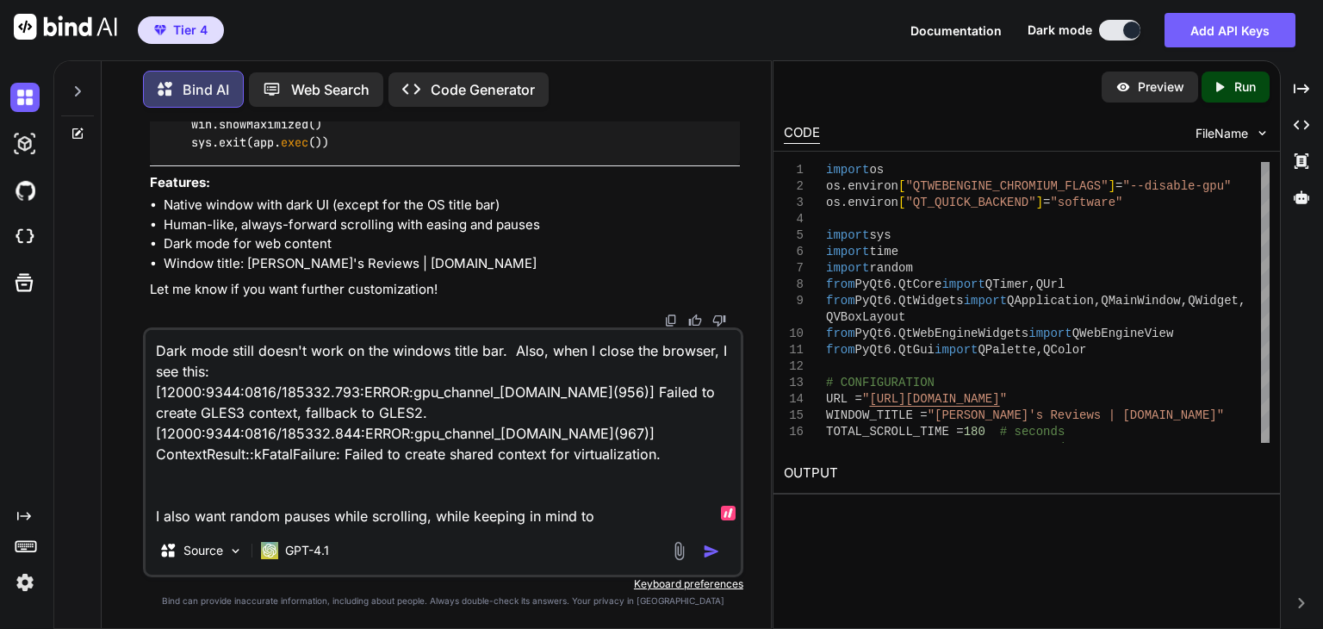
click at [607, 523] on textarea "Dark mode still doesn't work on the windows title bar. Also, when I close the b…" at bounding box center [443, 428] width 595 height 196
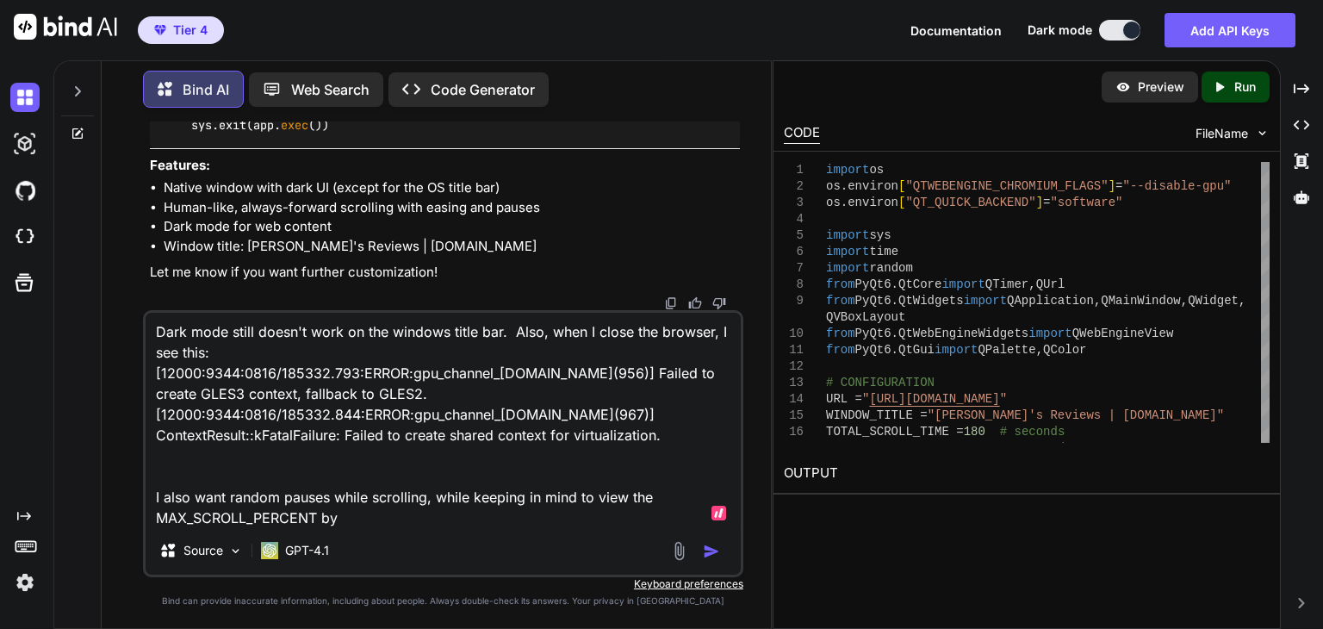
paste textarea "TOTAL_SCROLL_TIME = 180 # seconds"
click at [485, 519] on textarea "Dark mode still doesn't work on the windows title bar. Also, when I close the b…" at bounding box center [443, 420] width 595 height 214
click at [338, 516] on textarea "Dark mode still doesn't work on the windows title bar. Also, when I close the b…" at bounding box center [443, 420] width 595 height 214
click at [544, 524] on textarea "Dark mode still doesn't work on the windows title bar. Also, when I close the b…" at bounding box center [443, 420] width 595 height 214
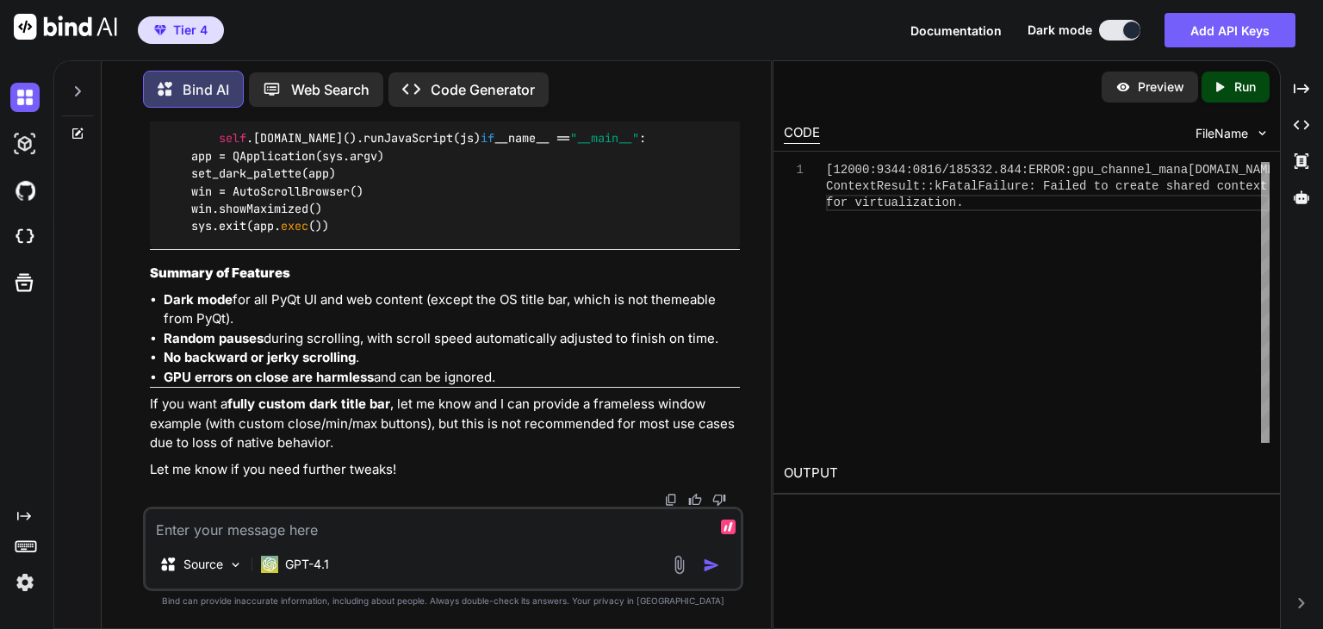
scroll to position [27699, 0]
click at [521, 521] on textarea at bounding box center [443, 524] width 595 height 31
paste textarea "INITIAL_SCROLL_TIME = 20 # Time for initial scroll (seconds)"
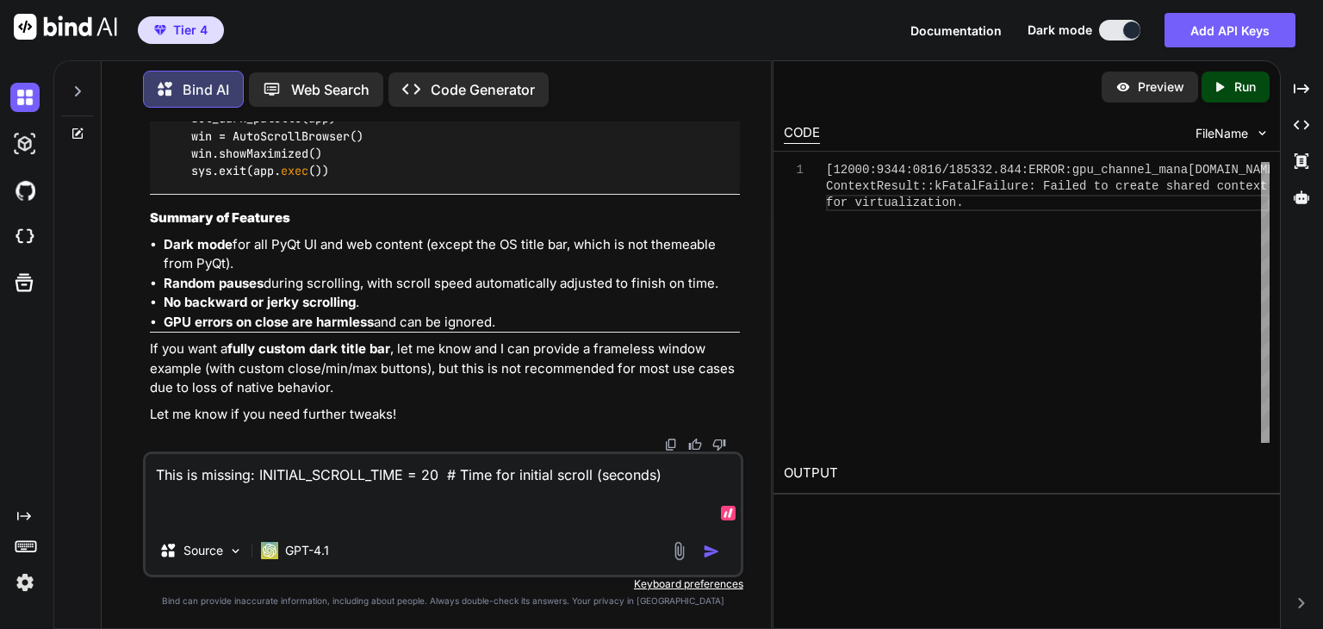
scroll to position [27933, 0]
drag, startPoint x: 358, startPoint y: 365, endPoint x: 162, endPoint y: 368, distance: 196.5
copy code "INITIAL_SCROLL_PERCENT = 5"
click at [675, 476] on textarea "This is missing: INITIAL_SCROLL_TIME = 20 # Time for initial scroll (seconds)" at bounding box center [443, 490] width 595 height 72
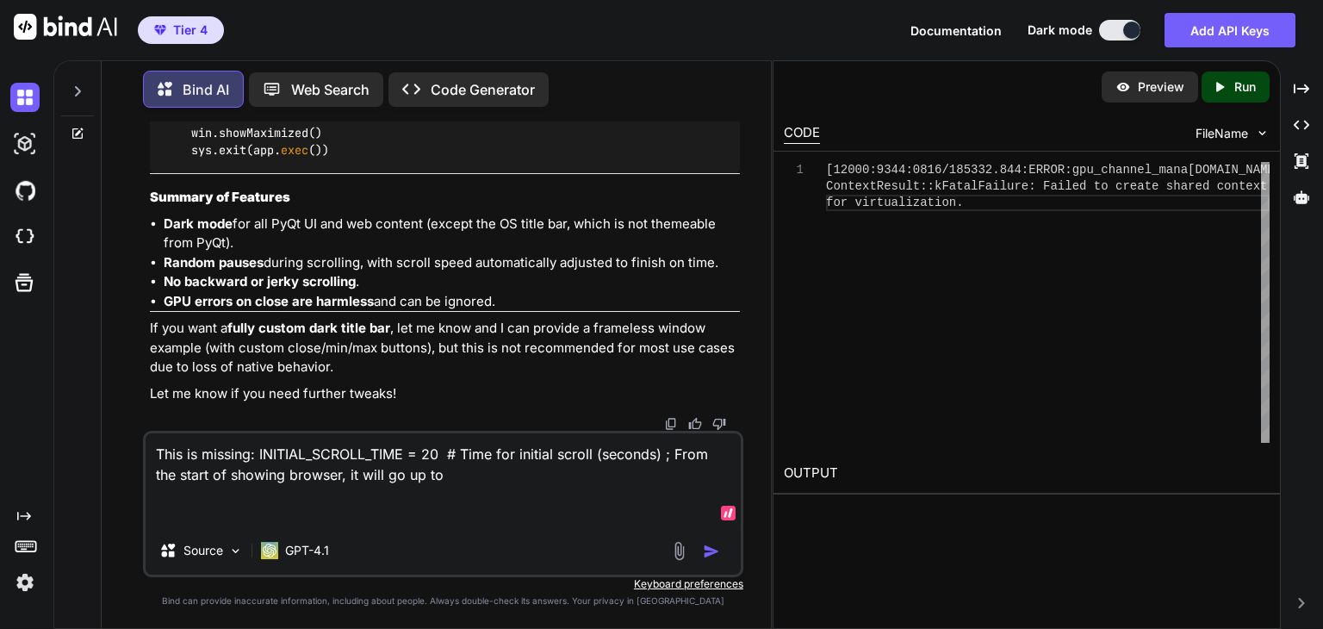
paste textarea "INITIAL_SCROLL_PERCENT = 5"
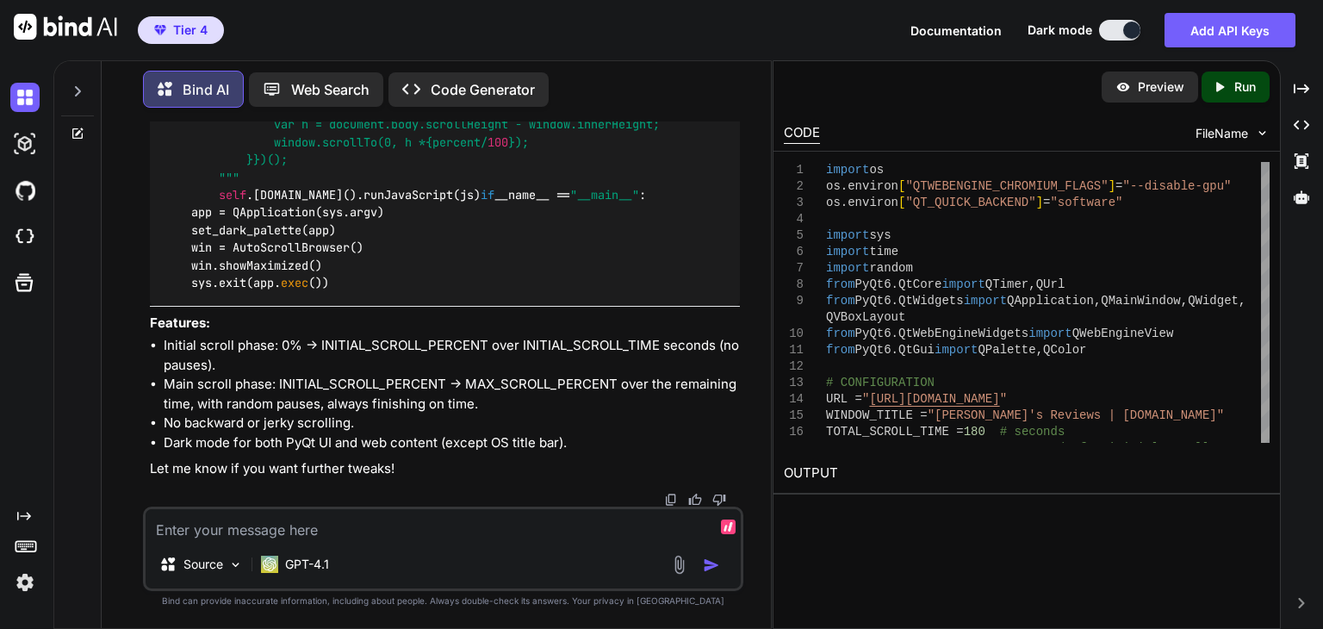
scroll to position [31476, 0]
click at [522, 545] on div "Source GPT-4.1" at bounding box center [443, 549] width 601 height 84
click at [464, 535] on textarea at bounding box center [443, 524] width 595 height 31
paste textarea "[URL][DOMAIN_NAME]"
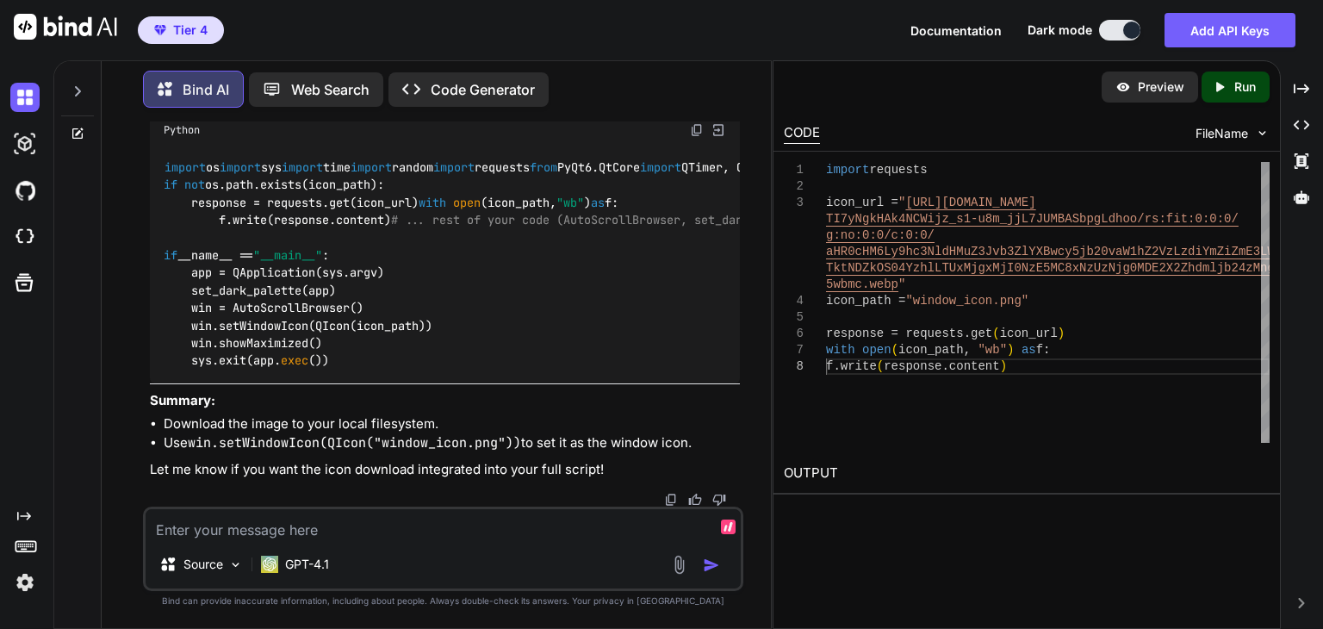
scroll to position [36472, 0]
click at [497, 524] on textarea at bounding box center [443, 524] width 595 height 31
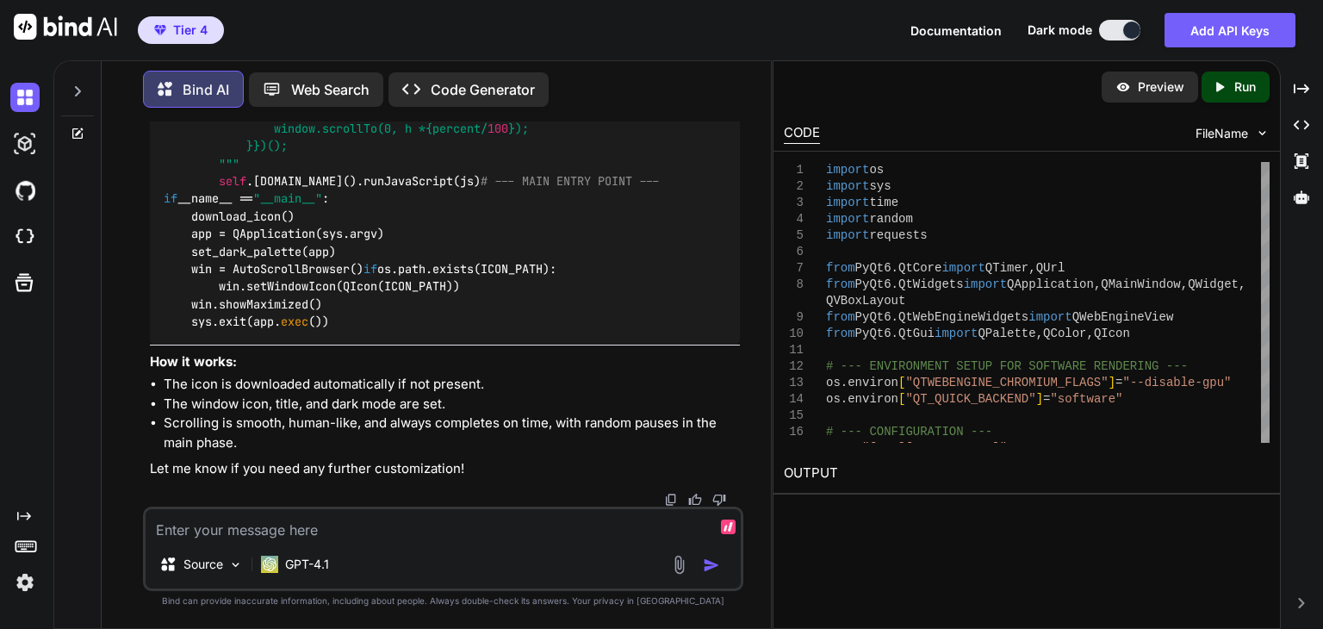
scroll to position [37021, 0]
